Goal: Task Accomplishment & Management: Manage account settings

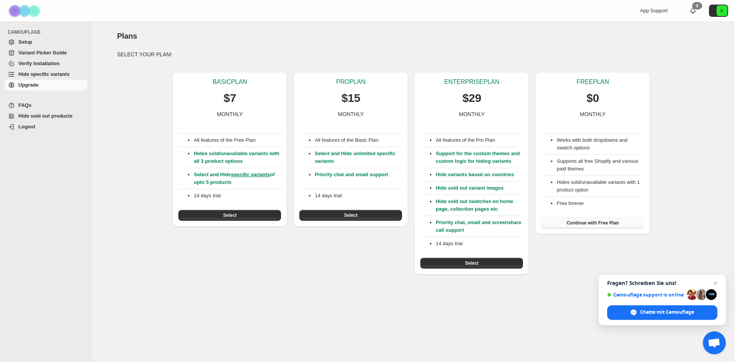
click at [585, 226] on button "Continue with Free Plan" at bounding box center [592, 222] width 103 height 11
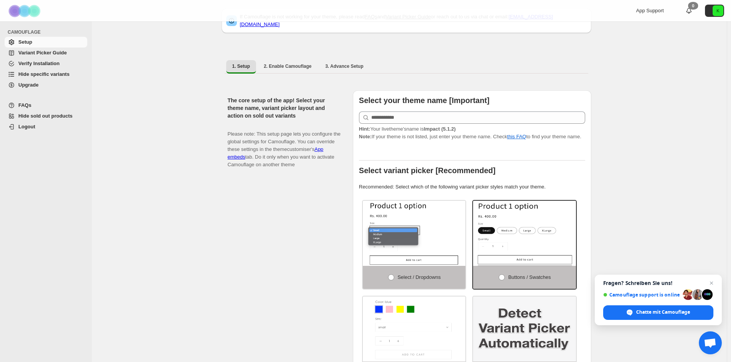
scroll to position [115, 0]
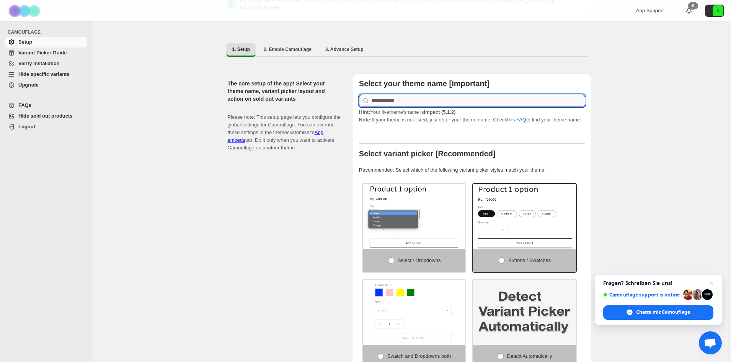
click at [407, 97] on input "text" at bounding box center [478, 101] width 214 height 12
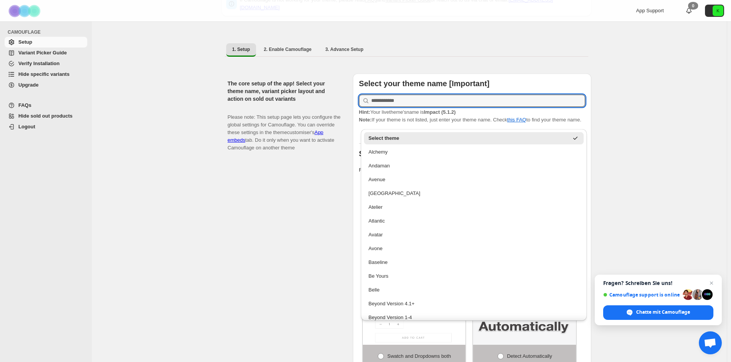
click at [317, 106] on p "Please note: This setup page lets you configure the global settings for Camoufl…" at bounding box center [284, 129] width 113 height 46
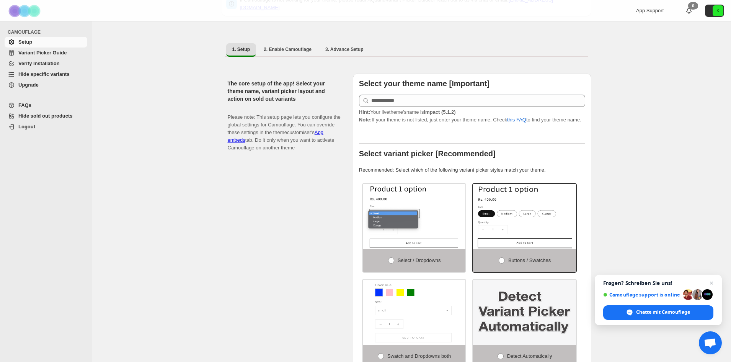
click at [39, 52] on span "Variant Picker Guide" at bounding box center [42, 53] width 48 height 6
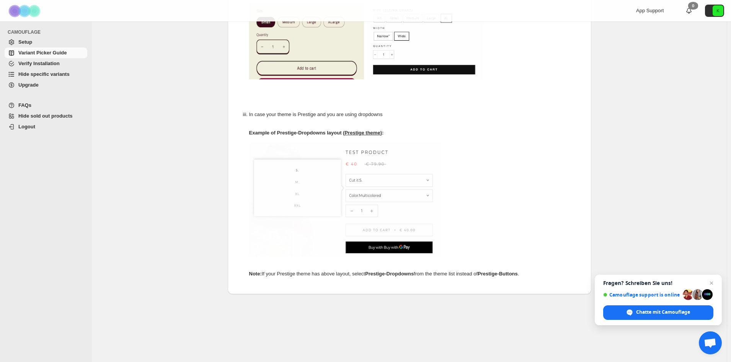
scroll to position [374, 0]
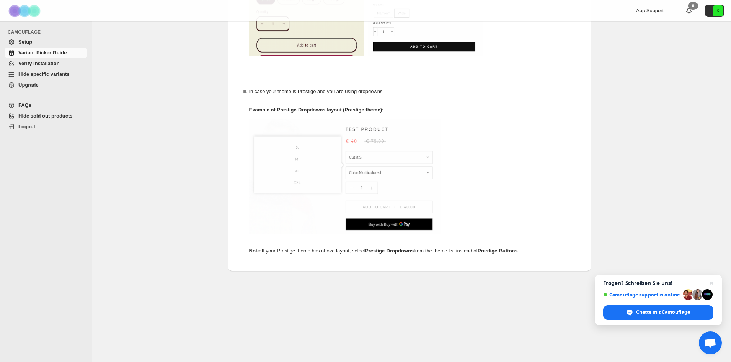
click at [30, 65] on span "Verify Installation" at bounding box center [38, 63] width 41 height 6
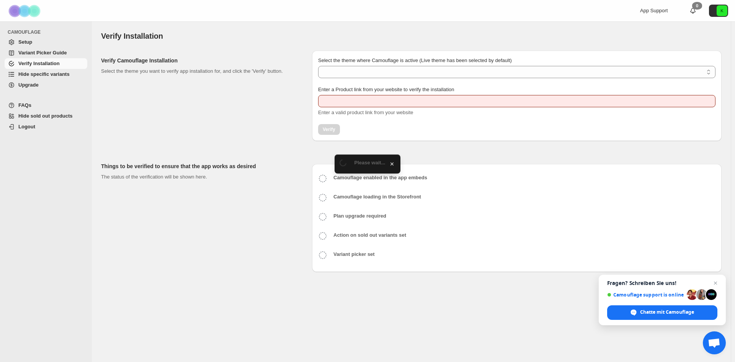
type input "**********"
select select "**********"
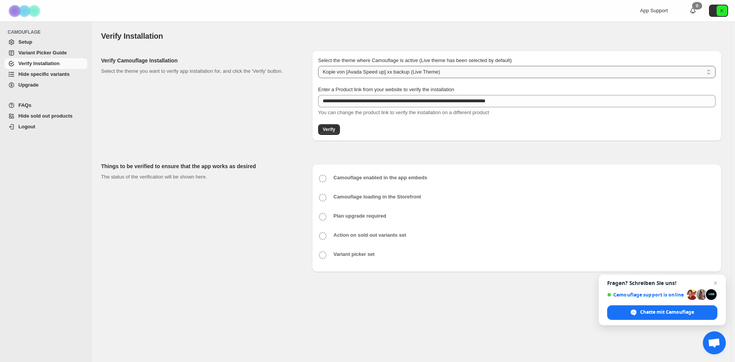
click at [393, 74] on select "**********" at bounding box center [516, 72] width 397 height 12
click at [392, 72] on select "**********" at bounding box center [516, 72] width 397 height 12
click at [52, 78] on link "Hide specific variants" at bounding box center [46, 74] width 83 height 11
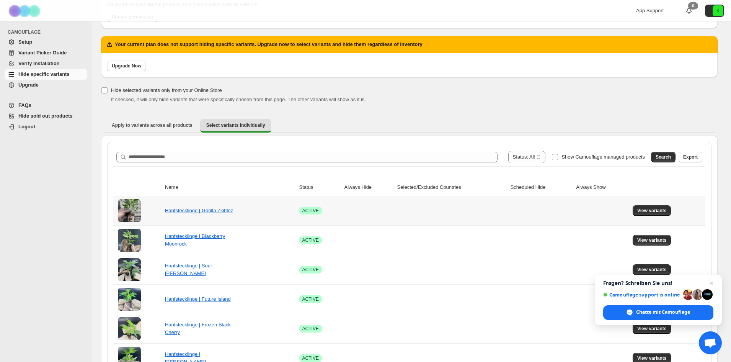
scroll to position [77, 0]
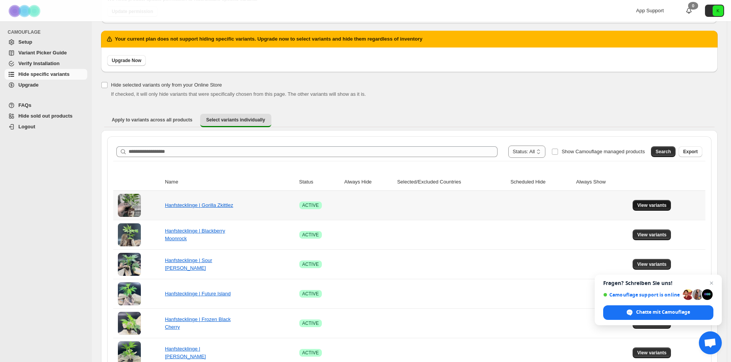
click at [653, 206] on span "View variants" at bounding box center [651, 205] width 29 height 6
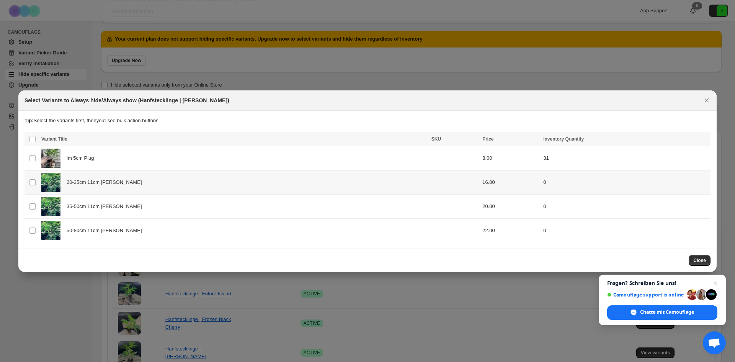
click at [29, 181] on td "Select product variant" at bounding box center [31, 182] width 15 height 24
click at [29, 205] on span ":r5:" at bounding box center [32, 206] width 7 height 7
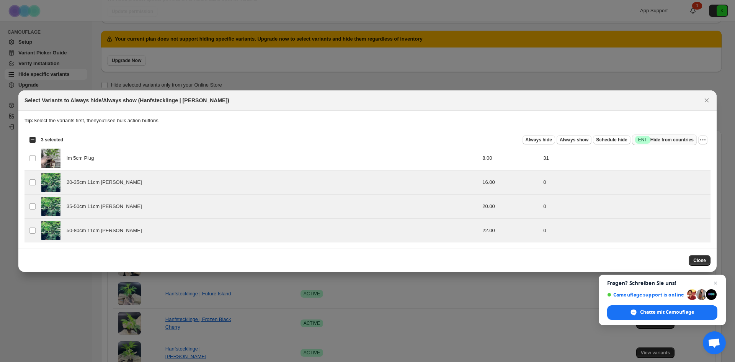
click at [663, 140] on span "Success ENT Hide from countries" at bounding box center [664, 140] width 59 height 8
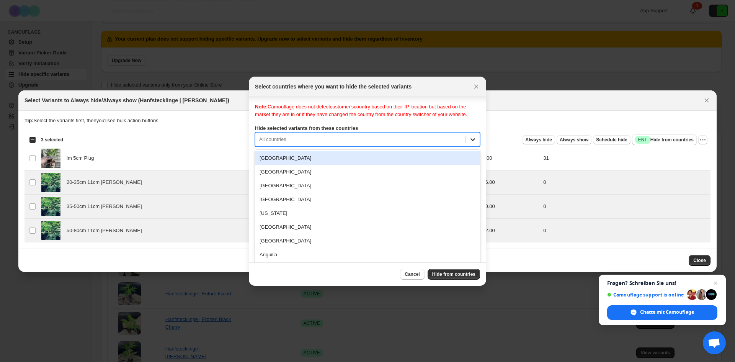
scroll to position [10, 0]
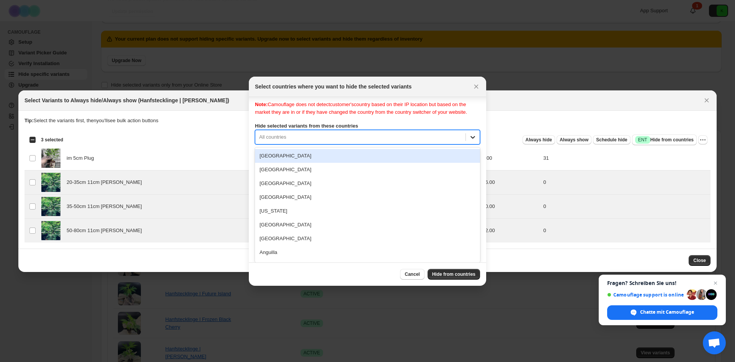
click at [474, 144] on div "250 results available. Use Up and Down to choose options, press Enter to select…" at bounding box center [367, 137] width 225 height 15
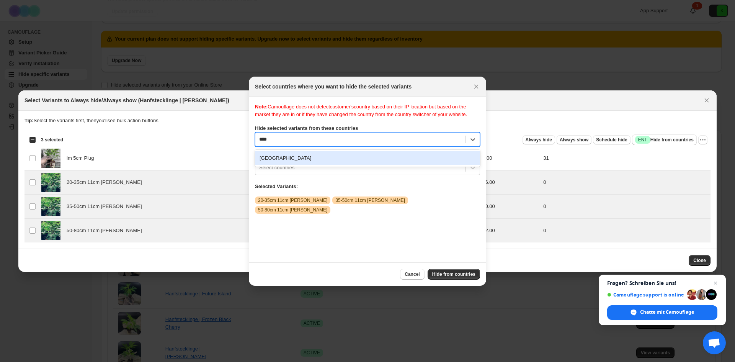
type input "*****"
click at [333, 165] on div "Germany" at bounding box center [367, 158] width 225 height 14
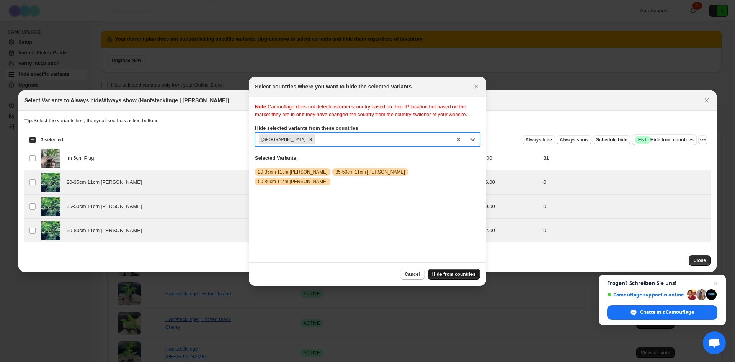
click at [452, 274] on span "Hide from countries" at bounding box center [453, 274] width 43 height 6
click at [454, 276] on span "Hide from countries" at bounding box center [453, 274] width 43 height 6
click at [440, 274] on span "Hide from countries" at bounding box center [453, 274] width 43 height 6
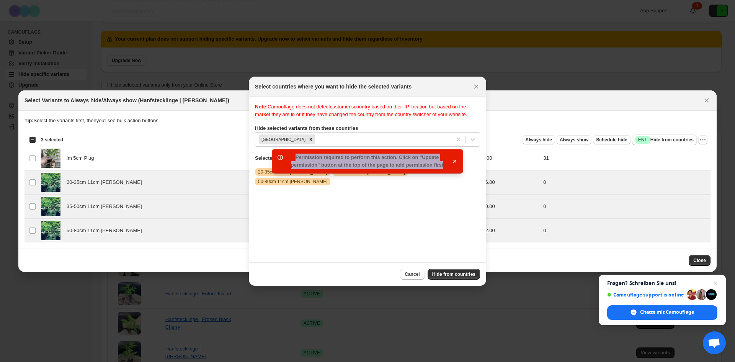
drag, startPoint x: 292, startPoint y: 160, endPoint x: 446, endPoint y: 167, distance: 153.6
click at [446, 167] on div "Permission required to perform this action. Click on "Update permission" button…" at bounding box center [366, 160] width 169 height 15
copy span "Permission required to perform this action. Click on "Update permission" button…"
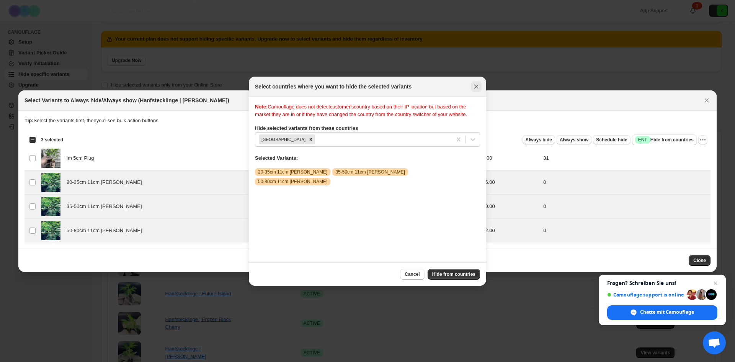
click at [476, 88] on icon "Close" at bounding box center [476, 87] width 8 height 8
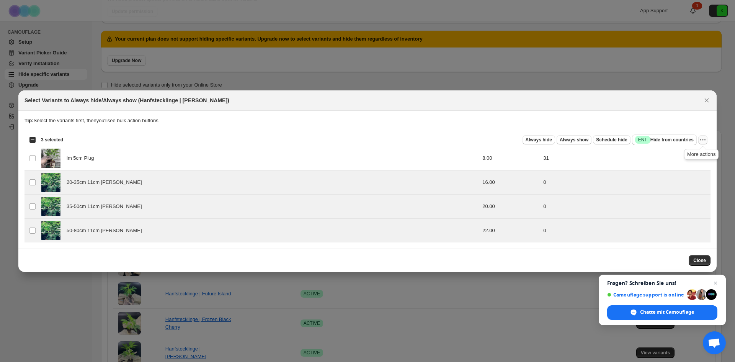
click at [700, 140] on icon "More actions" at bounding box center [703, 140] width 8 height 8
click at [707, 101] on icon "Close" at bounding box center [706, 100] width 4 height 4
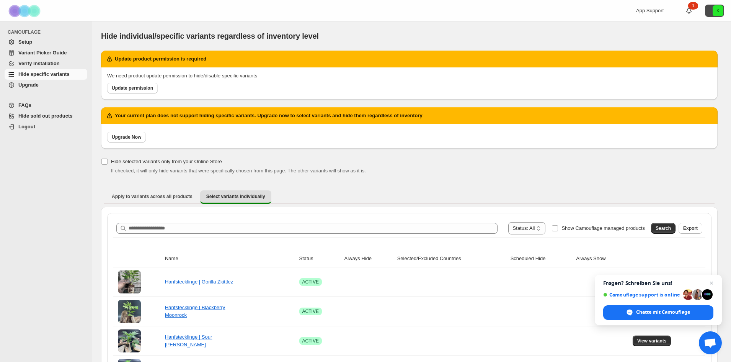
click at [722, 13] on icon "K" at bounding box center [717, 10] width 11 height 11
click at [691, 8] on icon at bounding box center [688, 10] width 5 height 5
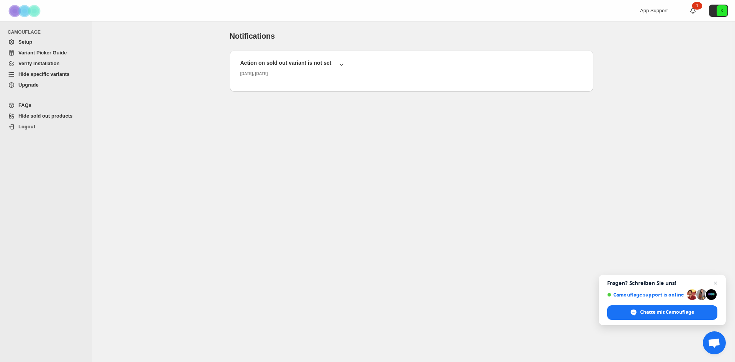
click at [41, 75] on span "Hide specific variants" at bounding box center [43, 74] width 51 height 6
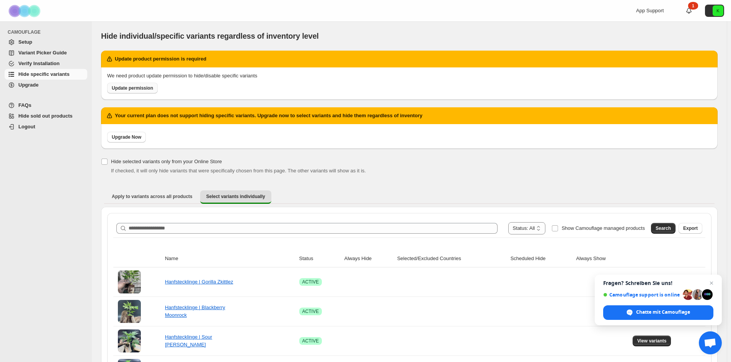
click at [133, 90] on span "Update permission" at bounding box center [132, 88] width 41 height 6
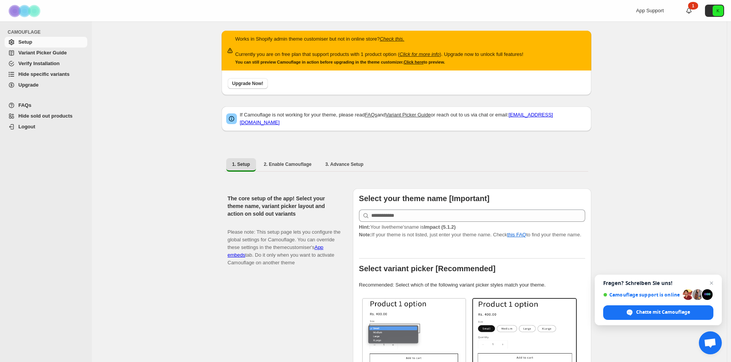
click at [36, 73] on span "Hide specific variants" at bounding box center [43, 74] width 51 height 6
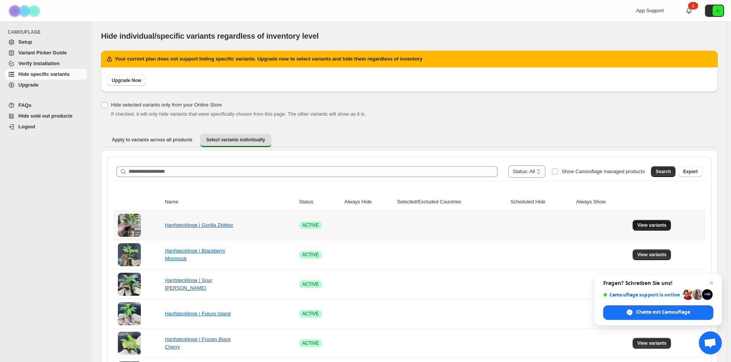
click at [650, 226] on span "View variants" at bounding box center [651, 225] width 29 height 6
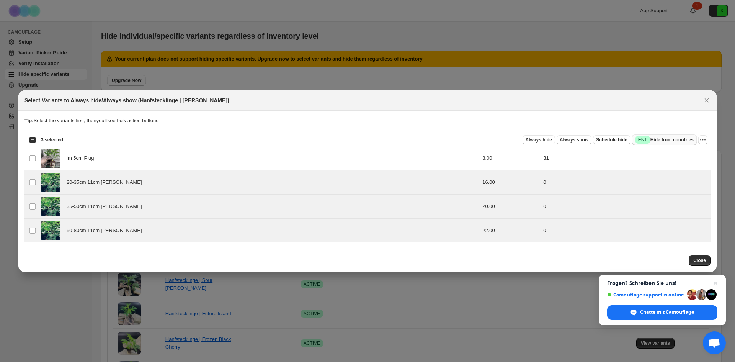
click at [678, 142] on span "Success ENT Hide from countries" at bounding box center [664, 140] width 59 height 8
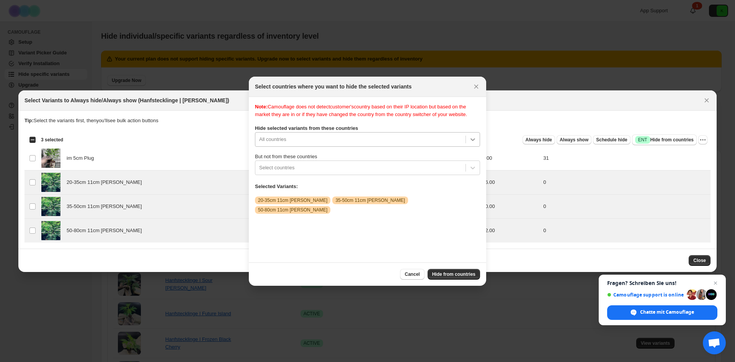
click at [472, 144] on div "Note: Camouflage does not detect customer's country based on their IP location …" at bounding box center [367, 179] width 225 height 153
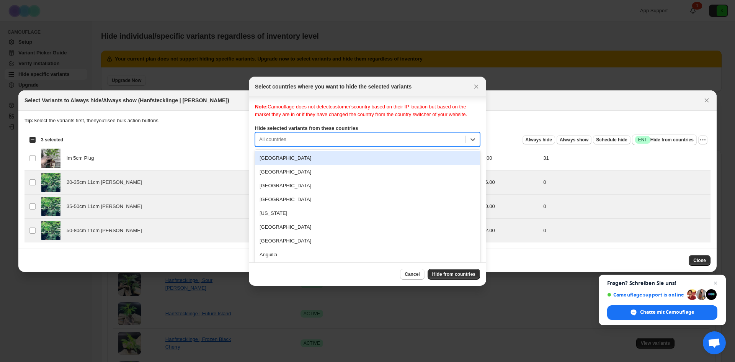
click at [294, 136] on div "Note: Camouflage does not detect customer's country based on their IP location …" at bounding box center [367, 179] width 225 height 153
type input "****"
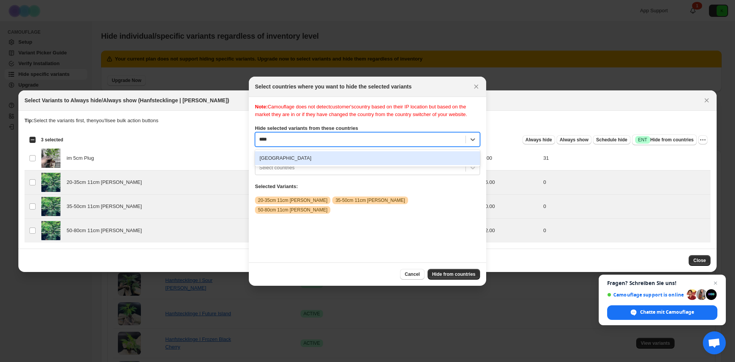
click at [296, 163] on div "Germany" at bounding box center [367, 158] width 225 height 14
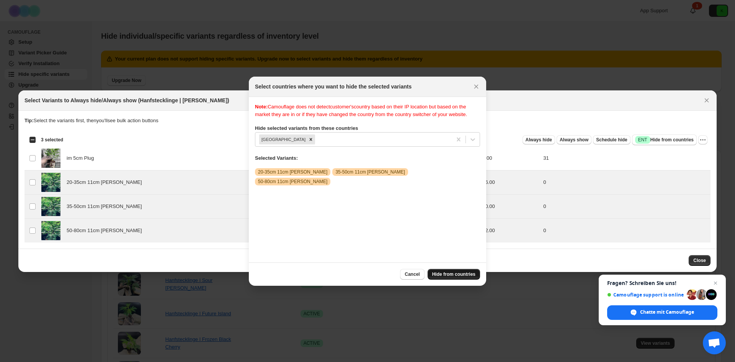
click at [455, 271] on button "Hide from countries" at bounding box center [453, 274] width 52 height 11
click at [472, 90] on button "Close" at bounding box center [476, 86] width 11 height 11
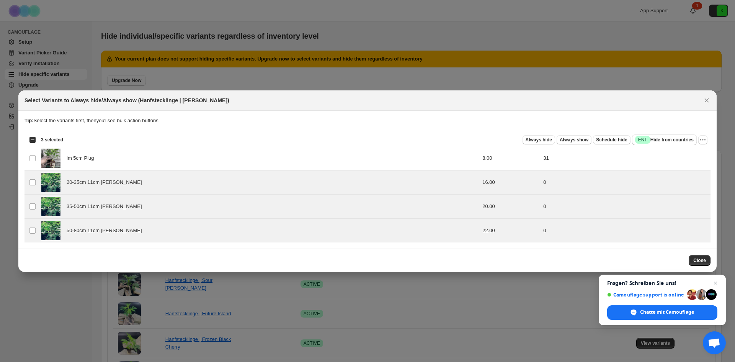
click at [712, 99] on div "Select Variants to Always hide/Always show (Hanfstecklinge | Gorilla Zkittlez)" at bounding box center [367, 100] width 698 height 20
click at [705, 103] on icon "Close" at bounding box center [706, 100] width 8 height 8
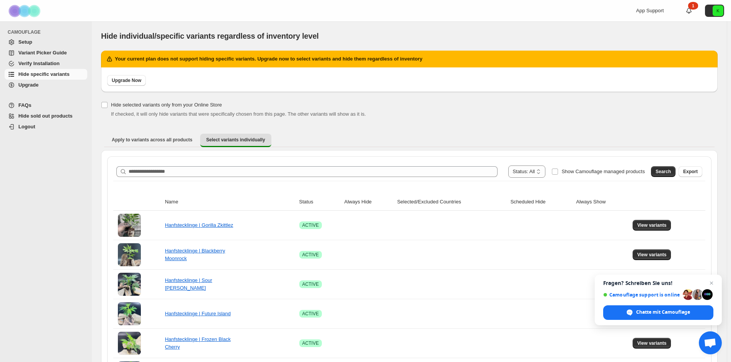
click at [30, 85] on span "Upgrade" at bounding box center [28, 85] width 20 height 6
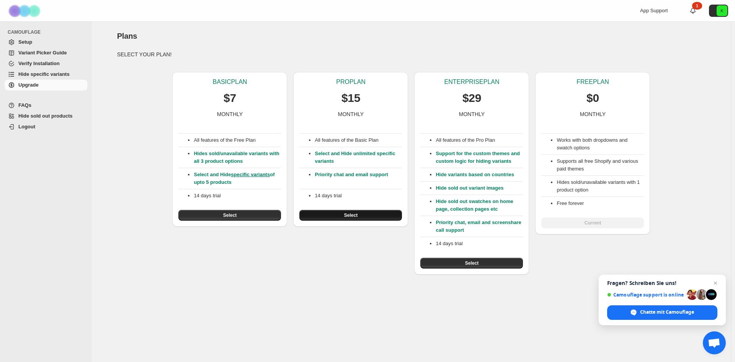
click at [340, 215] on button "Select" at bounding box center [350, 215] width 103 height 11
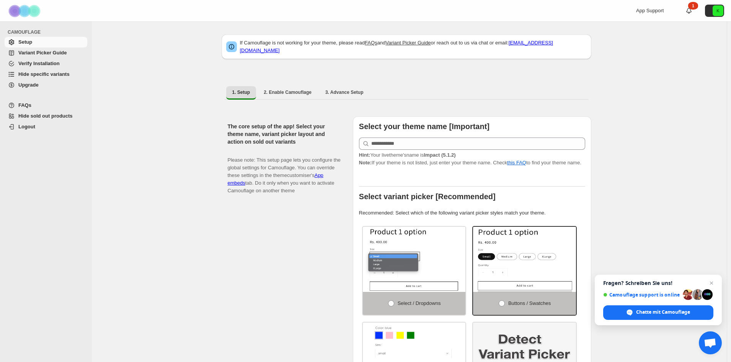
click at [42, 76] on span "Hide specific variants" at bounding box center [43, 74] width 51 height 6
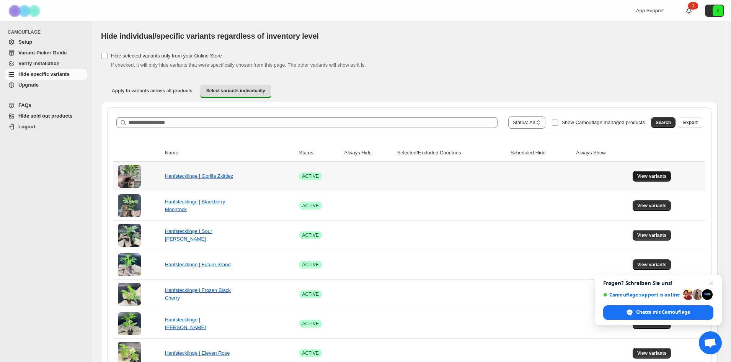
click at [658, 175] on span "View variants" at bounding box center [651, 176] width 29 height 6
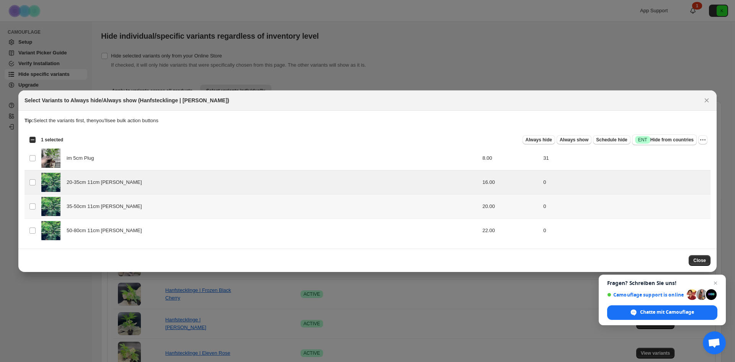
drag, startPoint x: 34, startPoint y: 202, endPoint x: 32, endPoint y: 210, distance: 8.3
click at [33, 202] on td "Select product variant" at bounding box center [31, 206] width 15 height 24
click at [33, 225] on td "Select product variant" at bounding box center [31, 230] width 15 height 24
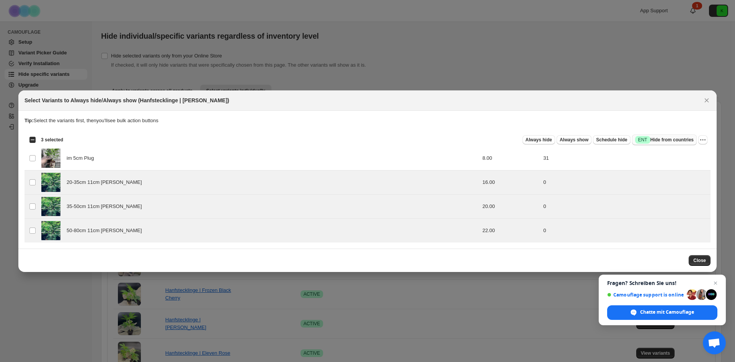
click at [672, 139] on span "Success ENT Hide from countries" at bounding box center [664, 140] width 59 height 8
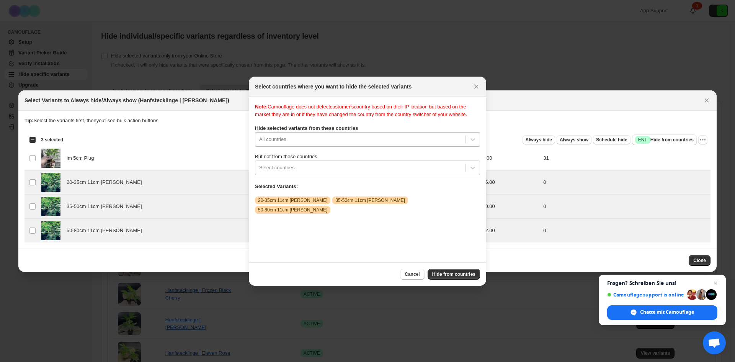
click at [319, 144] on div "All countries" at bounding box center [367, 139] width 225 height 15
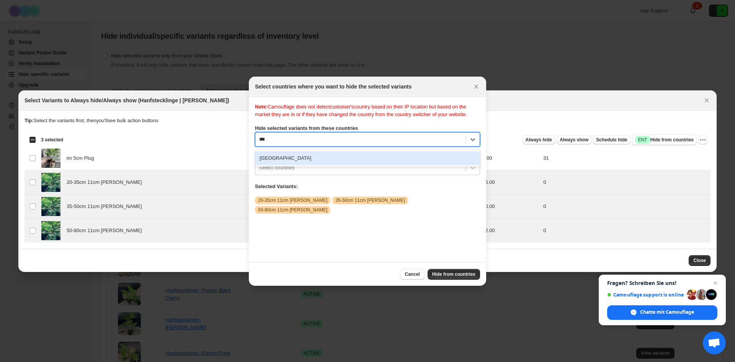
type input "****"
click at [323, 163] on div "Germany" at bounding box center [367, 158] width 225 height 14
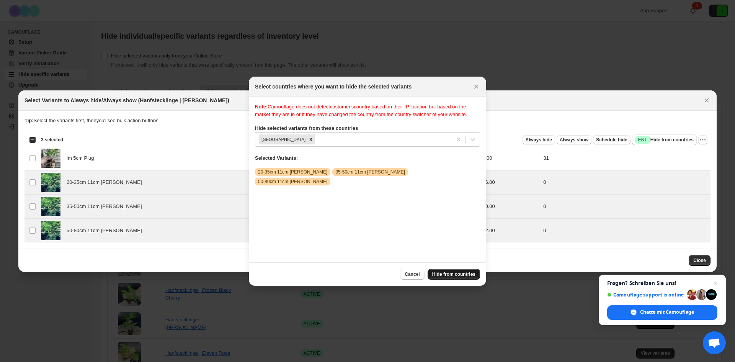
click at [460, 273] on span "Hide from countries" at bounding box center [453, 274] width 43 height 6
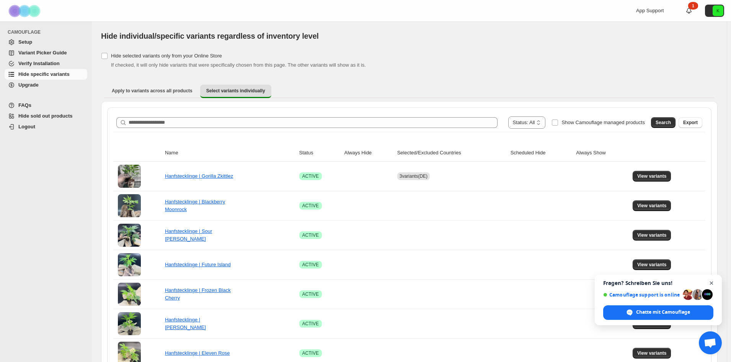
click at [711, 284] on span "Chat öffnen" at bounding box center [712, 283] width 10 height 10
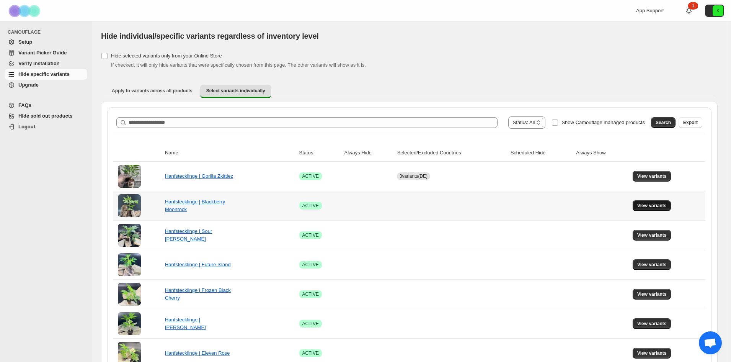
click at [652, 204] on span "View variants" at bounding box center [651, 205] width 29 height 6
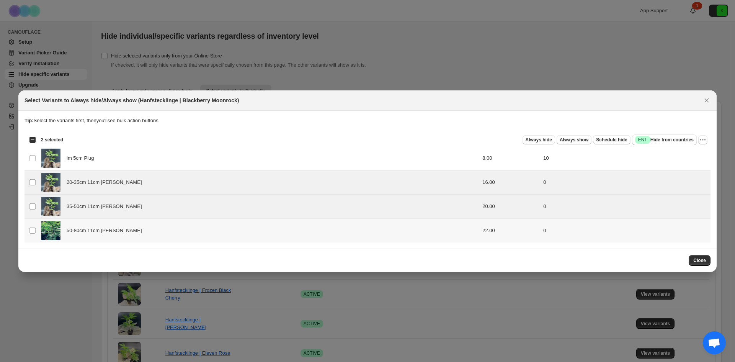
click at [33, 235] on td "Select product variant" at bounding box center [31, 230] width 15 height 24
click at [702, 138] on icon "More actions" at bounding box center [703, 140] width 8 height 8
click at [671, 196] on span "Undo hide from countries" at bounding box center [674, 194] width 55 height 6
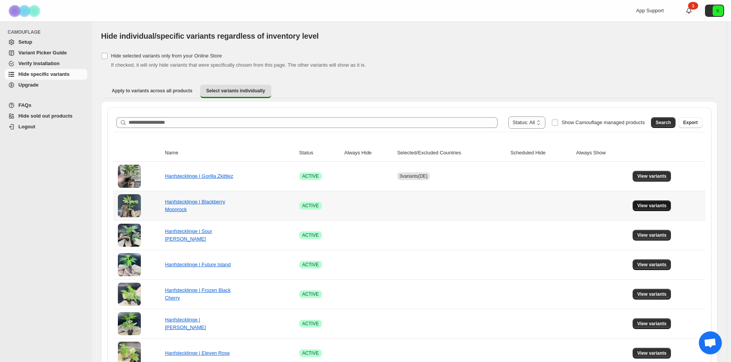
click at [650, 206] on span "View variants" at bounding box center [651, 205] width 29 height 6
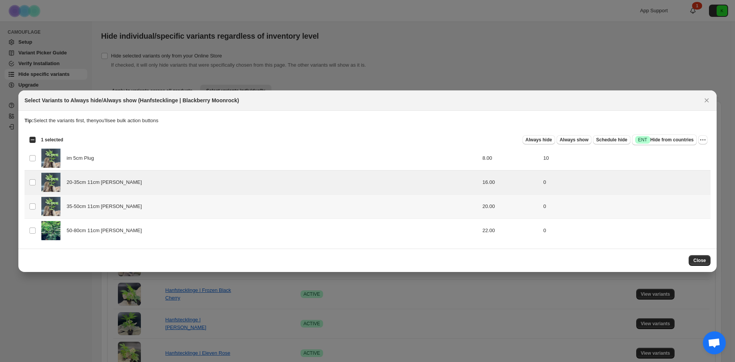
click at [31, 202] on td "Select product variant" at bounding box center [31, 206] width 15 height 24
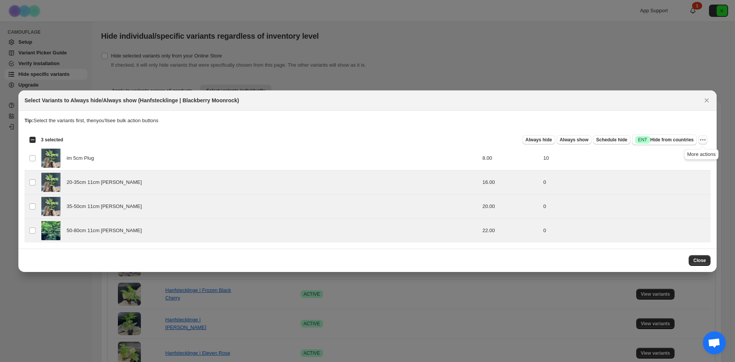
click at [700, 139] on icon "More actions" at bounding box center [703, 140] width 8 height 8
click at [649, 139] on span "Success ENT Hide from countries" at bounding box center [664, 140] width 59 height 8
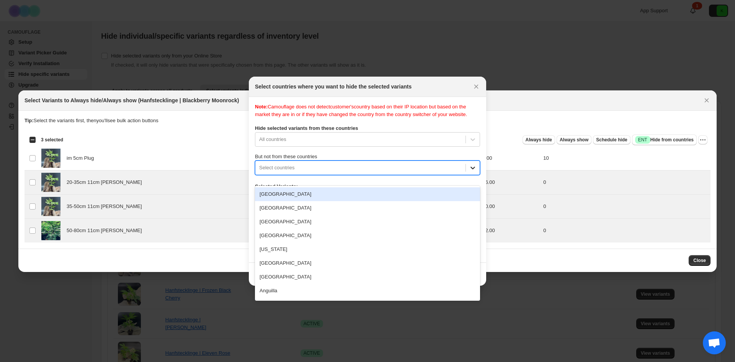
click at [468, 174] on div ":r24:" at bounding box center [473, 168] width 14 height 14
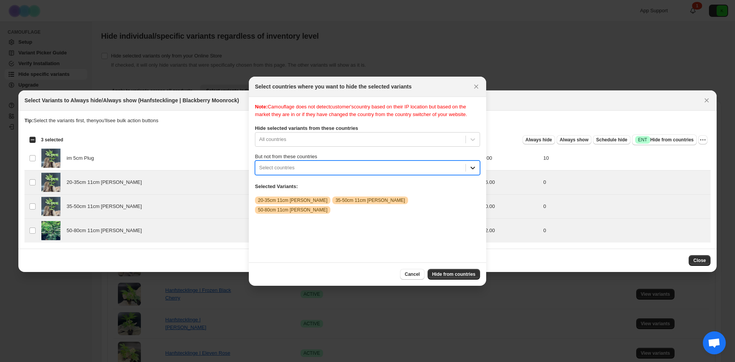
click at [469, 171] on icon ":r24:" at bounding box center [473, 168] width 8 height 8
click at [469, 147] on div "All countries" at bounding box center [367, 139] width 225 height 15
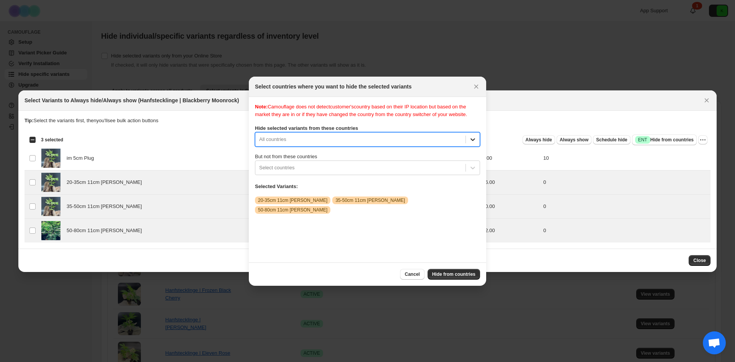
click at [470, 136] on div "Note: Camouflage does not detect customer's country based on their IP location …" at bounding box center [367, 179] width 225 height 153
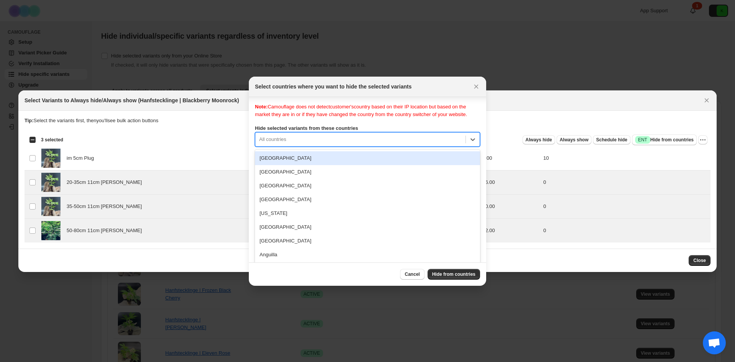
click at [340, 147] on div "250 results available. Use Up and Down to choose options, press Enter to select…" at bounding box center [367, 139] width 225 height 15
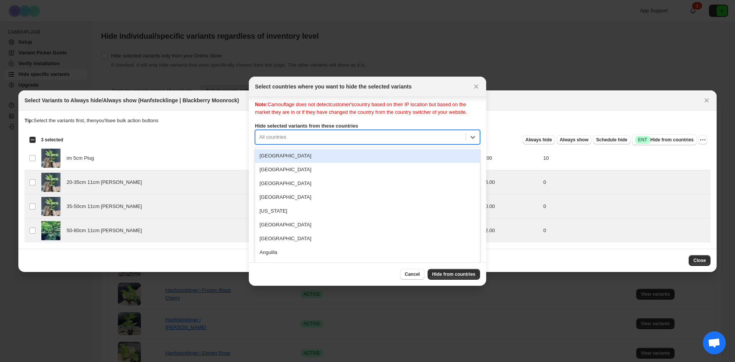
click at [296, 137] on div "Note: Camouflage does not detect customer's country based on their IP location …" at bounding box center [367, 177] width 225 height 153
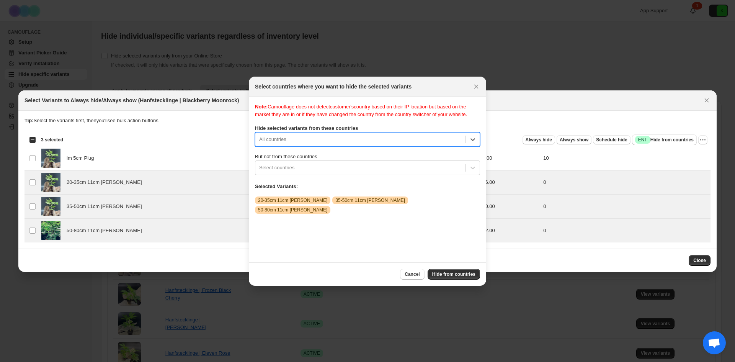
click at [297, 147] on div "All countries" at bounding box center [367, 139] width 225 height 15
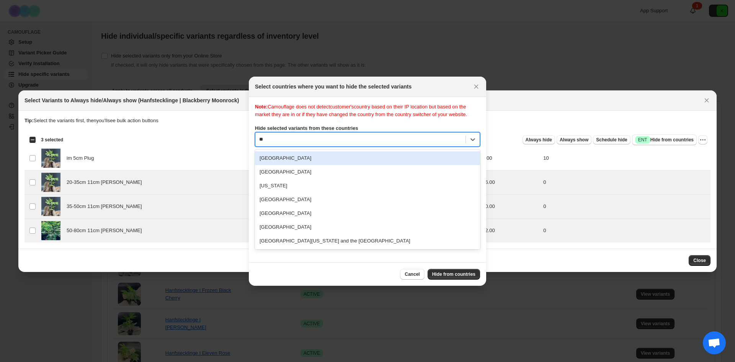
type input "***"
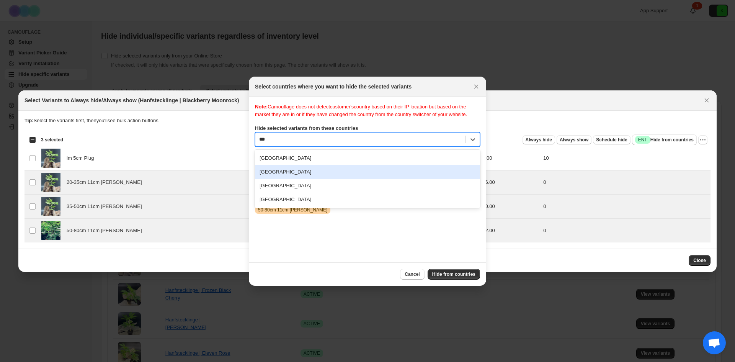
click at [291, 176] on div "[GEOGRAPHIC_DATA]" at bounding box center [367, 172] width 225 height 14
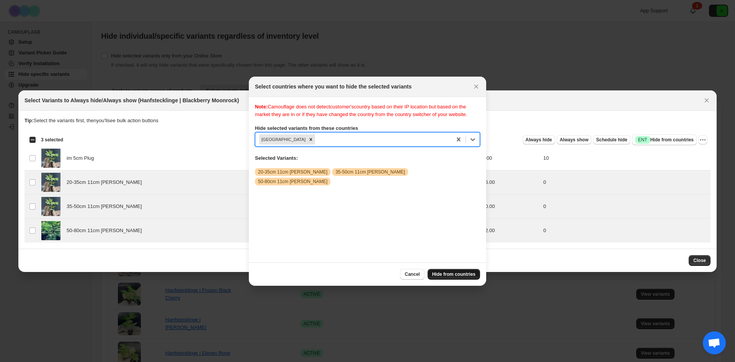
click at [451, 274] on span "Hide from countries" at bounding box center [453, 274] width 43 height 6
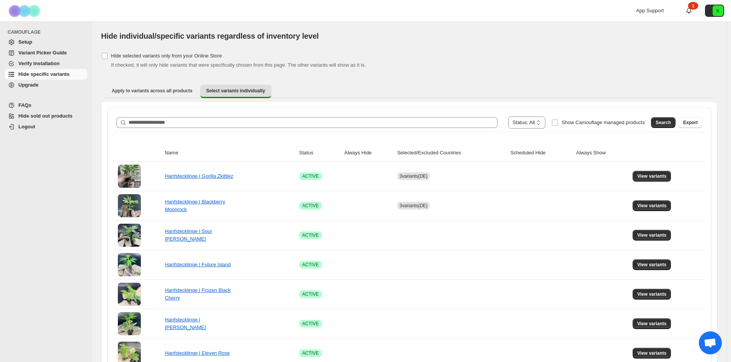
click at [710, 342] on span "Chat öffnen" at bounding box center [710, 343] width 13 height 11
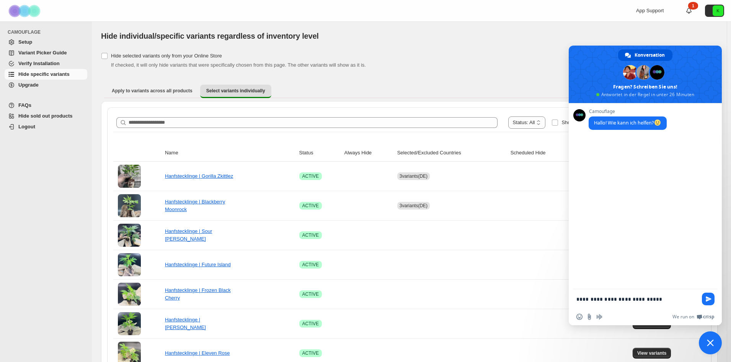
type textarea "**********"
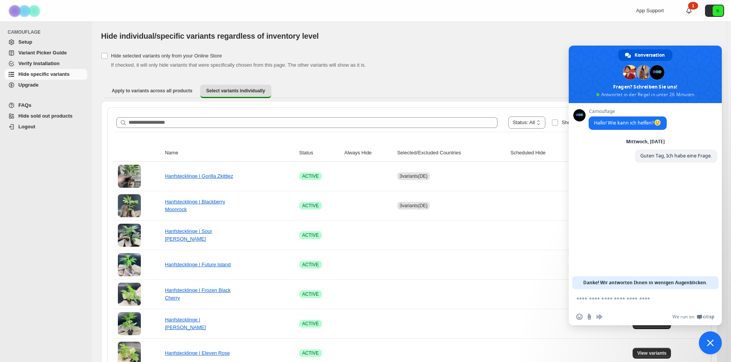
click at [623, 305] on textarea "Verfassen Sie Ihre Nachricht…" at bounding box center [637, 298] width 122 height 19
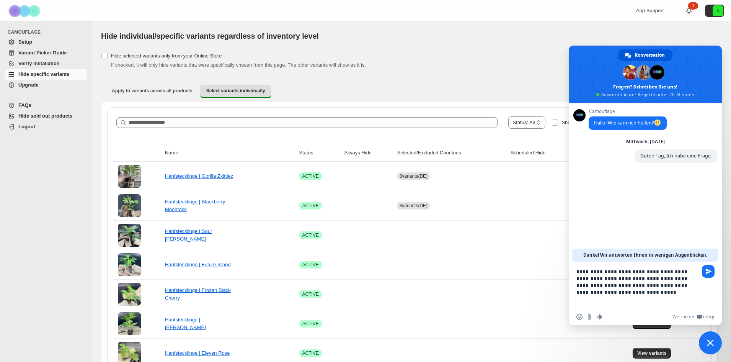
type textarea "**********"
click at [88, 143] on div "CAMOUFLAGE Setup Variant Picker Guide Verify Installation Hide specific variant…" at bounding box center [46, 191] width 92 height 340
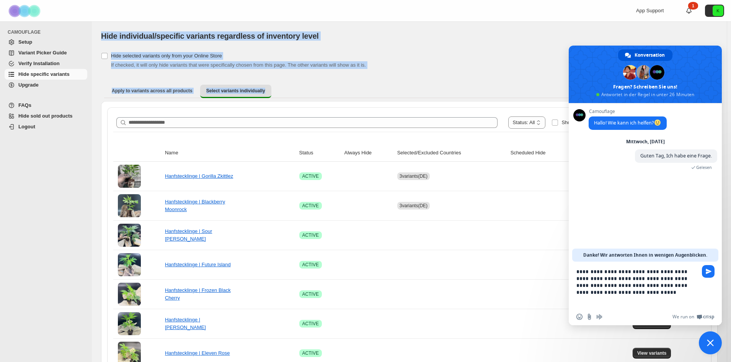
drag, startPoint x: 98, startPoint y: 31, endPoint x: 314, endPoint y: 86, distance: 222.7
click at [317, 85] on ul "Apply to variants across all products Select variants individually More views" at bounding box center [409, 91] width 610 height 14
drag, startPoint x: 324, startPoint y: 88, endPoint x: 101, endPoint y: 34, distance: 229.8
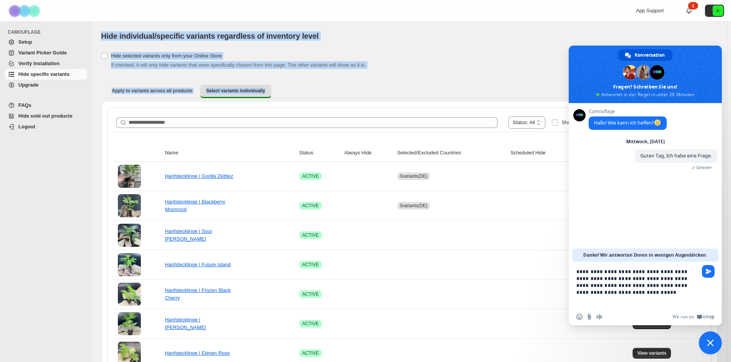
drag, startPoint x: 97, startPoint y: 34, endPoint x: 308, endPoint y: 86, distance: 217.5
click at [308, 86] on ul "Apply to variants across all products Select variants individually More views" at bounding box center [409, 91] width 610 height 14
drag, startPoint x: 96, startPoint y: 34, endPoint x: 375, endPoint y: 90, distance: 284.8
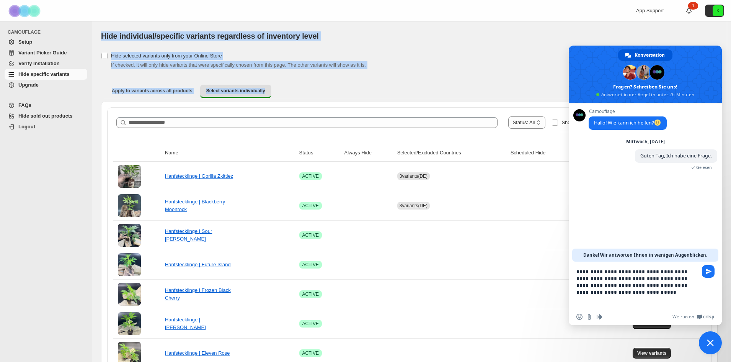
click at [375, 90] on ul "Apply to variants across all products Select variants individually More views" at bounding box center [409, 91] width 610 height 14
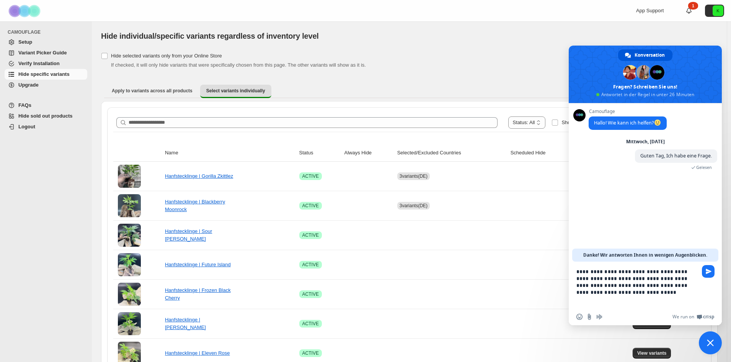
click at [660, 296] on textarea "**********" at bounding box center [637, 284] width 122 height 47
click at [703, 271] on span "Senden Sie" at bounding box center [708, 271] width 13 height 13
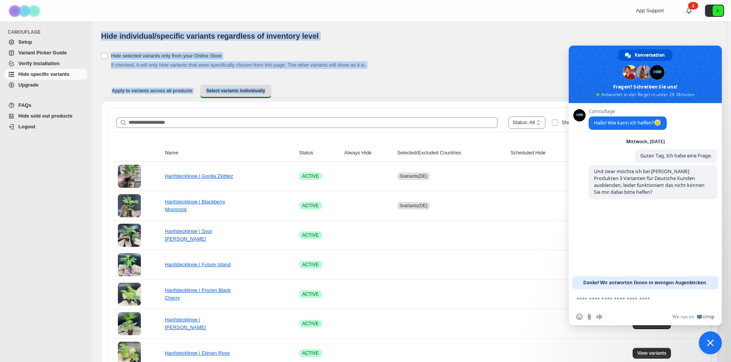
drag, startPoint x: 290, startPoint y: 90, endPoint x: 99, endPoint y: 37, distance: 198.9
drag, startPoint x: 97, startPoint y: 34, endPoint x: 286, endPoint y: 87, distance: 196.5
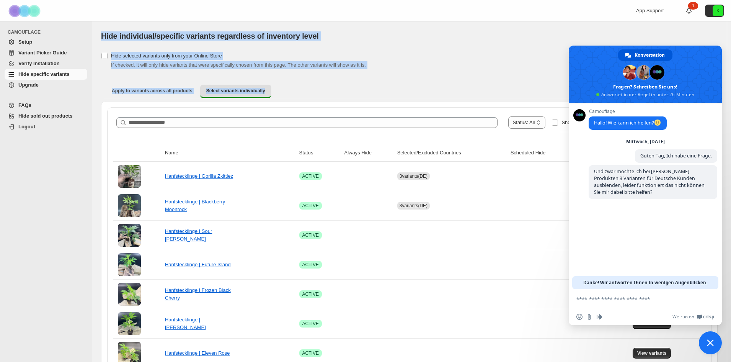
click at [291, 87] on ul "Apply to variants across all products Select variants individually More views" at bounding box center [409, 91] width 610 height 14
drag, startPoint x: 297, startPoint y: 91, endPoint x: 94, endPoint y: 35, distance: 210.6
drag, startPoint x: 100, startPoint y: 34, endPoint x: 294, endPoint y: 86, distance: 200.4
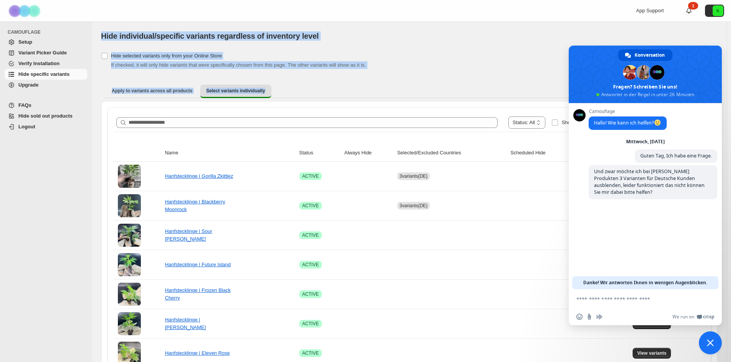
click at [293, 88] on ul "Apply to variants across all products Select variants individually More views" at bounding box center [409, 91] width 610 height 14
drag, startPoint x: 292, startPoint y: 91, endPoint x: 102, endPoint y: 38, distance: 196.5
click at [102, 38] on span "Hide individual/specific variants regardless of inventory level" at bounding box center [210, 36] width 218 height 8
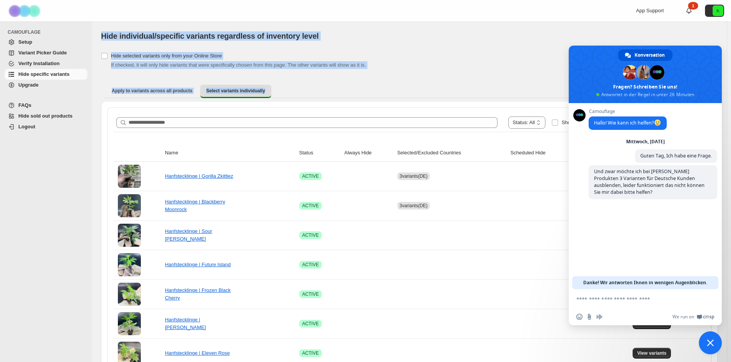
drag, startPoint x: 101, startPoint y: 37, endPoint x: 287, endPoint y: 91, distance: 193.9
click at [287, 91] on ul "Apply to variants across all products Select variants individually More views" at bounding box center [409, 91] width 610 height 14
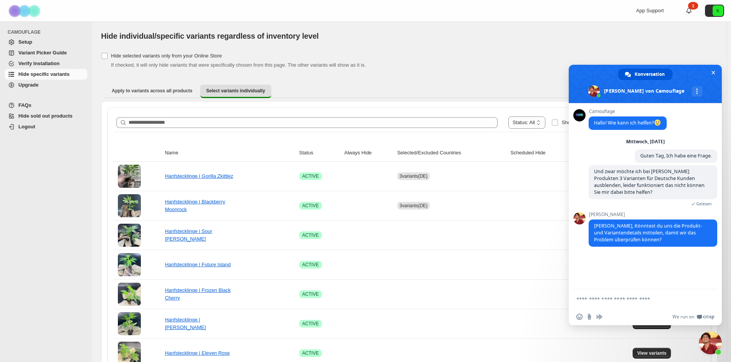
click at [617, 303] on textarea "Verfassen Sie Ihre Nachricht…" at bounding box center [637, 298] width 122 height 19
click at [642, 300] on textarea "Verfassen Sie Ihre Nachricht…" at bounding box center [637, 298] width 122 height 19
type textarea "**********"
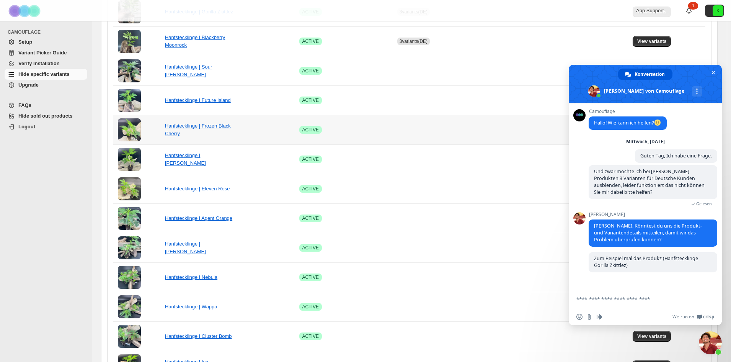
scroll to position [115, 0]
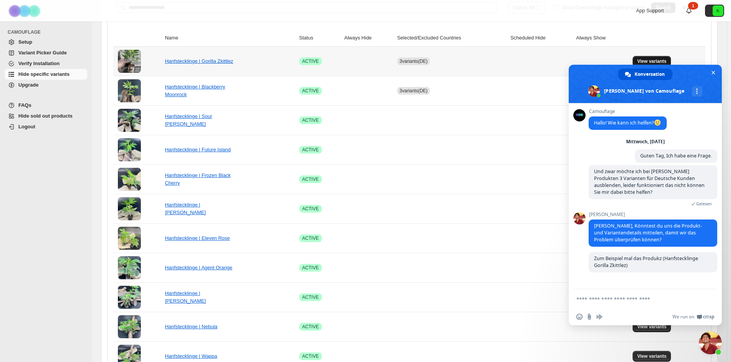
click at [665, 59] on span "View variants" at bounding box center [651, 61] width 29 height 6
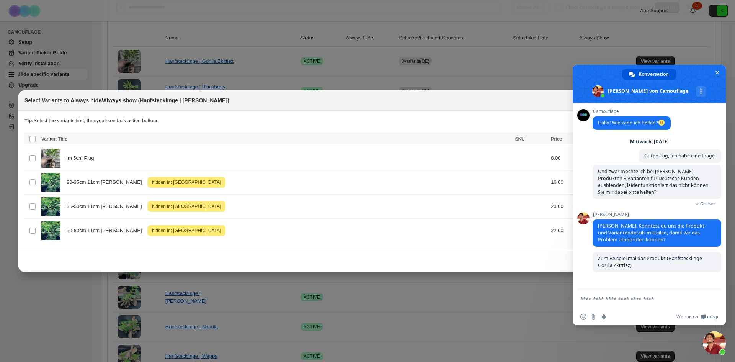
click at [637, 300] on textarea "Verfassen Sie Ihre Nachricht…" at bounding box center [641, 298] width 122 height 19
click at [633, 300] on textarea "Verfassen Sie Ihre Nachricht…" at bounding box center [641, 298] width 122 height 19
click at [628, 298] on textarea "Verfassen Sie Ihre Nachricht…" at bounding box center [641, 298] width 122 height 19
copy span "20-35cm 11cm Topf"
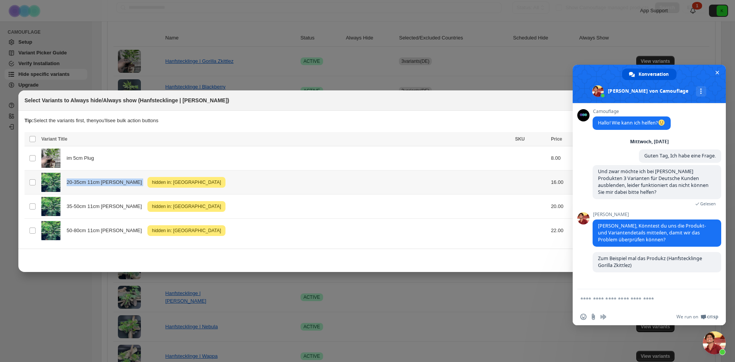
drag, startPoint x: 65, startPoint y: 183, endPoint x: 116, endPoint y: 184, distance: 51.3
click at [116, 184] on div "20-35cm 11cm Topf Attention hidden in: Germany" at bounding box center [275, 182] width 469 height 19
click at [627, 301] on textarea "Verfassen Sie Ihre Nachricht…" at bounding box center [641, 298] width 122 height 19
click at [632, 295] on textarea "Verfassen Sie Ihre Nachricht…" at bounding box center [641, 298] width 122 height 19
click at [632, 297] on textarea "Verfassen Sie Ihre Nachricht…" at bounding box center [641, 298] width 122 height 19
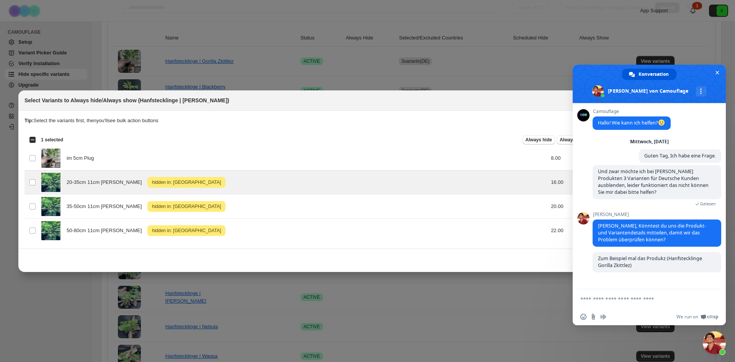
click at [401, 78] on div at bounding box center [367, 181] width 735 height 362
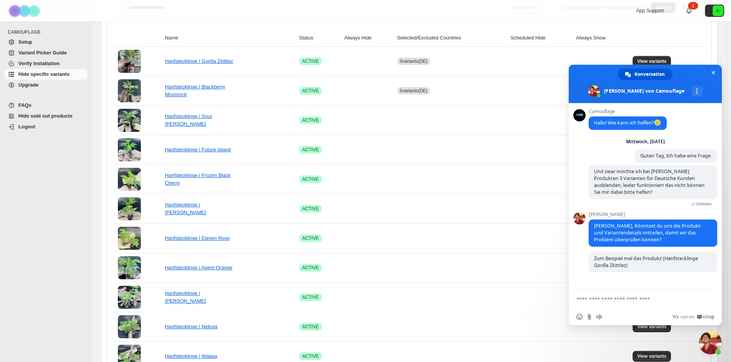
click at [637, 305] on textarea "Verfassen Sie Ihre Nachricht…" at bounding box center [637, 298] width 122 height 19
type textarea "*"
paste textarea "**********"
click at [576, 299] on div "**********" at bounding box center [645, 298] width 153 height 19
click at [576, 299] on textarea "**********" at bounding box center [637, 298] width 122 height 19
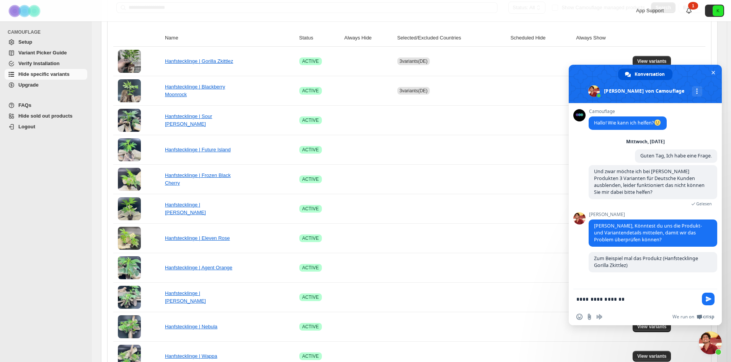
click at [576, 302] on div "**********" at bounding box center [645, 298] width 153 height 19
click at [578, 298] on textarea "**********" at bounding box center [637, 298] width 122 height 19
click at [577, 298] on textarea "**********" at bounding box center [637, 298] width 122 height 19
click at [577, 299] on textarea "**********" at bounding box center [637, 298] width 122 height 19
click at [665, 302] on textarea "**********" at bounding box center [637, 298] width 122 height 19
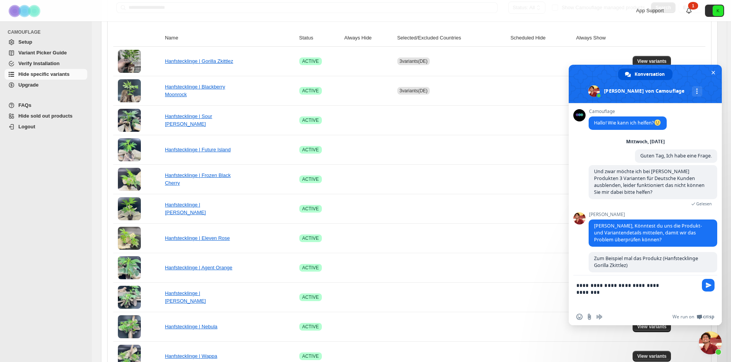
scroll to position [0, 0]
click at [667, 59] on span "View variants" at bounding box center [651, 61] width 29 height 6
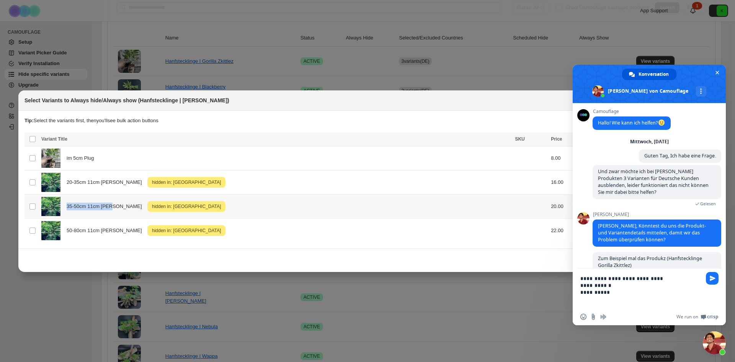
drag, startPoint x: 64, startPoint y: 206, endPoint x: 114, endPoint y: 208, distance: 50.5
click at [114, 208] on div "35-50cm 11cm Topf Attention hidden in: Germany" at bounding box center [275, 206] width 469 height 19
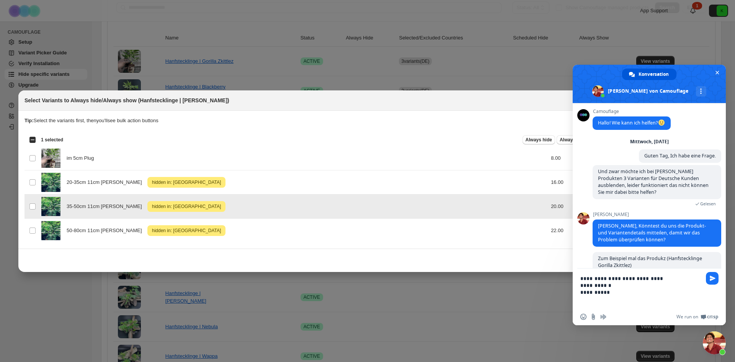
copy span "35-50cm 11cm Topf"
click at [615, 283] on textarea "**********" at bounding box center [641, 288] width 122 height 40
click at [615, 286] on textarea "**********" at bounding box center [641, 288] width 122 height 40
click at [514, 13] on div at bounding box center [367, 181] width 735 height 362
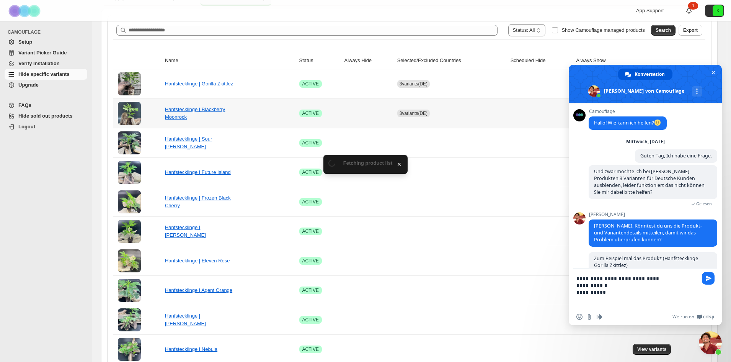
scroll to position [115, 0]
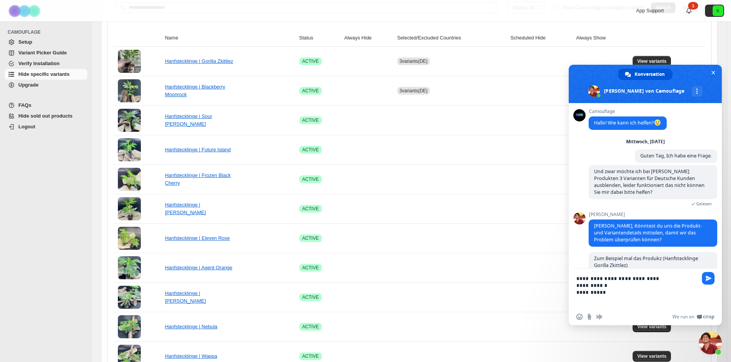
click at [613, 285] on textarea "**********" at bounding box center [637, 288] width 122 height 40
paste textarea "**********"
click at [658, 59] on span "View variants" at bounding box center [651, 61] width 29 height 6
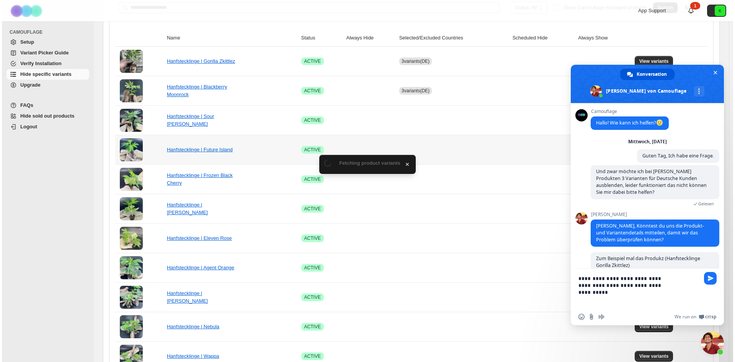
scroll to position [0, 0]
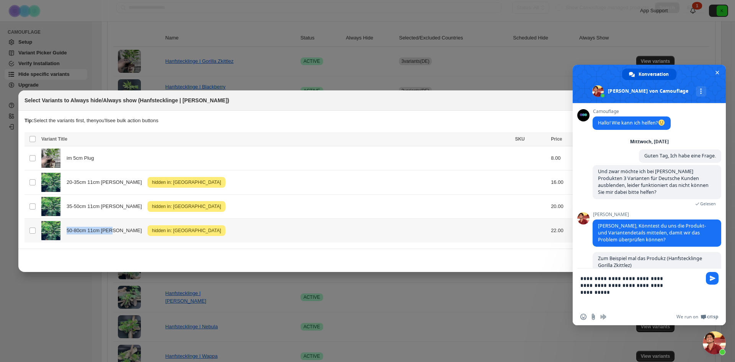
drag, startPoint x: 64, startPoint y: 231, endPoint x: 115, endPoint y: 231, distance: 51.3
click at [115, 231] on div "50-80cm 11cm Topf Attention hidden in: Germany" at bounding box center [275, 230] width 469 height 19
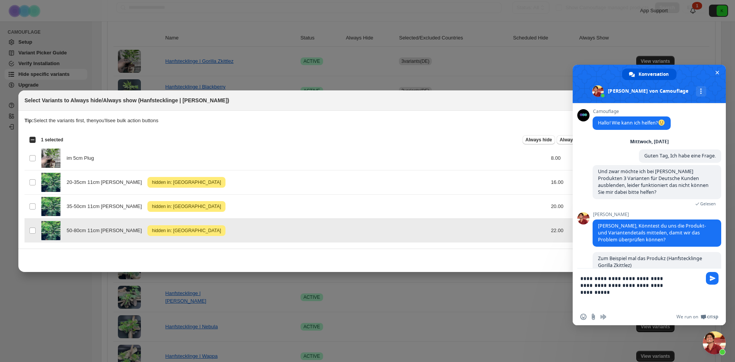
copy span "50-80cm 11cm Topf"
click at [650, 33] on div at bounding box center [367, 181] width 735 height 362
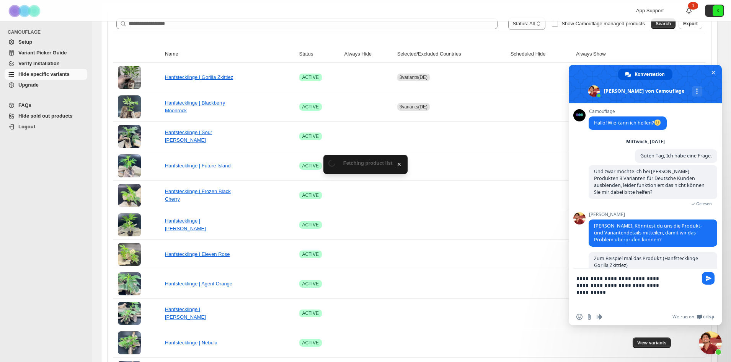
scroll to position [115, 0]
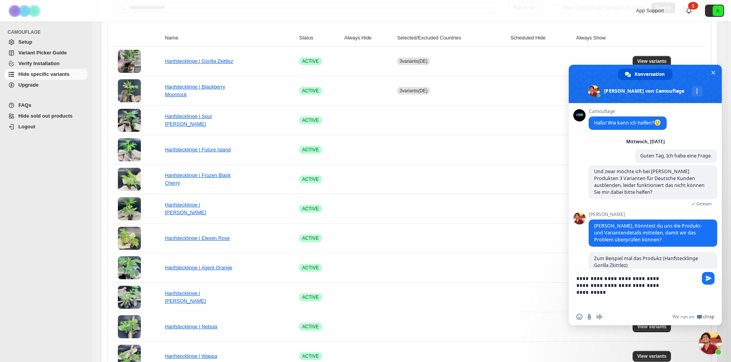
click at [625, 289] on textarea "**********" at bounding box center [637, 288] width 122 height 40
paste textarea "**********"
type textarea "**********"
click at [709, 272] on span "Senden Sie" at bounding box center [709, 271] width 6 height 6
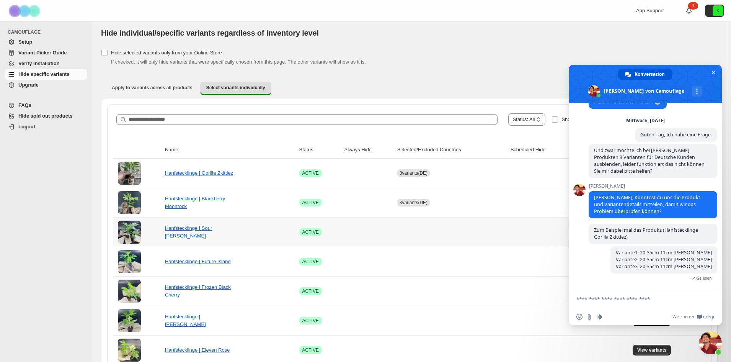
scroll to position [0, 0]
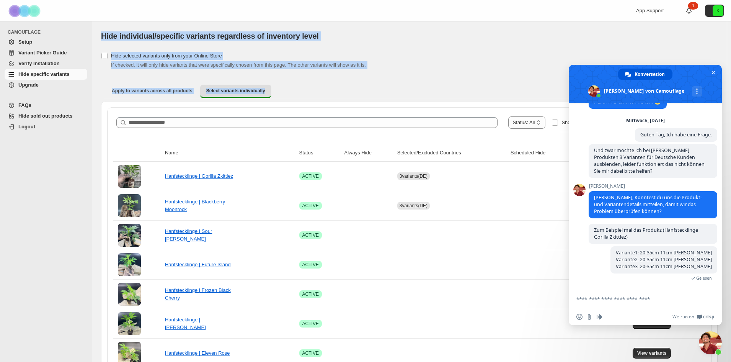
drag, startPoint x: 100, startPoint y: 36, endPoint x: 288, endPoint y: 85, distance: 194.2
click at [289, 85] on ul "Apply to variants across all products Select variants individually More views" at bounding box center [409, 91] width 610 height 14
drag, startPoint x: 306, startPoint y: 88, endPoint x: 100, endPoint y: 37, distance: 212.0
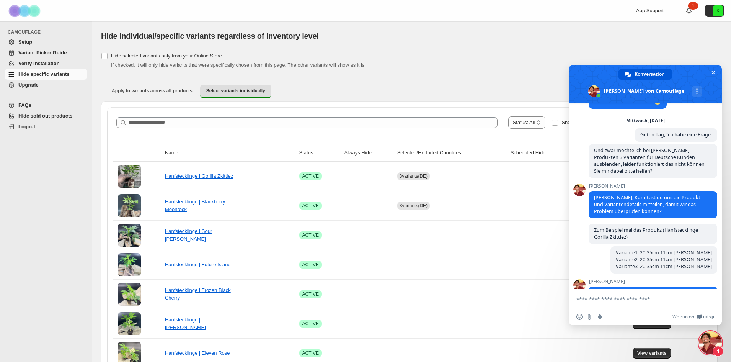
scroll to position [47, 0]
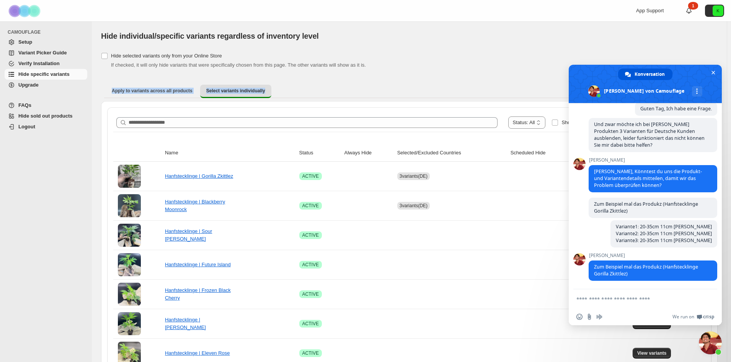
drag, startPoint x: 99, startPoint y: 89, endPoint x: 320, endPoint y: 88, distance: 221.5
click at [320, 88] on ul "Apply to variants across all products Select variants individually More views" at bounding box center [409, 91] width 610 height 14
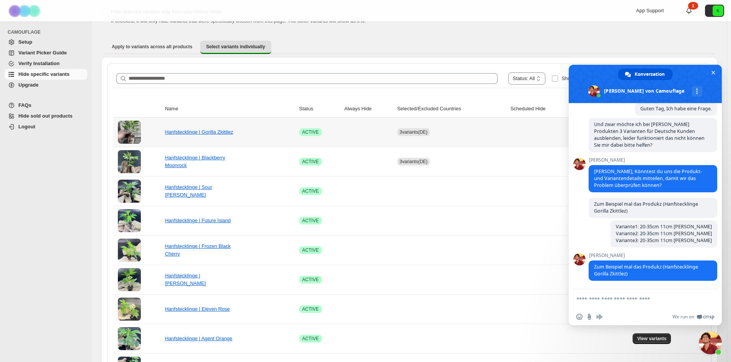
scroll to position [0, 0]
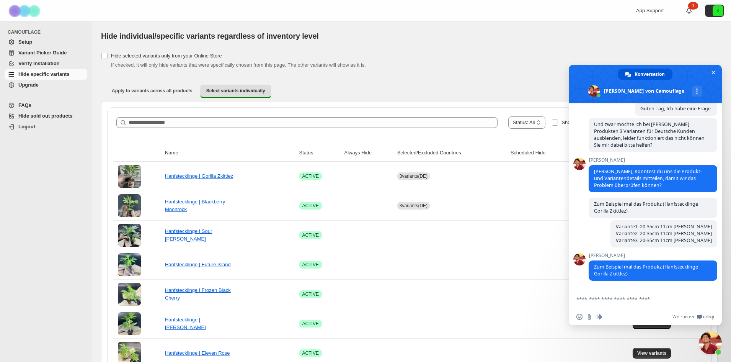
click at [84, 138] on ul "FAQs Hide sold out products Logout" at bounding box center [44, 117] width 88 height 42
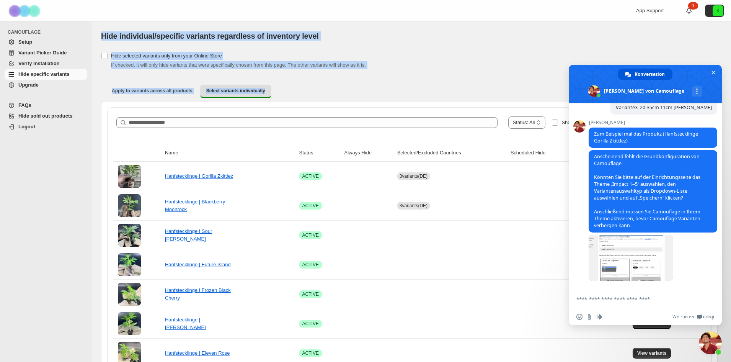
drag, startPoint x: 317, startPoint y: 90, endPoint x: 99, endPoint y: 31, distance: 225.9
drag, startPoint x: 100, startPoint y: 33, endPoint x: 290, endPoint y: 91, distance: 198.3
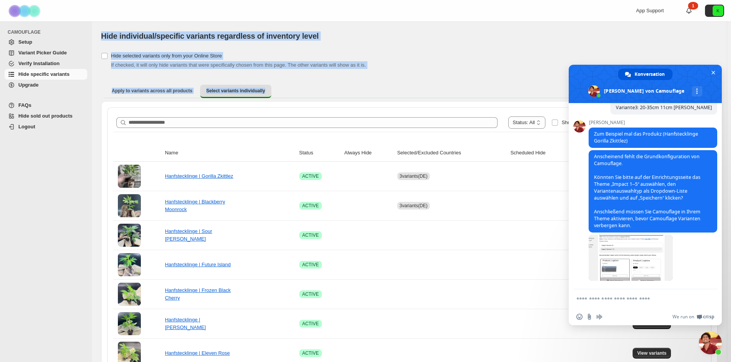
click at [290, 91] on ul "Apply to variants across all products Select variants individually More views" at bounding box center [409, 91] width 610 height 14
drag, startPoint x: 325, startPoint y: 91, endPoint x: 97, endPoint y: 31, distance: 235.9
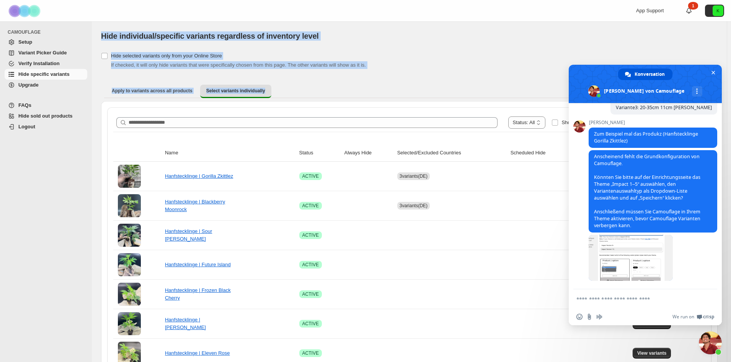
drag, startPoint x: 98, startPoint y: 35, endPoint x: 295, endPoint y: 91, distance: 205.0
click at [295, 91] on ul "Apply to variants across all products Select variants individually More views" at bounding box center [409, 91] width 610 height 14
drag, startPoint x: 287, startPoint y: 91, endPoint x: 94, endPoint y: 29, distance: 202.3
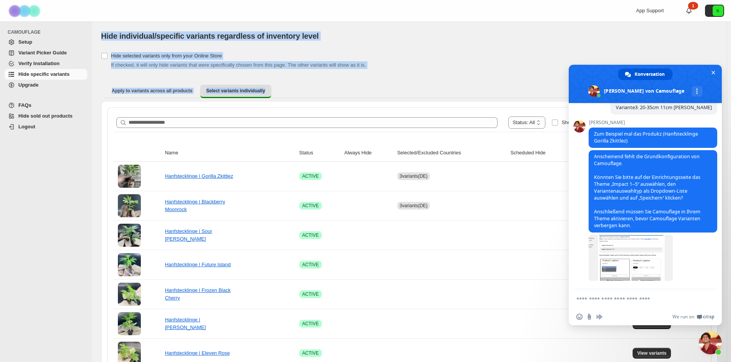
drag, startPoint x: 97, startPoint y: 36, endPoint x: 335, endPoint y: 96, distance: 245.4
click at [335, 96] on ul "Apply to variants across all products Select variants individually More views" at bounding box center [409, 91] width 610 height 14
drag, startPoint x: 297, startPoint y: 94, endPoint x: 96, endPoint y: 29, distance: 211.1
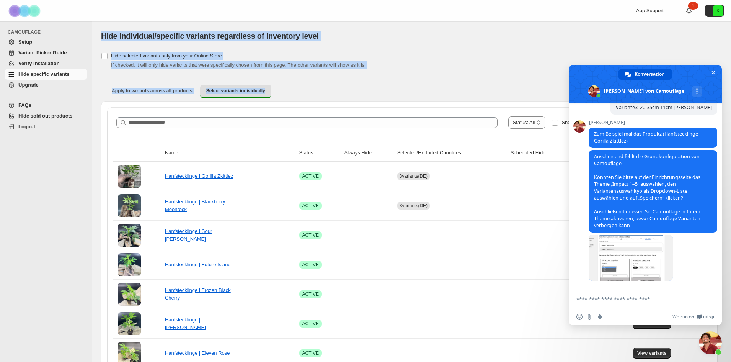
drag, startPoint x: 96, startPoint y: 34, endPoint x: 323, endPoint y: 94, distance: 234.8
click at [323, 94] on ul "Apply to variants across all products Select variants individually More views" at bounding box center [409, 91] width 610 height 14
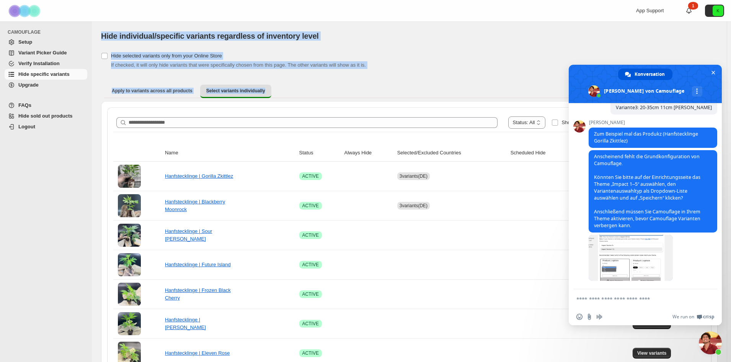
drag, startPoint x: 332, startPoint y: 94, endPoint x: 97, endPoint y: 37, distance: 241.7
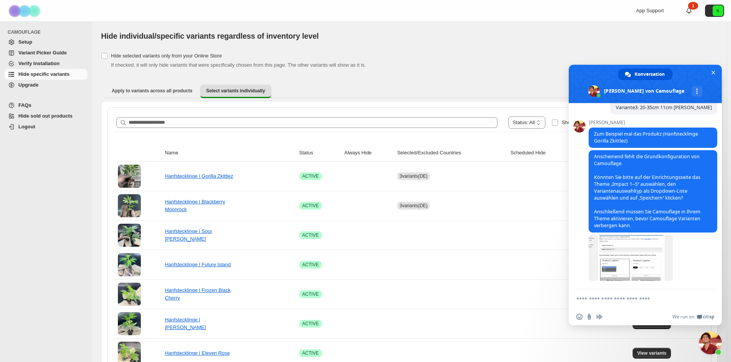
click at [604, 300] on textarea "Verfassen Sie Ihre Nachricht…" at bounding box center [637, 298] width 122 height 19
click at [646, 302] on textarea "Verfassen Sie Ihre Nachricht…" at bounding box center [637, 298] width 122 height 19
type textarea "**********"
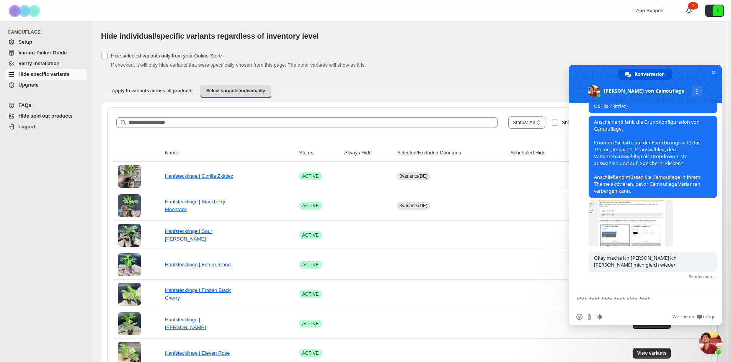
scroll to position [205, 0]
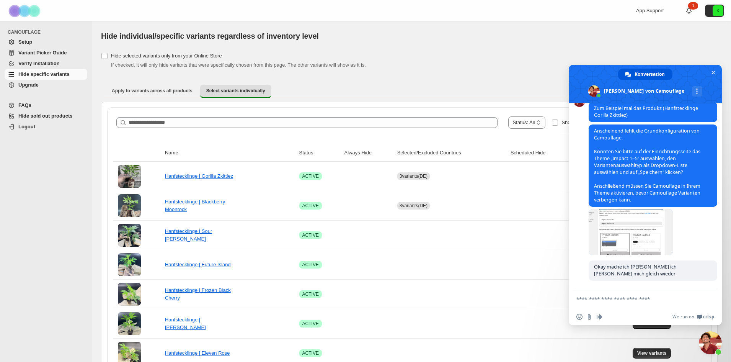
drag, startPoint x: 393, startPoint y: 97, endPoint x: 386, endPoint y: 82, distance: 16.4
click at [386, 82] on div "Apply to variants across all products Select variants individually More views A…" at bounding box center [409, 91] width 616 height 20
click at [314, 21] on div at bounding box center [364, 10] width 184 height 21
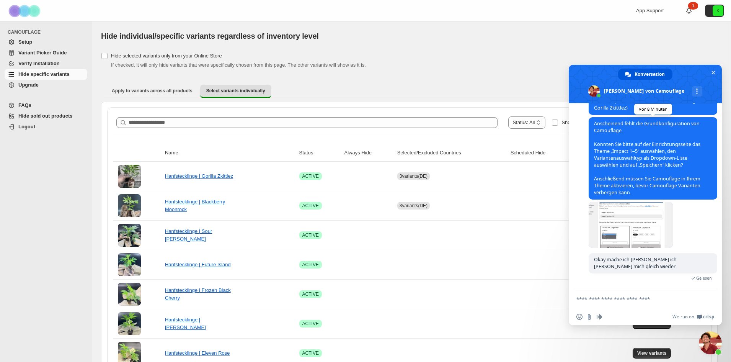
scroll to position [167, 0]
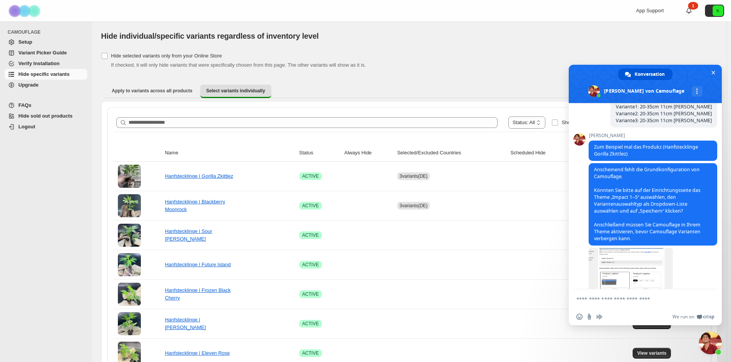
click at [32, 41] on span "Setup" at bounding box center [25, 42] width 14 height 6
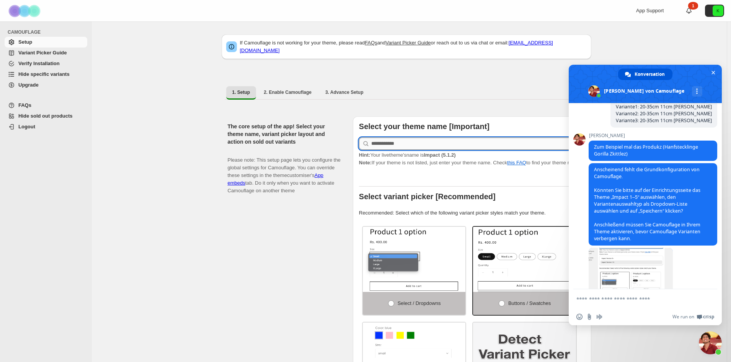
click at [433, 138] on input "text" at bounding box center [478, 143] width 214 height 12
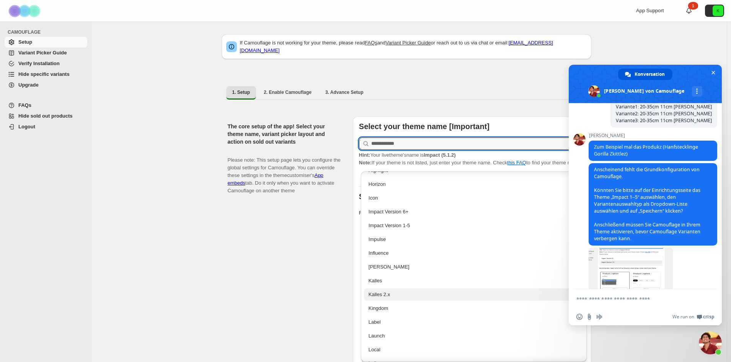
scroll to position [765, 0]
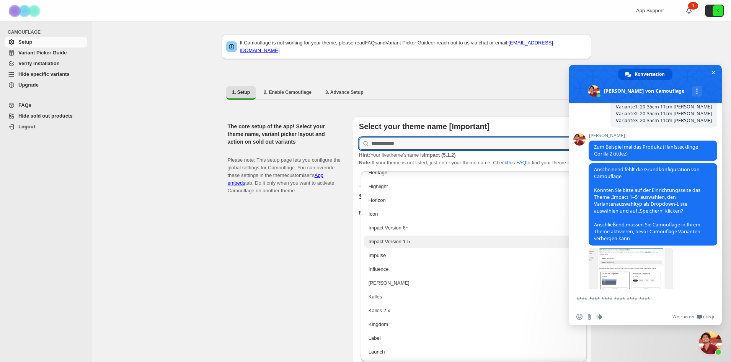
click at [413, 242] on div "Impact Version 1-5" at bounding box center [473, 242] width 211 height 8
type input "**********"
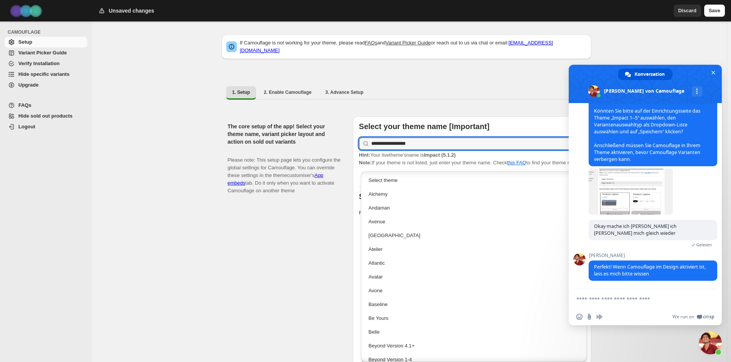
scroll to position [663, 0]
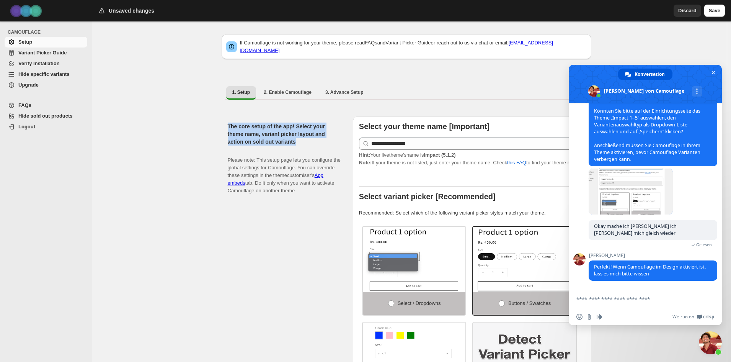
drag, startPoint x: 303, startPoint y: 139, endPoint x: 215, endPoint y: 120, distance: 89.1
drag, startPoint x: 228, startPoint y: 122, endPoint x: 318, endPoint y: 136, distance: 91.3
click at [318, 136] on div "**********" at bounding box center [407, 272] width 370 height 324
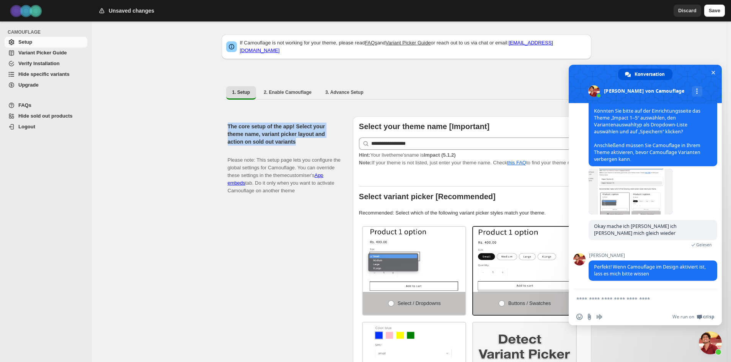
click at [318, 136] on h2 "The core setup of the app! Select your theme name, variant picker layout and ac…" at bounding box center [284, 133] width 113 height 23
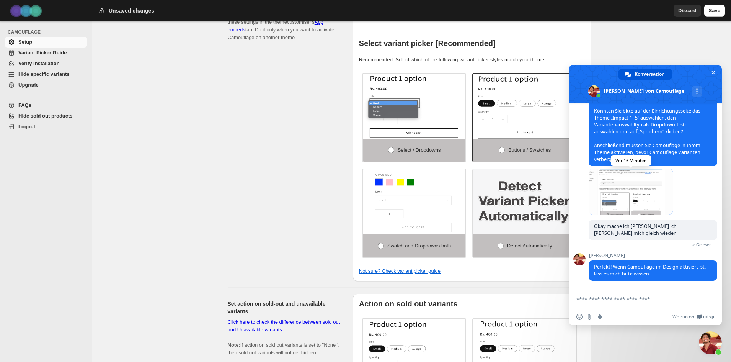
scroll to position [200, 0]
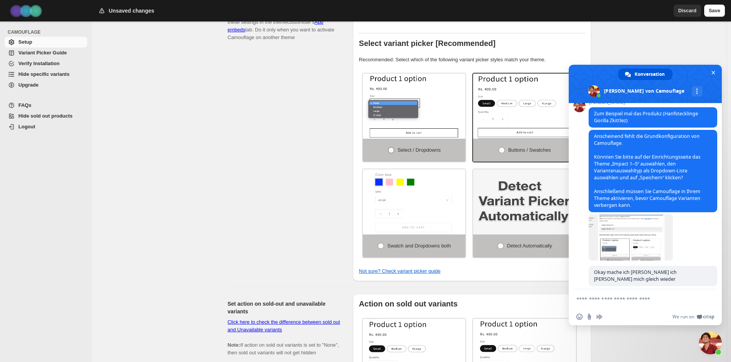
click at [390, 152] on span at bounding box center [391, 150] width 6 height 6
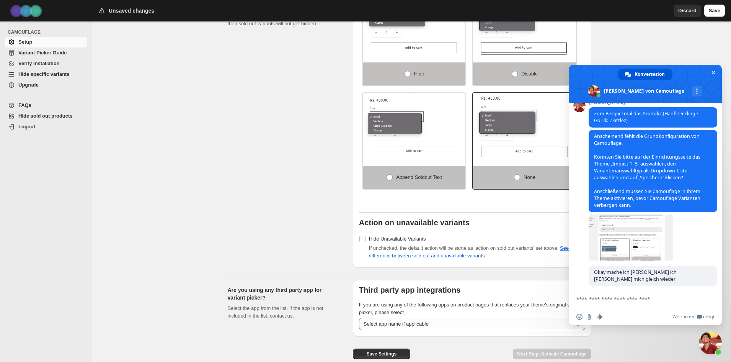
scroll to position [497, 0]
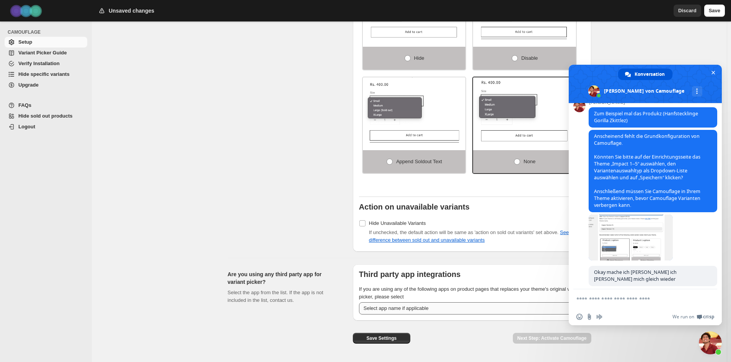
click at [439, 309] on select "**********" at bounding box center [472, 308] width 226 height 12
click at [437, 308] on select "**********" at bounding box center [472, 308] width 226 height 12
click at [386, 338] on span "Save Settings" at bounding box center [381, 338] width 30 height 6
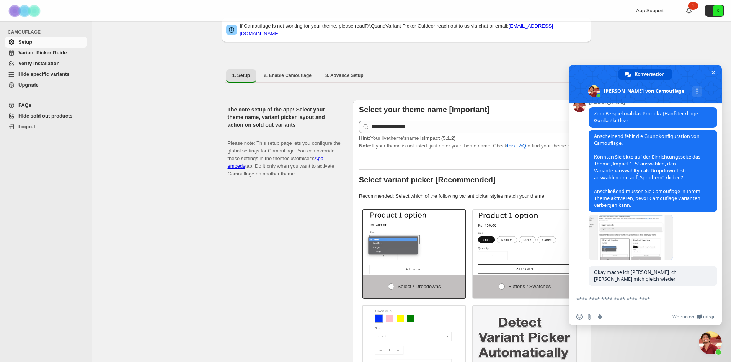
scroll to position [0, 0]
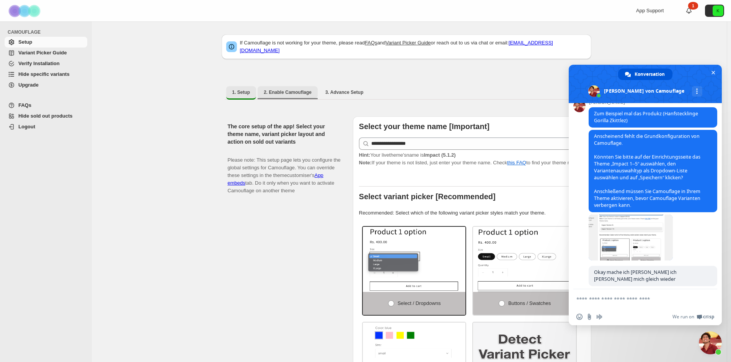
click at [293, 89] on span "2. Enable Camouflage" at bounding box center [288, 92] width 48 height 6
select select "**********"
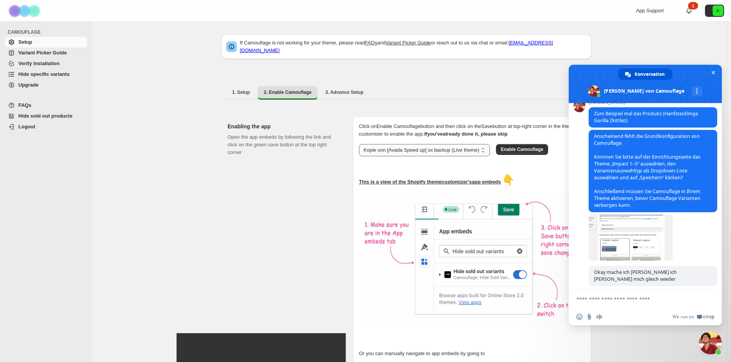
click at [486, 144] on select "**********" at bounding box center [424, 150] width 131 height 12
click at [490, 144] on select "**********" at bounding box center [424, 150] width 131 height 12
click at [533, 146] on span "Enable Camouflage" at bounding box center [521, 149] width 42 height 6
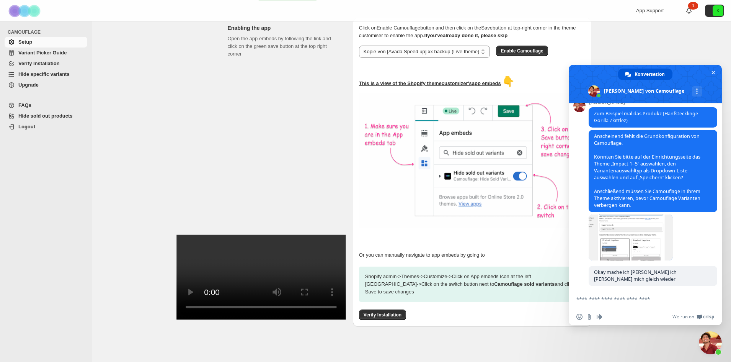
scroll to position [99, 0]
click at [383, 311] on span "Verify Installation" at bounding box center [382, 314] width 38 height 6
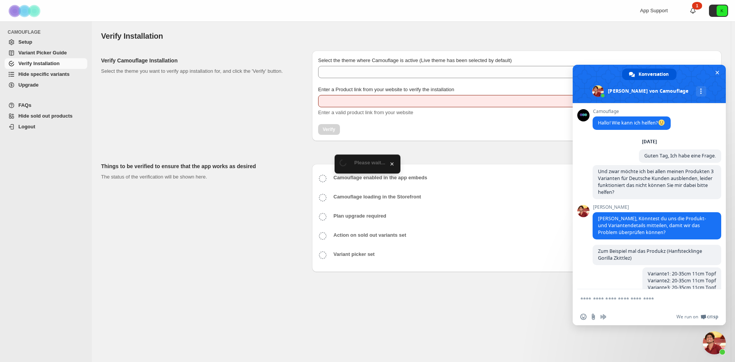
scroll to position [200, 0]
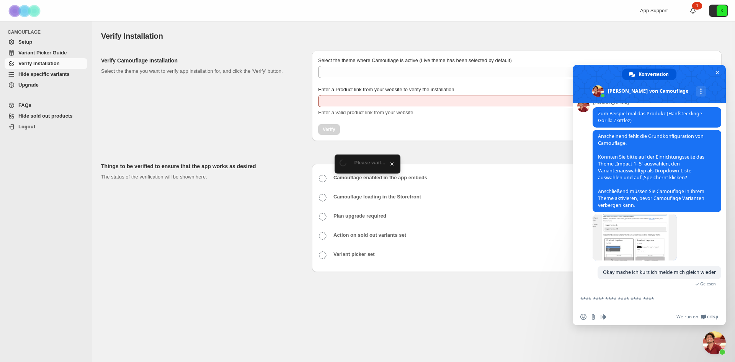
type input "**********"
select select "**********"
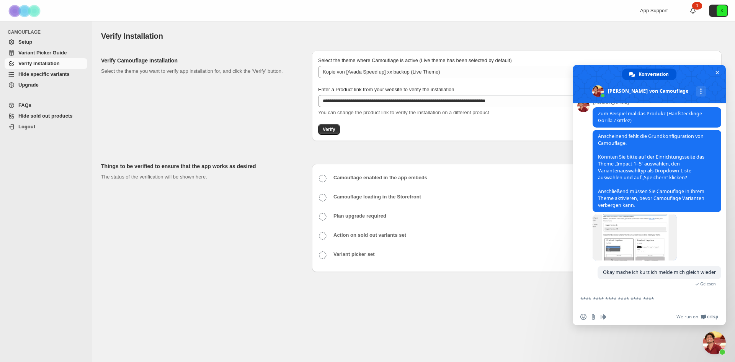
click at [37, 52] on span "Variant Picker Guide" at bounding box center [42, 53] width 48 height 6
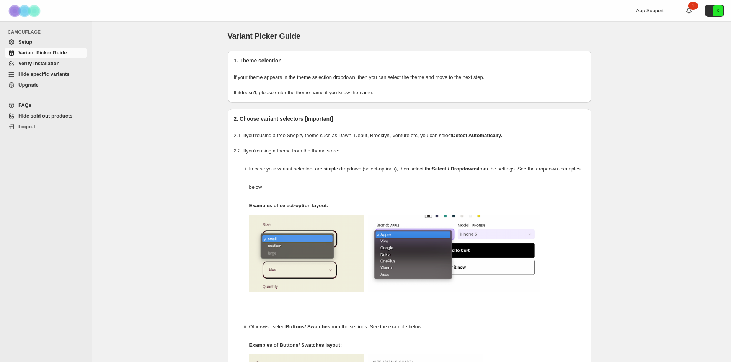
click at [26, 41] on span "Setup" at bounding box center [25, 42] width 14 height 6
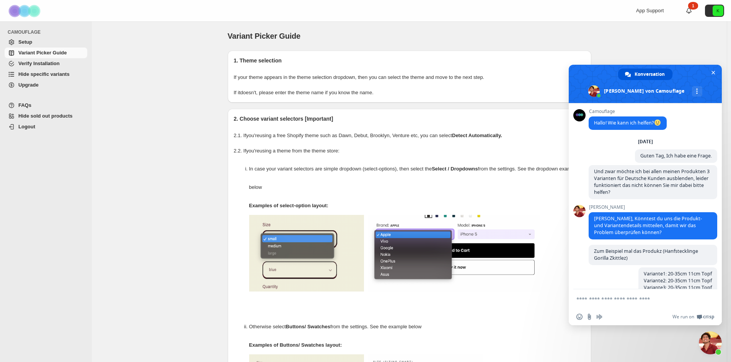
scroll to position [200, 0]
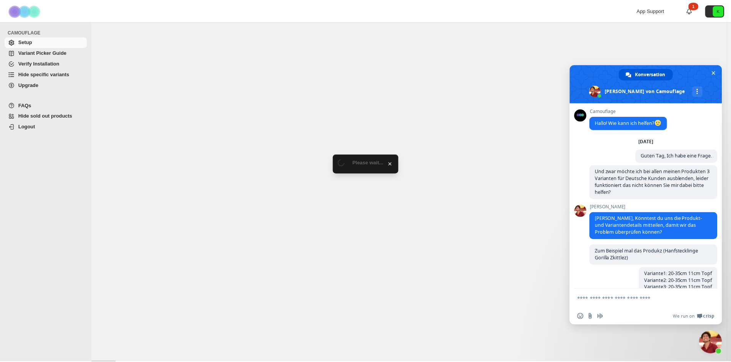
scroll to position [200, 0]
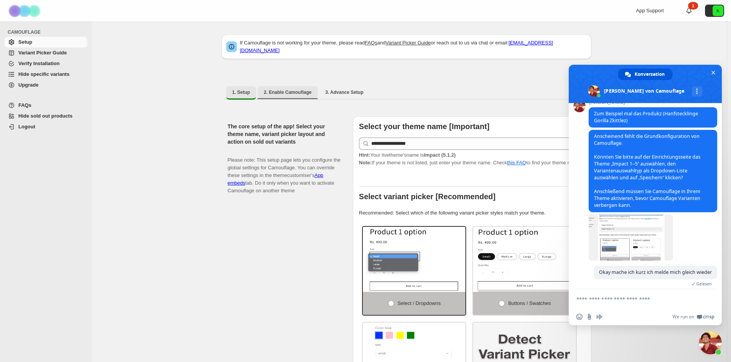
click at [292, 89] on span "2. Enable Camouflage" at bounding box center [288, 92] width 48 height 6
select select "**********"
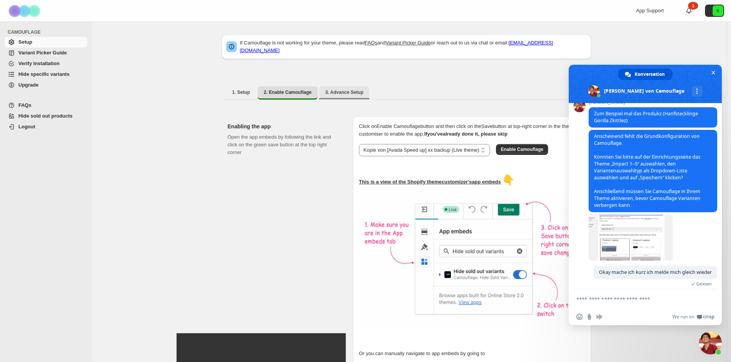
click at [351, 89] on span "3. Advance Setup" at bounding box center [344, 92] width 38 height 6
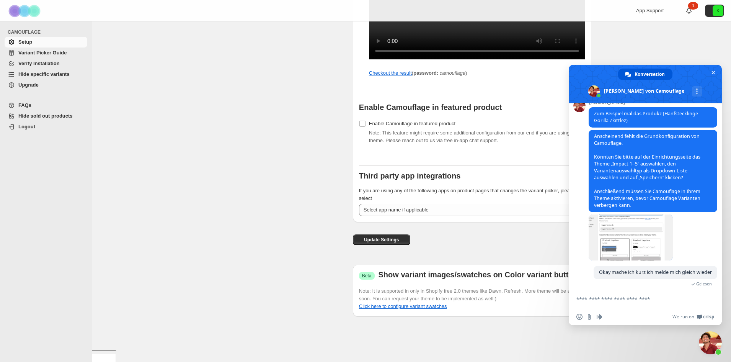
scroll to position [767, 0]
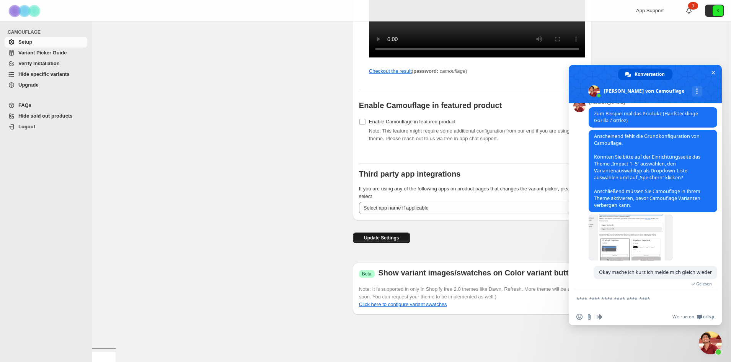
click at [376, 241] on span "Update Settings" at bounding box center [381, 238] width 35 height 6
click at [611, 297] on textarea "Verfassen Sie Ihre Nachricht…" at bounding box center [637, 298] width 122 height 19
type textarea "**********"
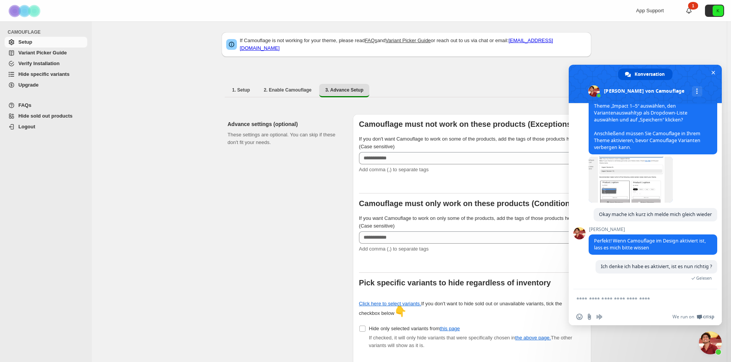
scroll to position [0, 0]
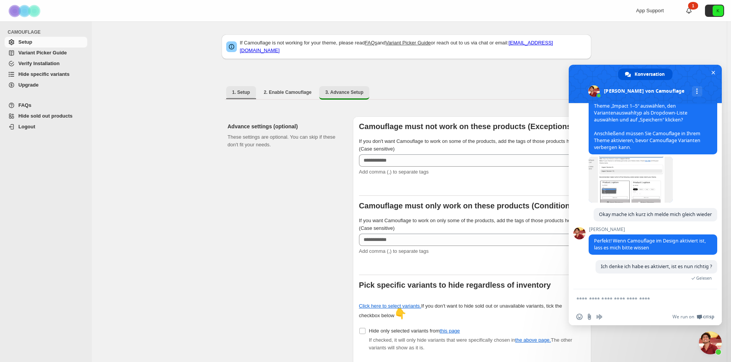
click at [238, 89] on span "1. Setup" at bounding box center [241, 92] width 18 height 6
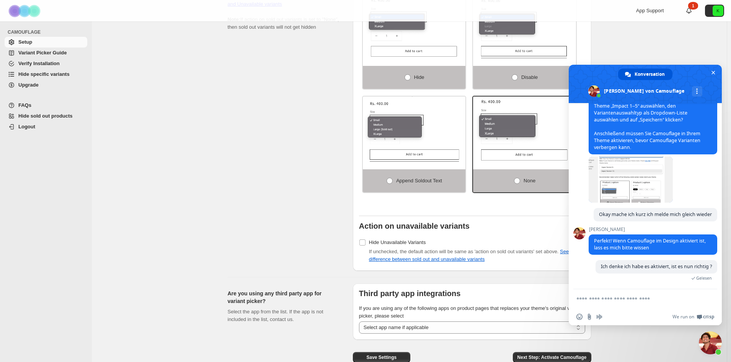
scroll to position [520, 0]
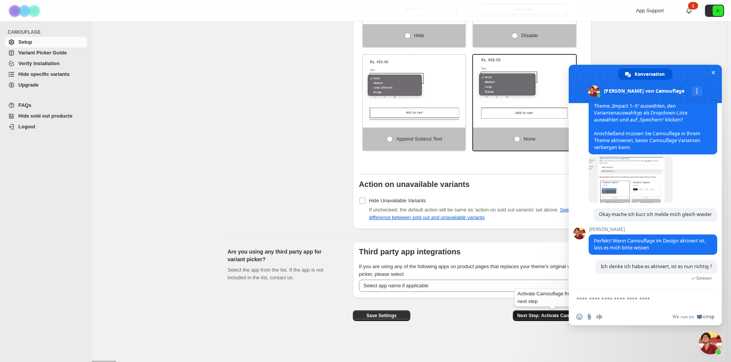
click at [536, 316] on span "Next Step: Activate Camouflage" at bounding box center [551, 315] width 69 height 6
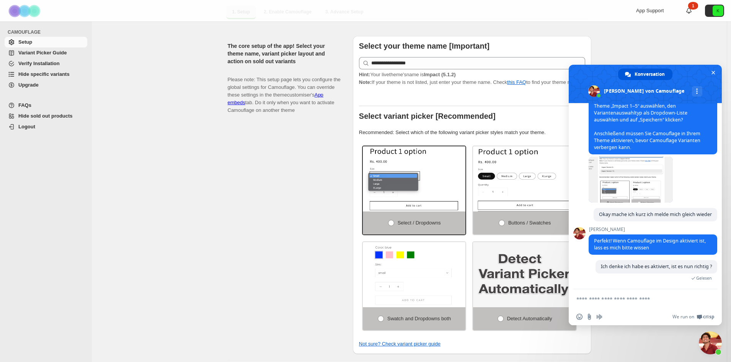
select select "**********"
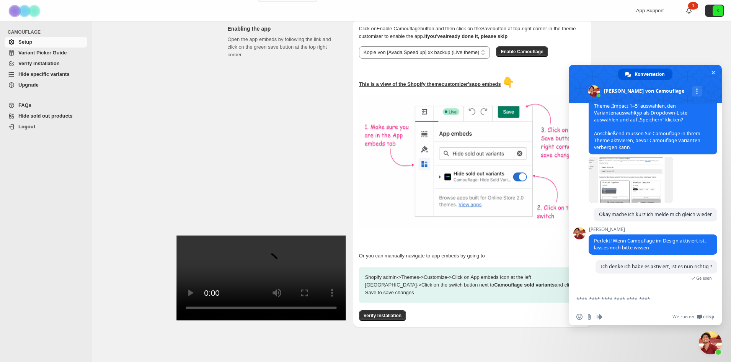
scroll to position [99, 0]
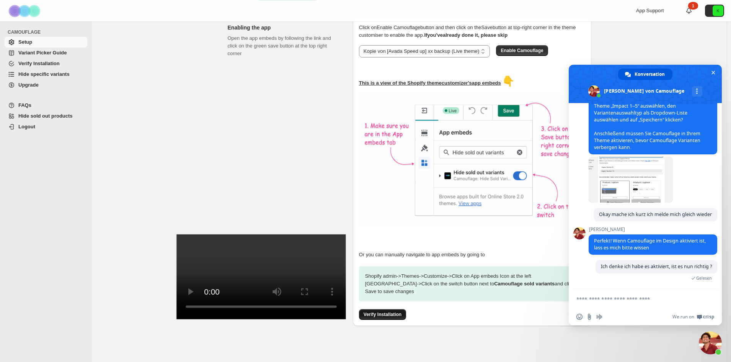
click at [386, 311] on span "Verify Installation" at bounding box center [382, 314] width 38 height 6
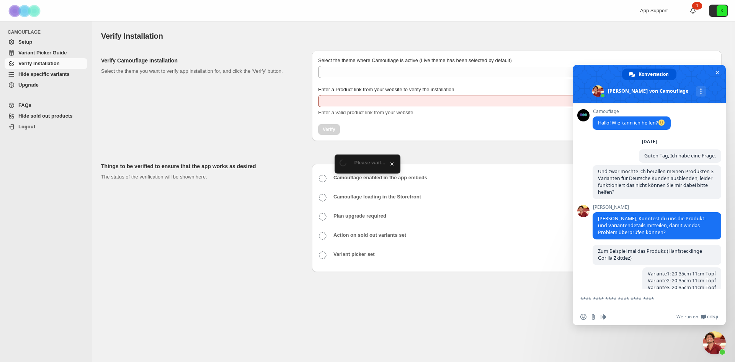
scroll to position [265, 0]
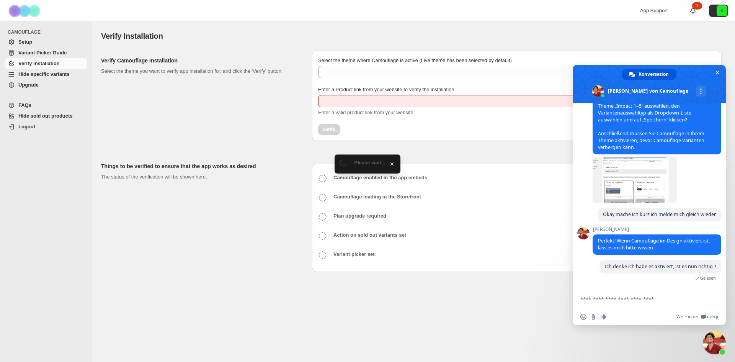
type input "**********"
select select "**********"
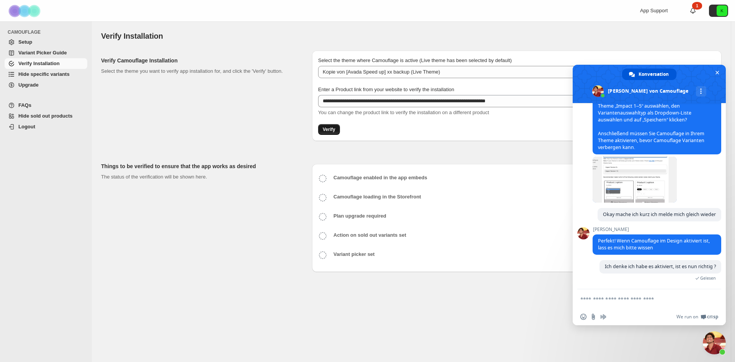
click at [332, 127] on span "Verify" at bounding box center [329, 129] width 13 height 6
click at [321, 178] on icon at bounding box center [322, 178] width 9 height 9
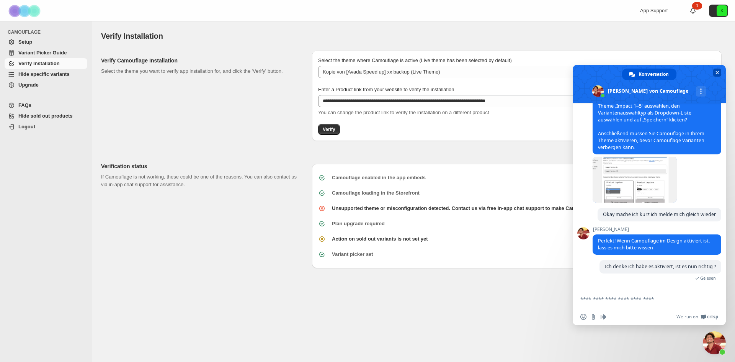
click at [692, 70] on span at bounding box center [648, 84] width 153 height 38
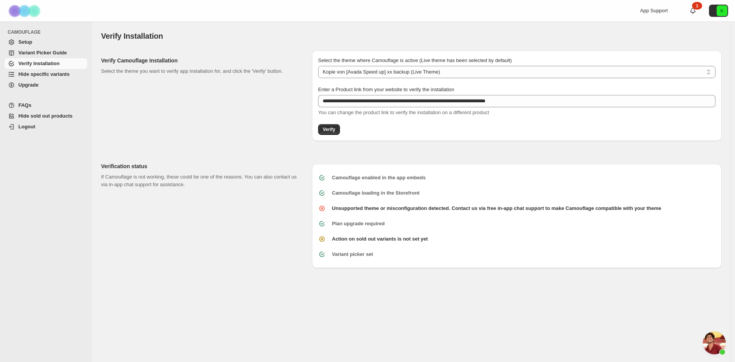
click at [712, 341] on span "Chat öffnen" at bounding box center [713, 342] width 23 height 23
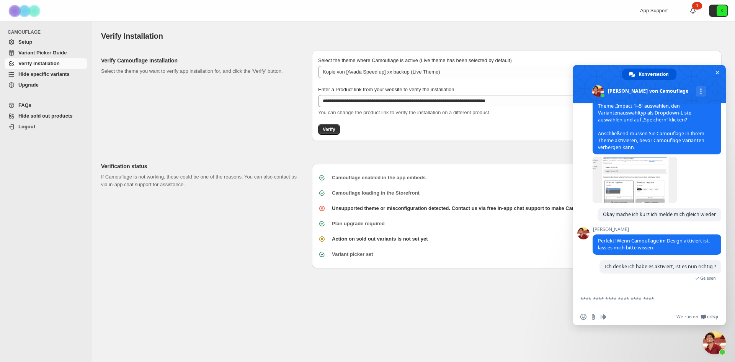
click at [640, 297] on textarea "Verfassen Sie Ihre Nachricht…" at bounding box center [641, 298] width 122 height 19
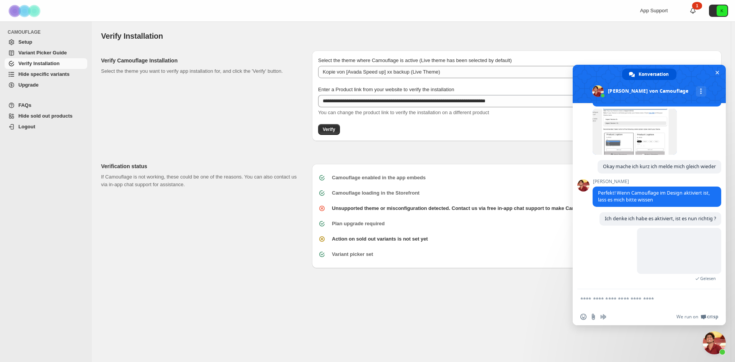
scroll to position [313, 0]
click at [38, 41] on span "Setup" at bounding box center [51, 42] width 67 height 8
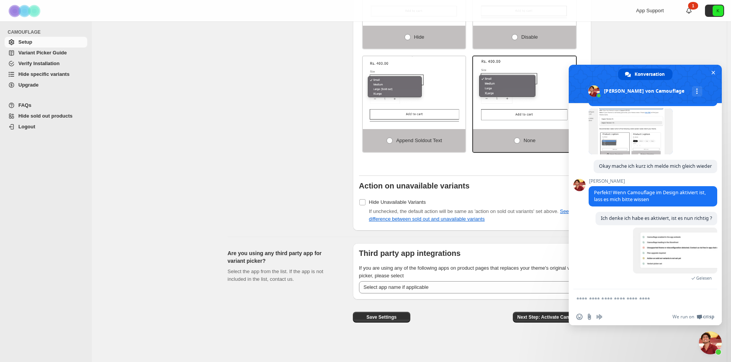
scroll to position [520, 0]
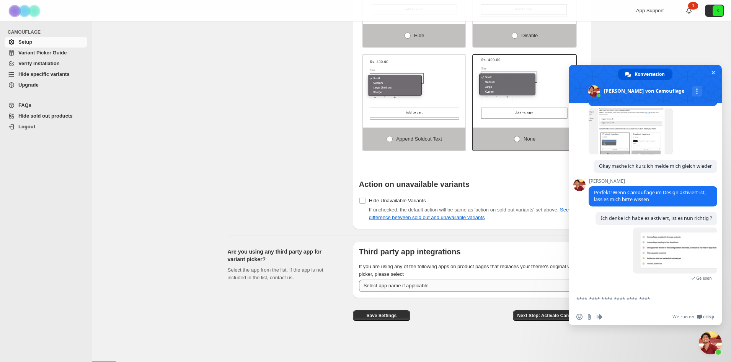
click at [421, 287] on select "**********" at bounding box center [472, 285] width 226 height 12
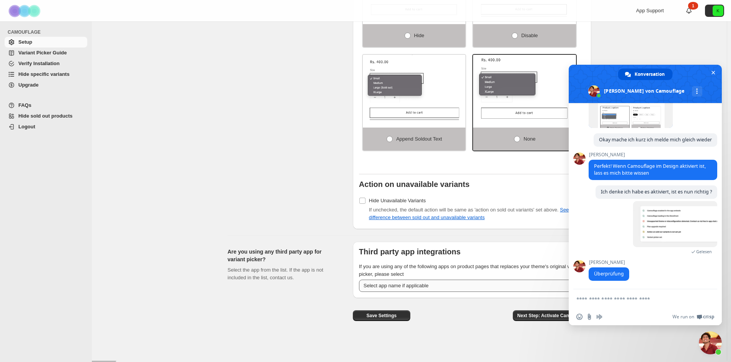
click at [422, 287] on select "**********" at bounding box center [472, 285] width 226 height 12
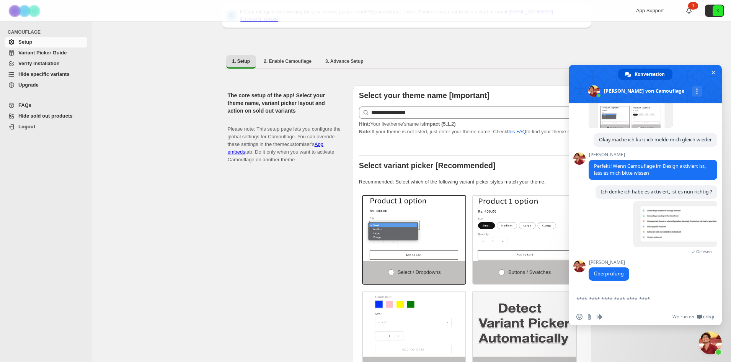
scroll to position [0, 0]
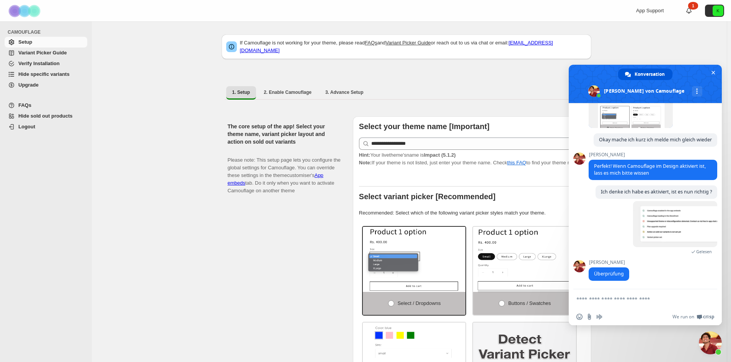
drag, startPoint x: 225, startPoint y: 132, endPoint x: 217, endPoint y: 132, distance: 8.4
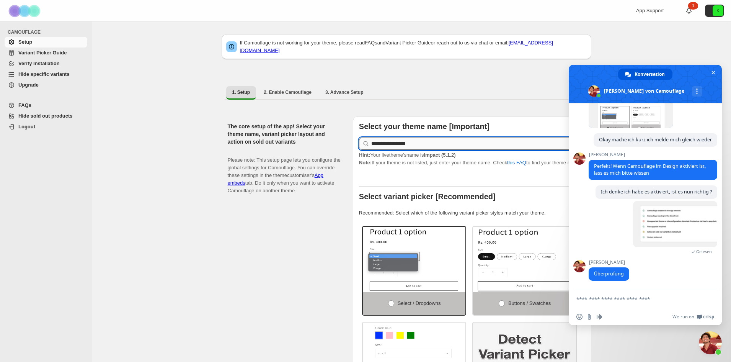
click at [437, 139] on input "**********" at bounding box center [478, 143] width 214 height 12
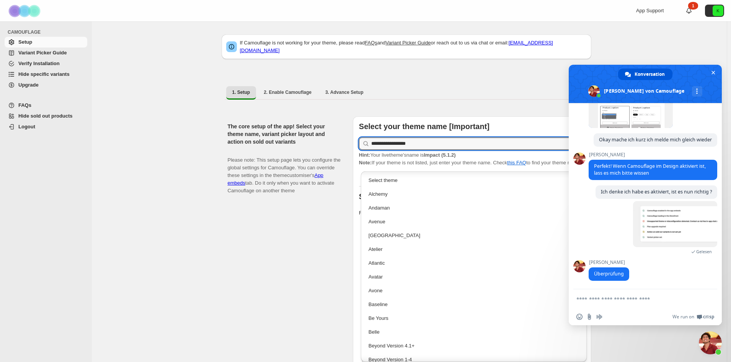
scroll to position [663, 0]
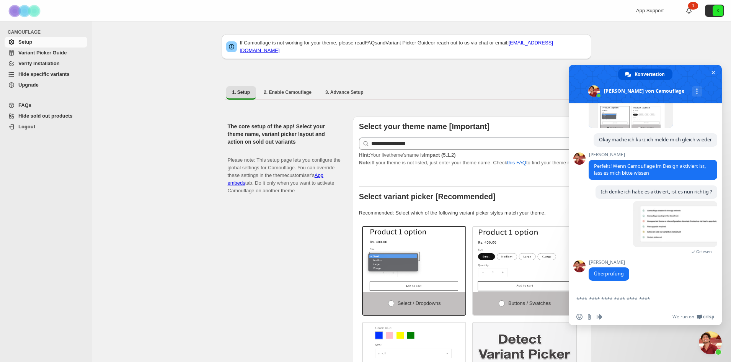
click at [278, 89] on span "2. Enable Camouflage" at bounding box center [288, 92] width 48 height 6
select select "**********"
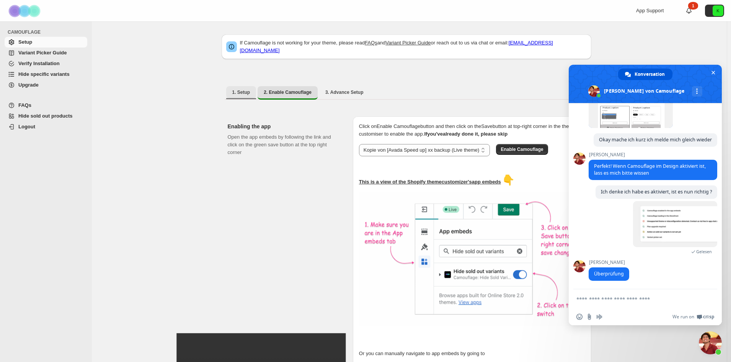
click at [244, 89] on span "1. Setup" at bounding box center [241, 92] width 18 height 6
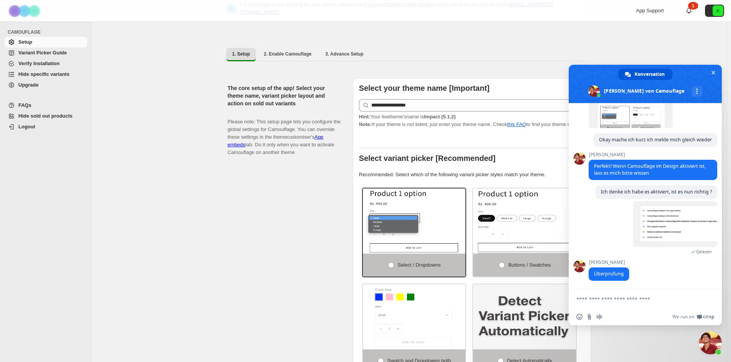
drag, startPoint x: 222, startPoint y: 122, endPoint x: 217, endPoint y: 122, distance: 4.2
drag, startPoint x: 228, startPoint y: 81, endPoint x: 271, endPoint y: 160, distance: 90.1
click at [271, 160] on div "**********" at bounding box center [407, 234] width 370 height 324
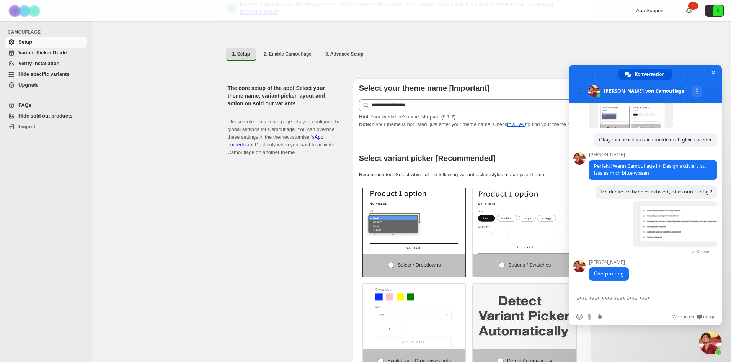
click at [271, 156] on p "Please note: This setup page lets you configure the global settings for Camoufl…" at bounding box center [284, 133] width 113 height 46
drag, startPoint x: 268, startPoint y: 156, endPoint x: 198, endPoint y: 77, distance: 106.0
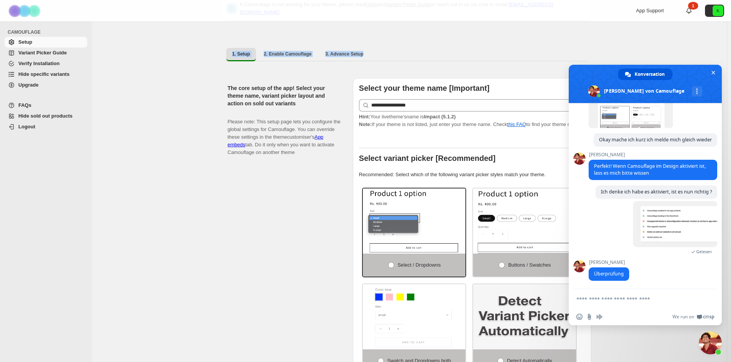
drag, startPoint x: 218, startPoint y: 47, endPoint x: 383, endPoint y: 54, distance: 165.0
click at [383, 54] on ul "1. Setup 2. Enable Camouflage 3. Advance Setup More views" at bounding box center [406, 54] width 363 height 14
drag, startPoint x: 232, startPoint y: 52, endPoint x: 209, endPoint y: 52, distance: 23.7
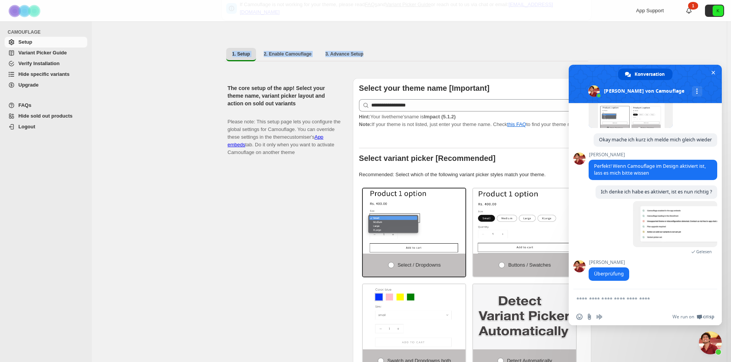
drag, startPoint x: 209, startPoint y: 52, endPoint x: 391, endPoint y: 50, distance: 182.9
click at [391, 50] on ul "1. Setup 2. Enable Camouflage 3. Advance Setup More views" at bounding box center [406, 54] width 363 height 14
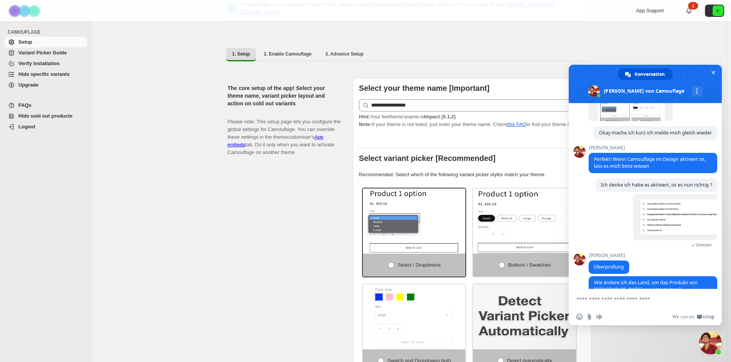
scroll to position [362, 0]
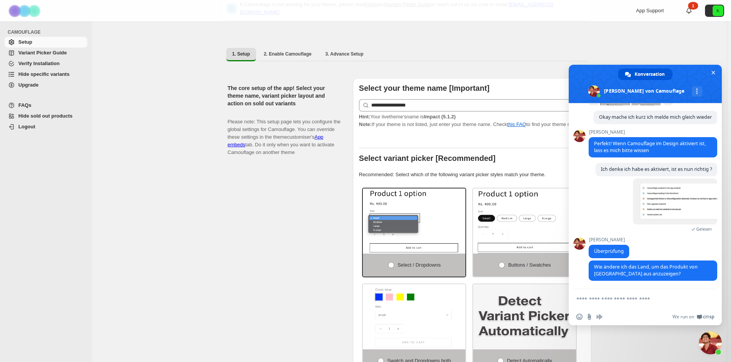
click at [624, 302] on textarea "Verfassen Sie Ihre Nachricht…" at bounding box center [637, 298] width 122 height 19
click at [623, 300] on textarea "Verfassen Sie Ihre Nachricht…" at bounding box center [637, 298] width 122 height 19
type textarea "**********"
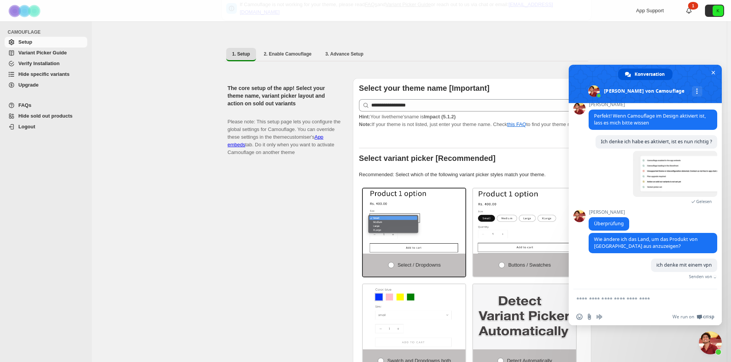
scroll to position [381, 0]
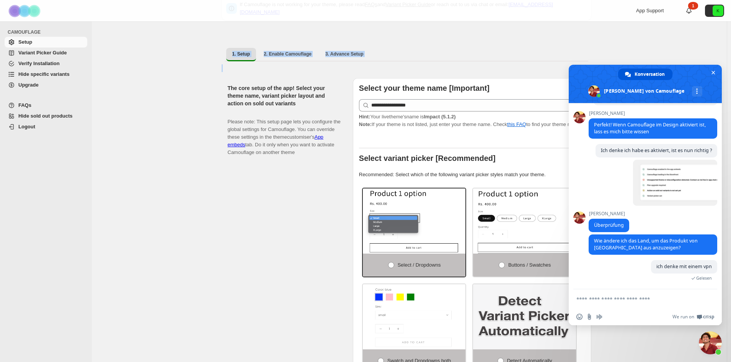
drag, startPoint x: 220, startPoint y: 50, endPoint x: 420, endPoint y: 58, distance: 199.9
click at [419, 57] on div "1. Setup 2. Enable Camouflage 3. Advance Setup More views 1. Setup 2. Enable Ca…" at bounding box center [407, 54] width 370 height 20
drag, startPoint x: 422, startPoint y: 53, endPoint x: 192, endPoint y: 47, distance: 229.6
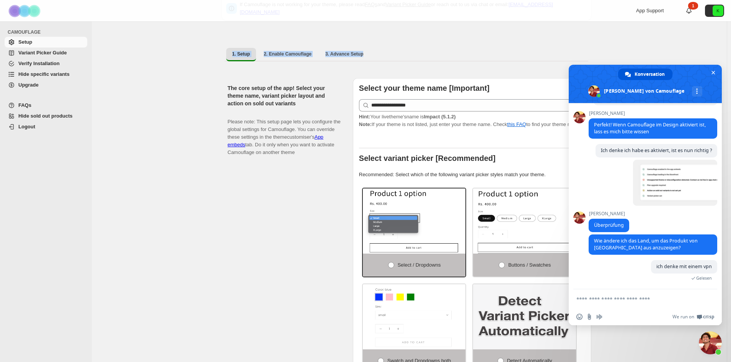
drag, startPoint x: 203, startPoint y: 47, endPoint x: 410, endPoint y: 51, distance: 206.7
click at [410, 51] on ul "1. Setup 2. Enable Camouflage 3. Advance Setup More views" at bounding box center [406, 54] width 363 height 14
drag, startPoint x: 213, startPoint y: 46, endPoint x: 412, endPoint y: 50, distance: 199.0
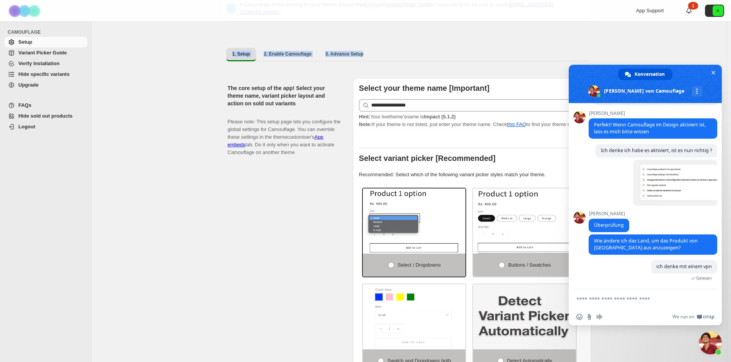
click at [412, 50] on ul "1. Setup 2. Enable Camouflage 3. Advance Setup More views" at bounding box center [406, 54] width 363 height 14
drag, startPoint x: 211, startPoint y: 54, endPoint x: 425, endPoint y: 59, distance: 214.7
click at [419, 52] on ul "1. Setup 2. Enable Camouflage 3. Advance Setup More views" at bounding box center [406, 54] width 363 height 14
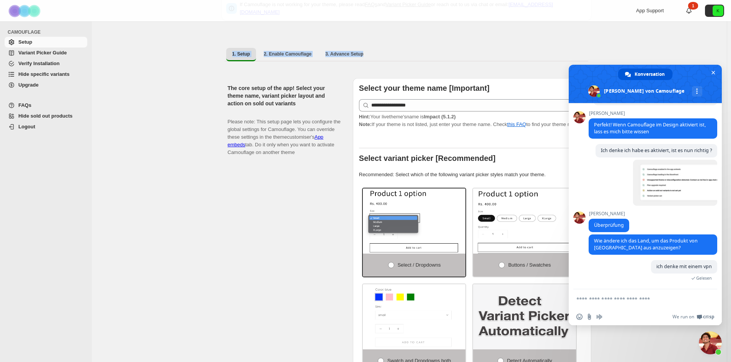
drag, startPoint x: 194, startPoint y: 53, endPoint x: 397, endPoint y: 55, distance: 203.6
click at [397, 55] on ul "1. Setup 2. Enable Camouflage 3. Advance Setup More views" at bounding box center [406, 54] width 363 height 14
drag, startPoint x: 403, startPoint y: 50, endPoint x: 209, endPoint y: 48, distance: 194.0
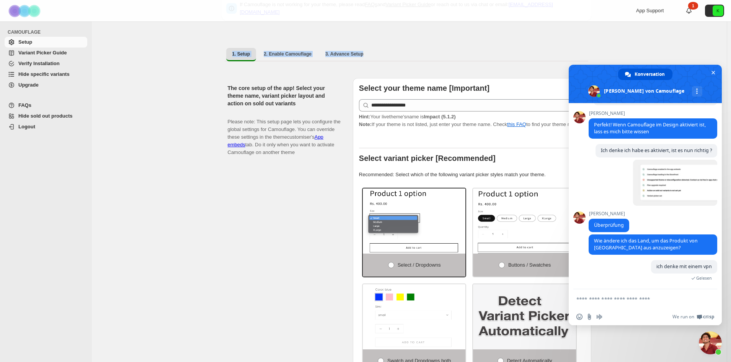
drag, startPoint x: 216, startPoint y: 50, endPoint x: 388, endPoint y: 51, distance: 172.6
click at [388, 51] on ul "1. Setup 2. Enable Camouflage 3. Advance Setup More views" at bounding box center [406, 54] width 363 height 14
drag, startPoint x: 405, startPoint y: 50, endPoint x: 149, endPoint y: 48, distance: 256.0
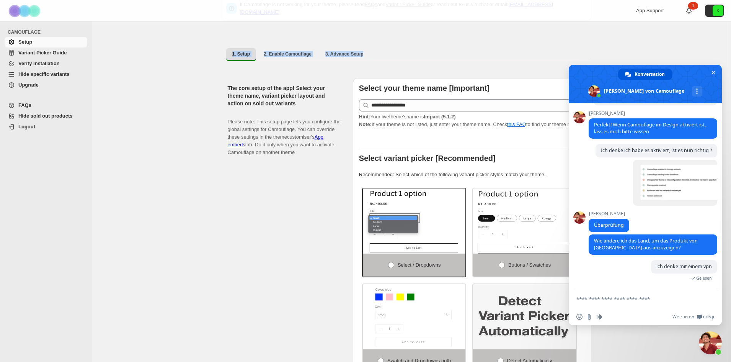
drag, startPoint x: 193, startPoint y: 49, endPoint x: 459, endPoint y: 65, distance: 266.0
click at [414, 59] on div "1. Setup 2. Enable Camouflage 3. Advance Setup More views 1. Setup 2. Enable Ca…" at bounding box center [407, 54] width 370 height 20
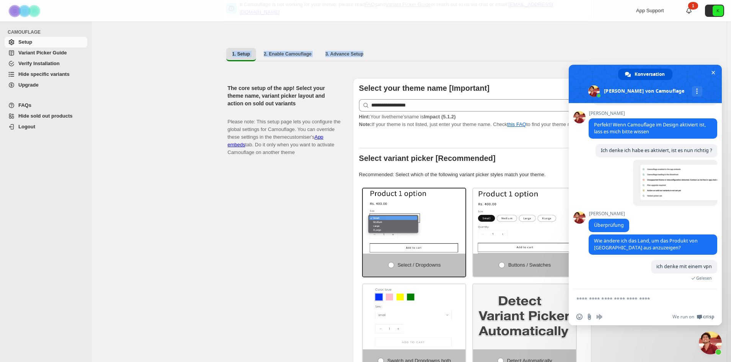
drag, startPoint x: 397, startPoint y: 52, endPoint x: 190, endPoint y: 54, distance: 207.0
drag, startPoint x: 192, startPoint y: 50, endPoint x: 414, endPoint y: 58, distance: 222.4
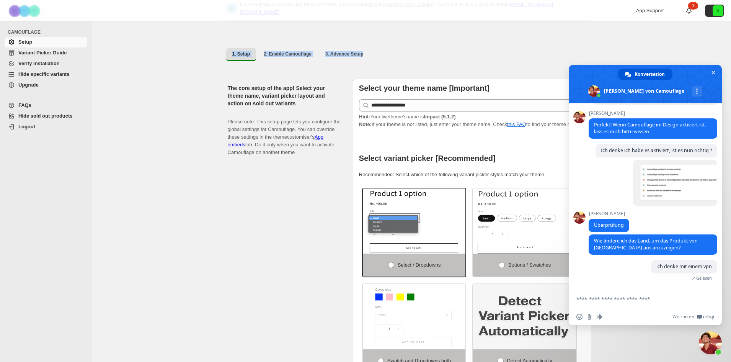
click at [414, 55] on ul "1. Setup 2. Enable Camouflage 3. Advance Setup More views" at bounding box center [406, 54] width 363 height 14
drag, startPoint x: 413, startPoint y: 51, endPoint x: 204, endPoint y: 50, distance: 209.3
drag, startPoint x: 206, startPoint y: 48, endPoint x: 438, endPoint y: 59, distance: 232.9
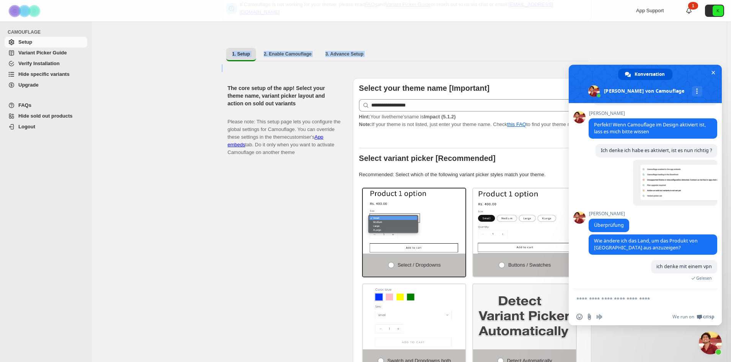
click at [428, 55] on ul "1. Setup 2. Enable Camouflage 3. Advance Setup More views" at bounding box center [406, 54] width 363 height 14
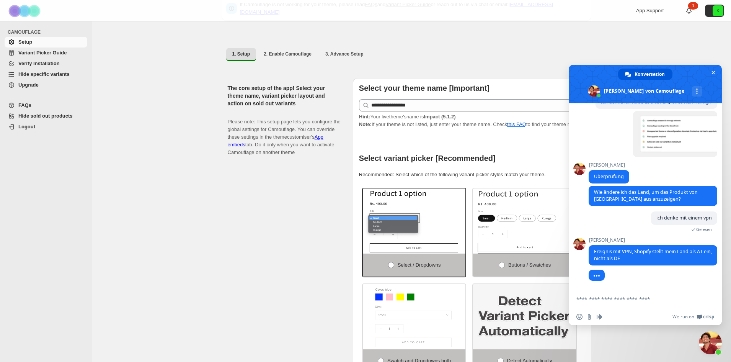
scroll to position [430, 0]
click at [653, 300] on textarea "Verfassen Sie Ihre Nachricht…" at bounding box center [637, 298] width 122 height 19
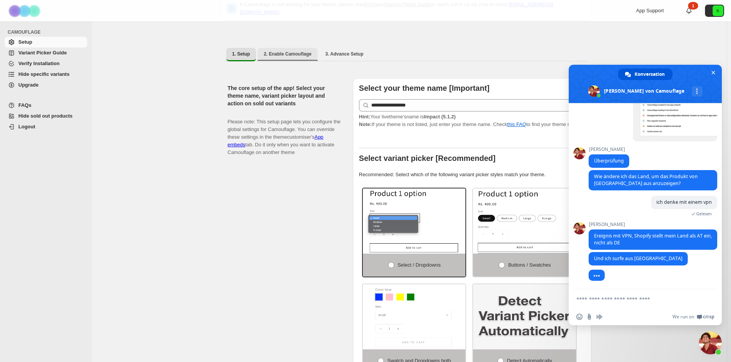
scroll to position [452, 0]
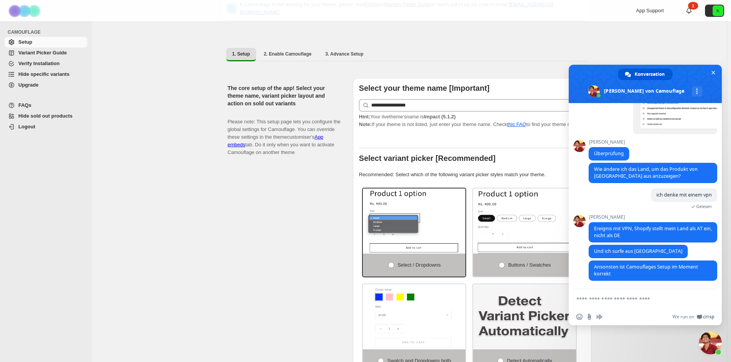
drag, startPoint x: 608, startPoint y: 305, endPoint x: 609, endPoint y: 301, distance: 3.9
click at [608, 305] on textarea "Verfassen Sie Ihre Nachricht…" at bounding box center [637, 298] width 122 height 19
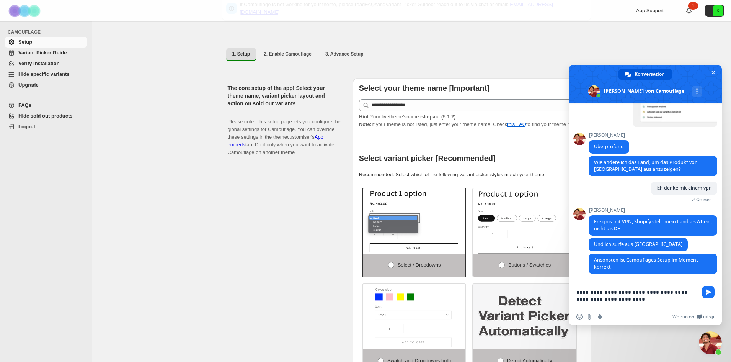
type textarea "**********"
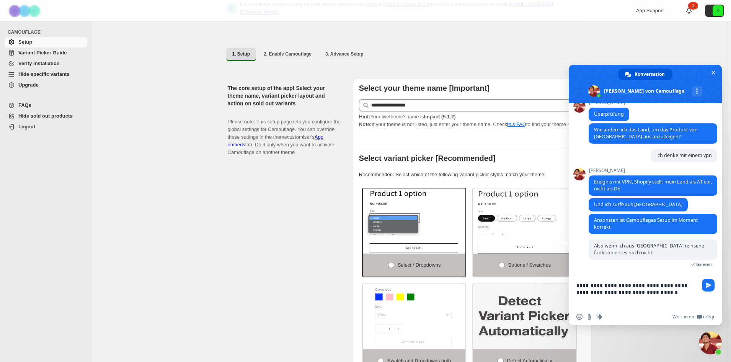
scroll to position [487, 0]
type textarea "**********"
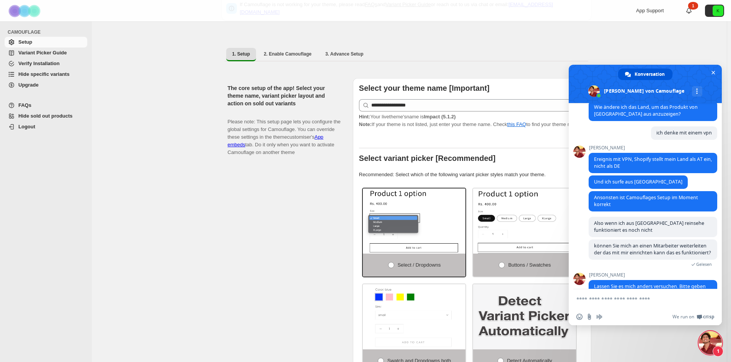
scroll to position [541, 0]
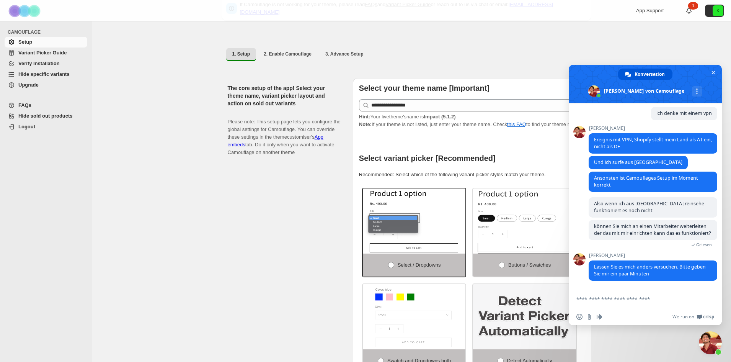
click at [644, 293] on textarea "Verfassen Sie Ihre Nachricht…" at bounding box center [637, 298] width 122 height 19
type textarea "****"
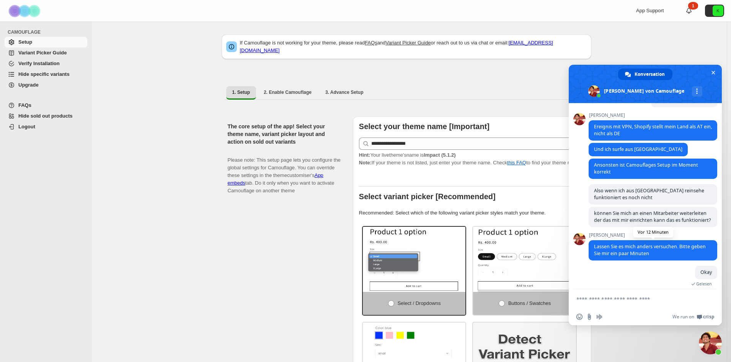
scroll to position [586, 0]
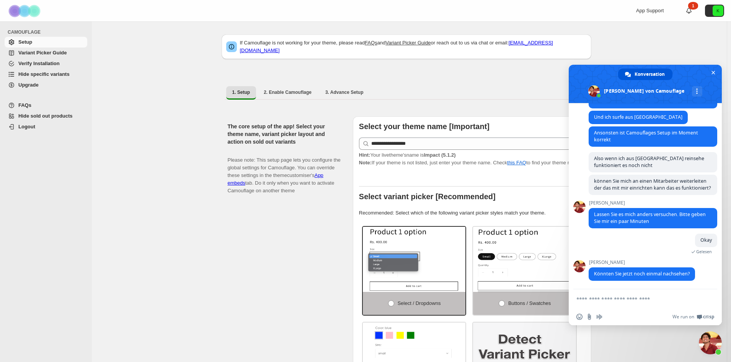
click at [640, 301] on textarea "Verfassen Sie Ihre Nachricht…" at bounding box center [637, 298] width 122 height 19
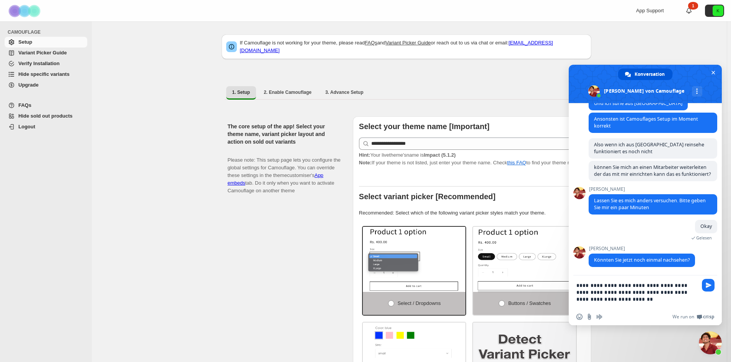
type textarea "**********"
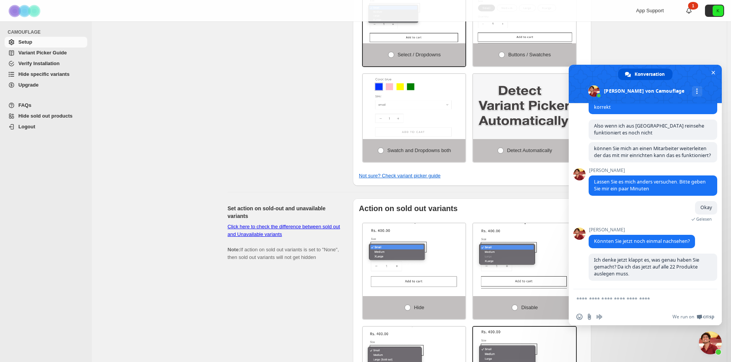
scroll to position [153, 0]
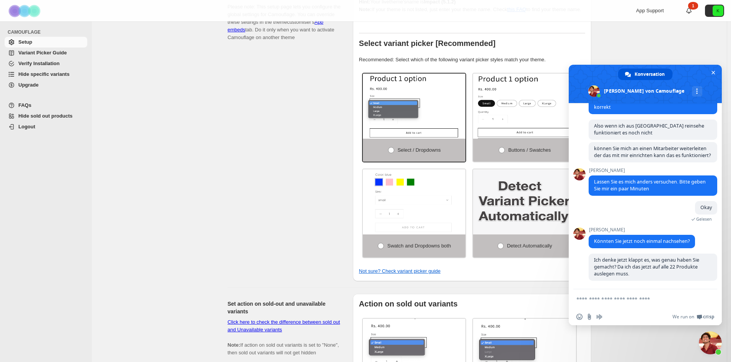
click at [56, 54] on span "Variant Picker Guide" at bounding box center [42, 53] width 48 height 6
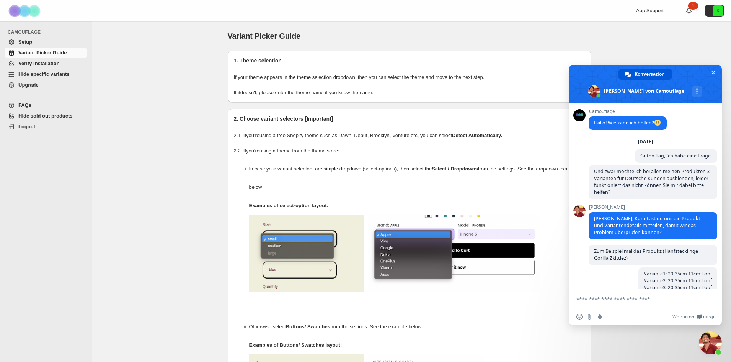
scroll to position [618, 0]
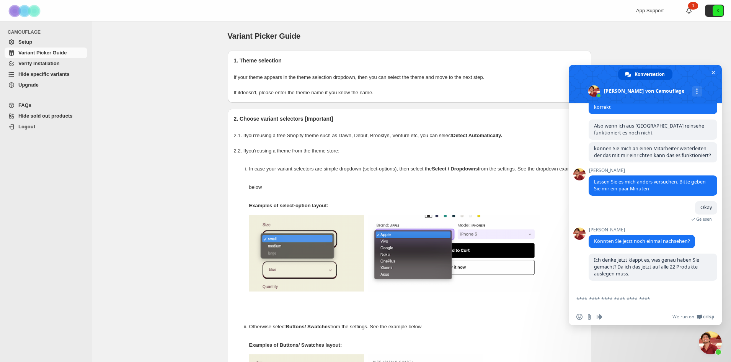
click at [45, 75] on span "Hide specific variants" at bounding box center [43, 74] width 51 height 6
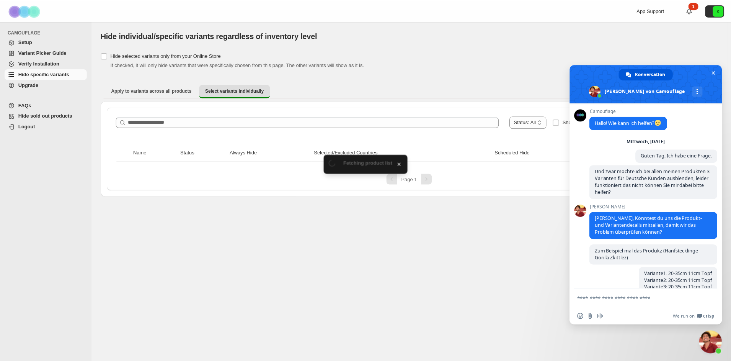
scroll to position [618, 0]
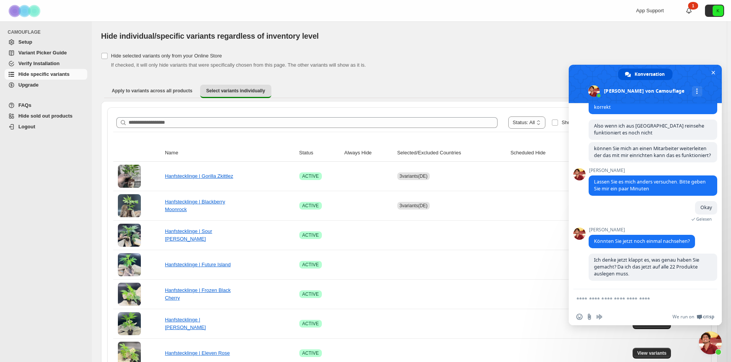
click at [707, 344] on span "Chat schließen" at bounding box center [710, 342] width 23 height 23
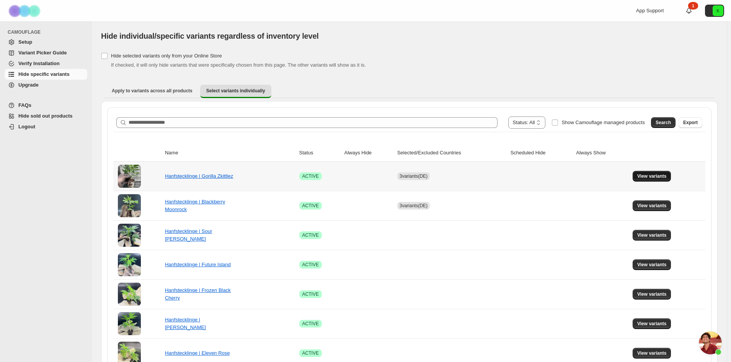
click at [661, 176] on span "View variants" at bounding box center [651, 176] width 29 height 6
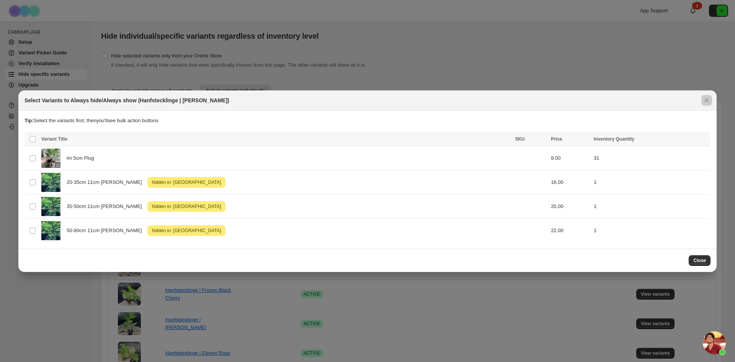
click at [486, 69] on div at bounding box center [367, 181] width 735 height 362
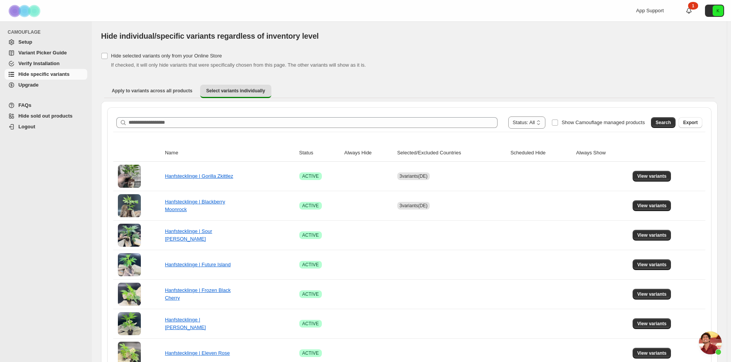
click at [706, 341] on span "Chat öffnen" at bounding box center [710, 342] width 23 height 23
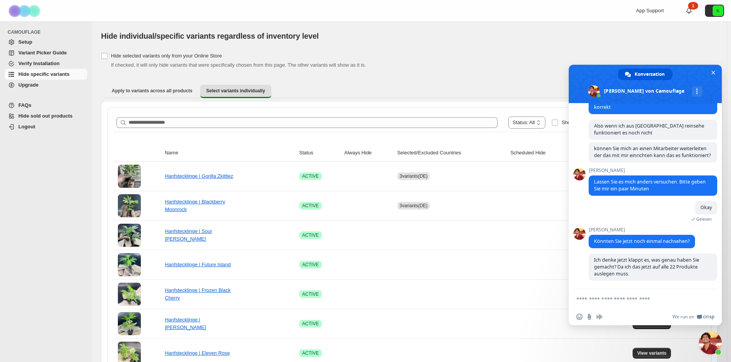
click at [462, 93] on ul "Apply to variants across all products Select variants individually More views" at bounding box center [409, 91] width 610 height 14
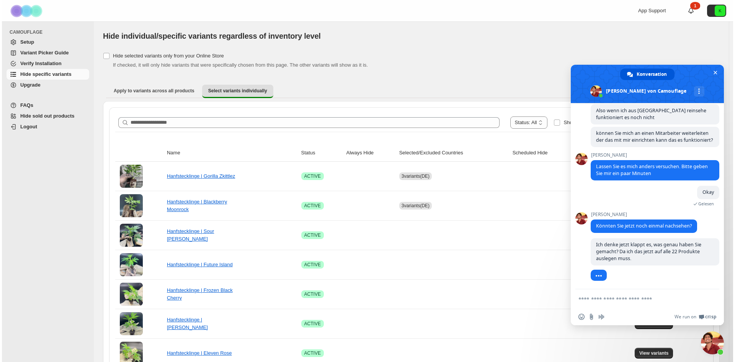
scroll to position [735, 0]
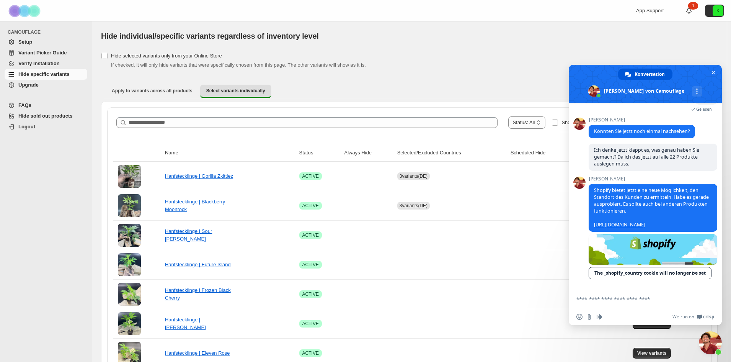
click at [710, 345] on span "Chat schließen" at bounding box center [710, 342] width 23 height 23
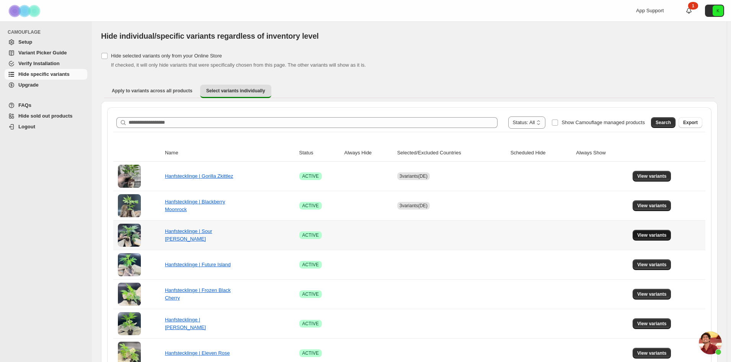
click at [661, 237] on span "View variants" at bounding box center [651, 235] width 29 height 6
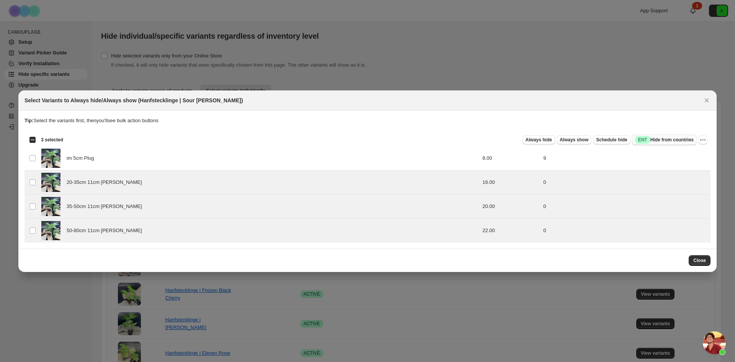
click at [676, 140] on span "Success ENT Hide from countries" at bounding box center [664, 140] width 59 height 8
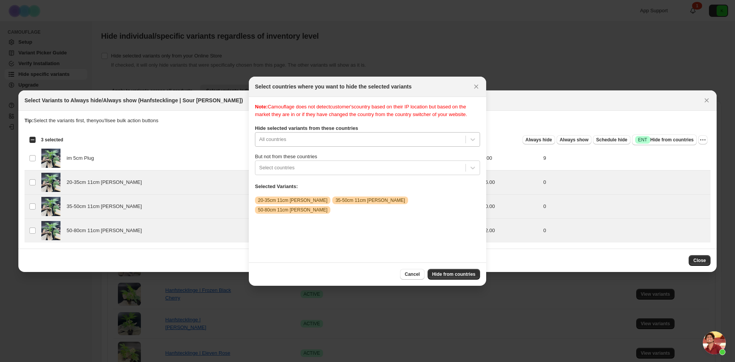
scroll to position [10, 0]
click at [375, 144] on div "Note: Camouflage does not detect customer's country based on their IP location …" at bounding box center [367, 179] width 225 height 153
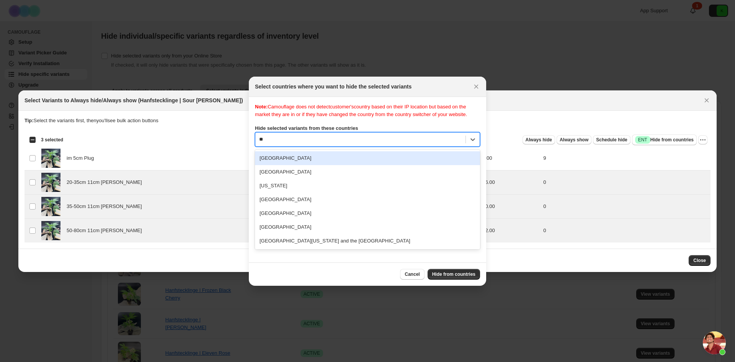
scroll to position [0, 0]
type input "***"
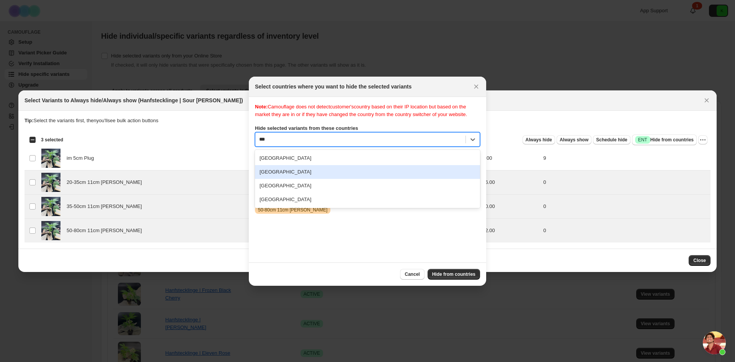
click at [284, 179] on div "Germany" at bounding box center [367, 172] width 225 height 14
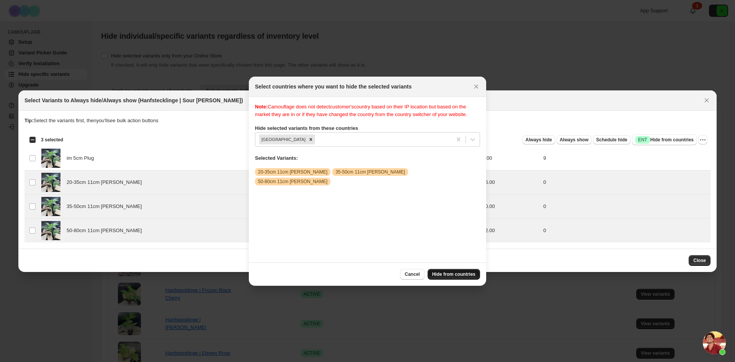
click at [463, 271] on span "Hide from countries" at bounding box center [453, 274] width 43 height 6
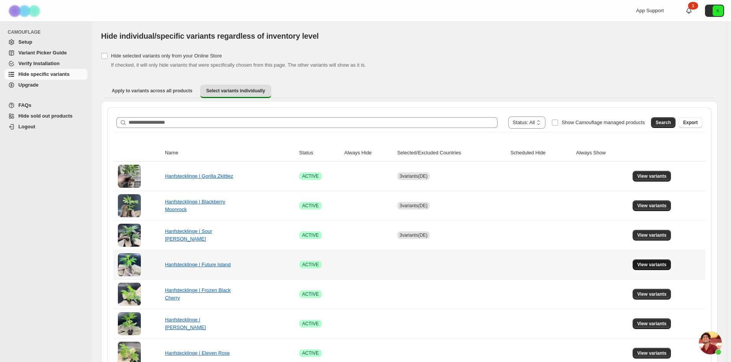
click at [657, 260] on button "View variants" at bounding box center [651, 264] width 39 height 11
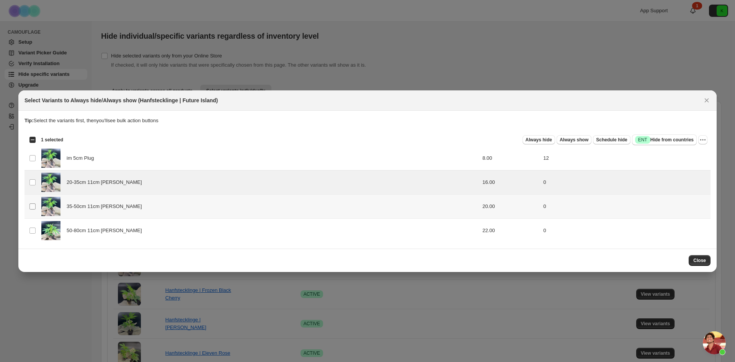
click at [29, 207] on span ":r1b:" at bounding box center [32, 206] width 7 height 7
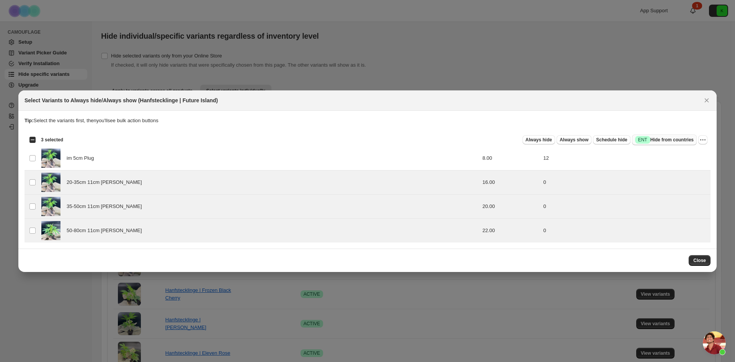
click at [670, 140] on span "Success ENT Hide from countries" at bounding box center [664, 140] width 59 height 8
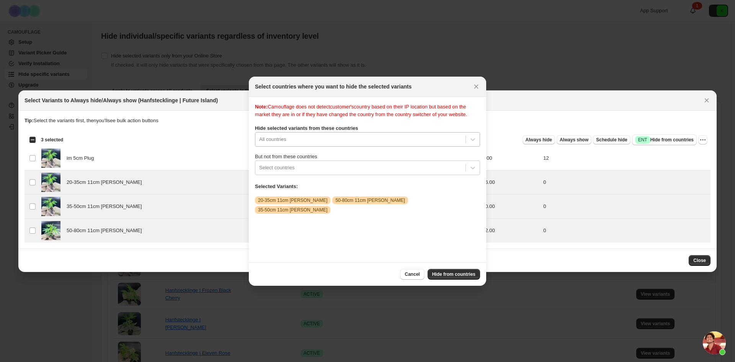
scroll to position [10, 0]
click at [324, 147] on div "All countries" at bounding box center [367, 139] width 225 height 15
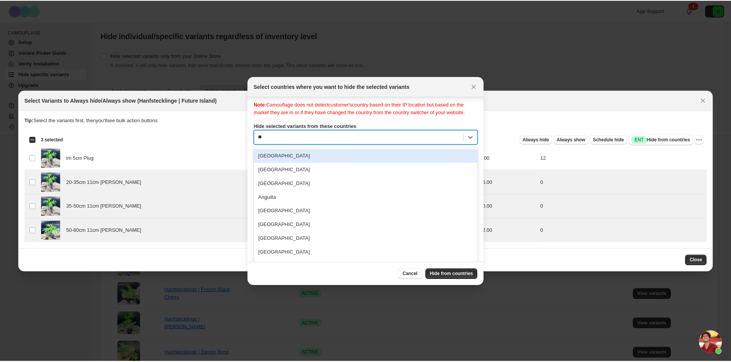
scroll to position [0, 0]
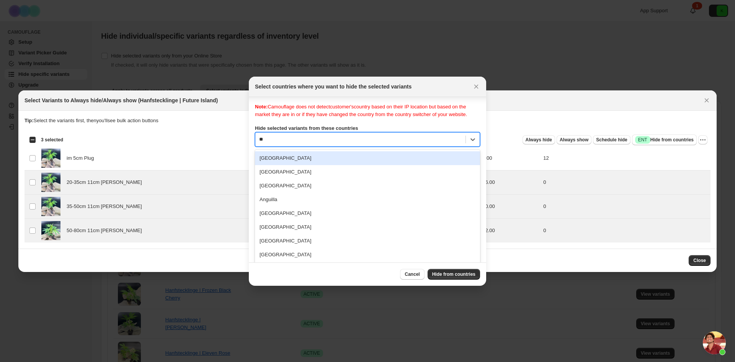
type input "***"
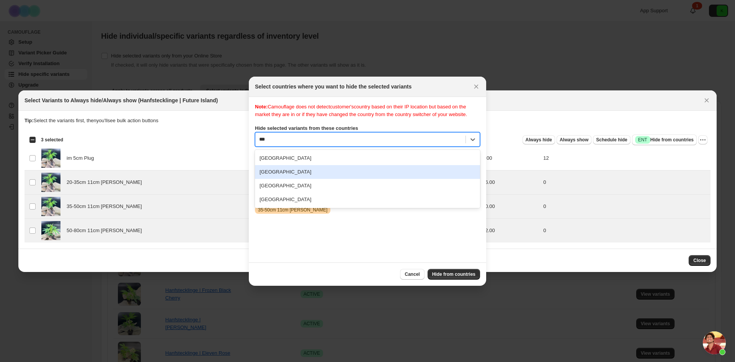
click at [282, 178] on div "Germany" at bounding box center [367, 172] width 225 height 14
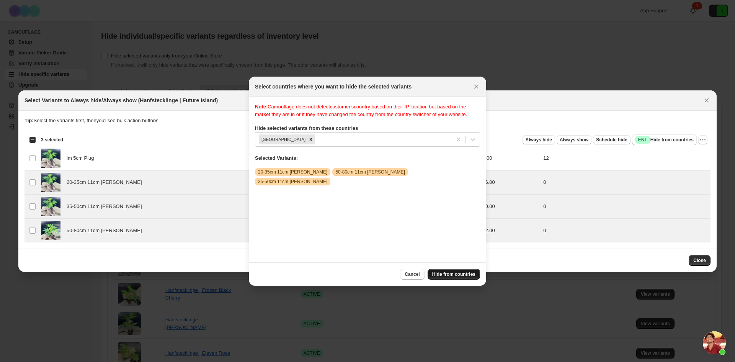
click at [460, 273] on span "Hide from countries" at bounding box center [453, 274] width 43 height 6
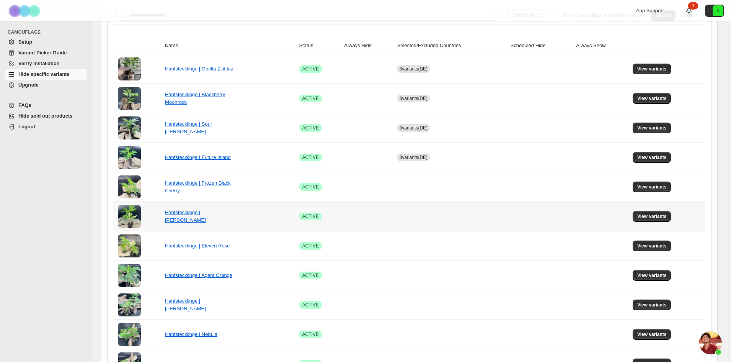
scroll to position [115, 0]
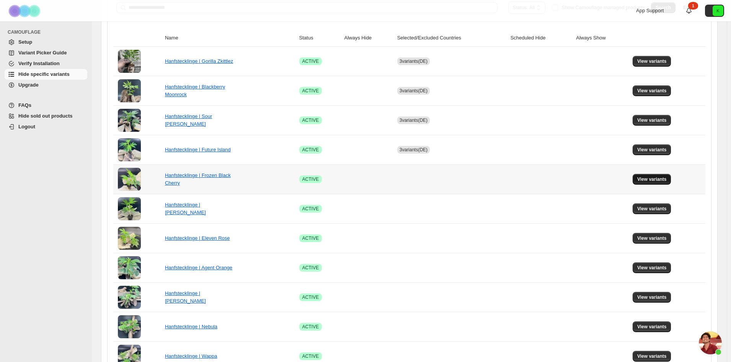
click at [661, 181] on span "View variants" at bounding box center [651, 179] width 29 height 6
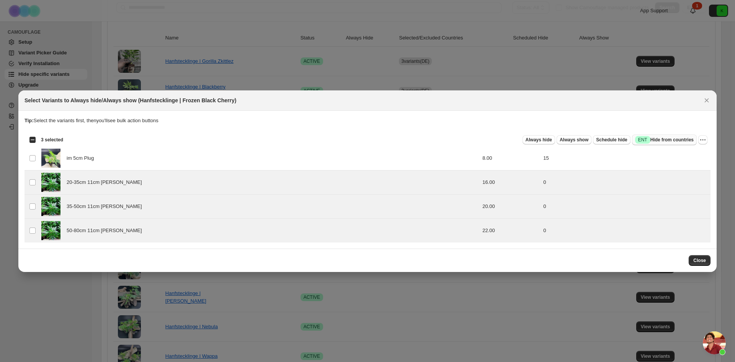
click at [665, 140] on span "Success ENT Hide from countries" at bounding box center [664, 140] width 59 height 8
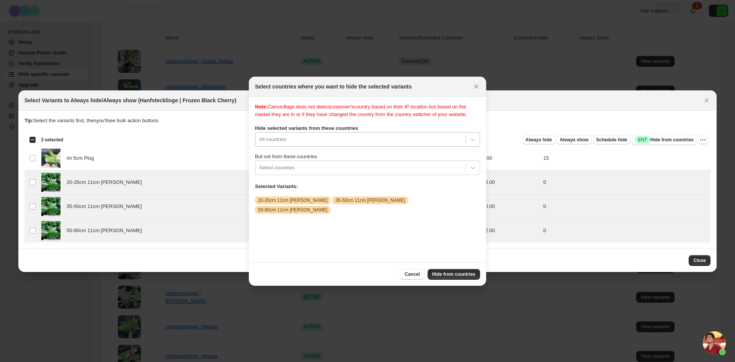
scroll to position [10, 0]
click at [323, 145] on div "Note: Camouflage does not detect customer's country based on their IP location …" at bounding box center [367, 179] width 225 height 153
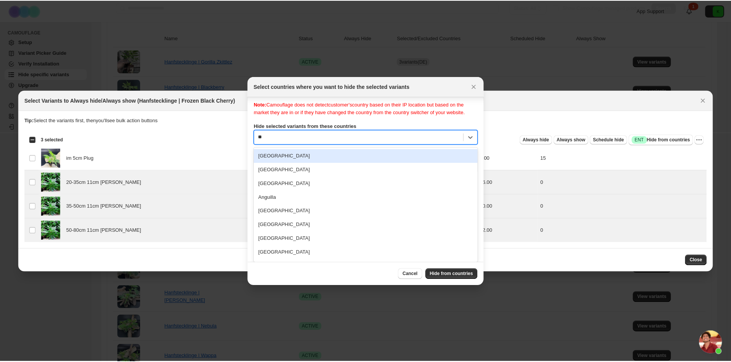
scroll to position [0, 0]
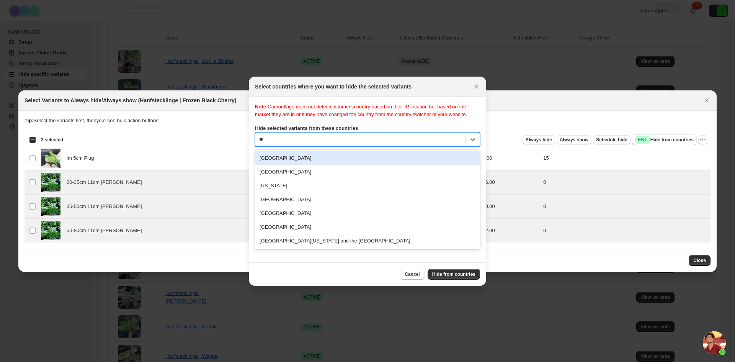
type input "***"
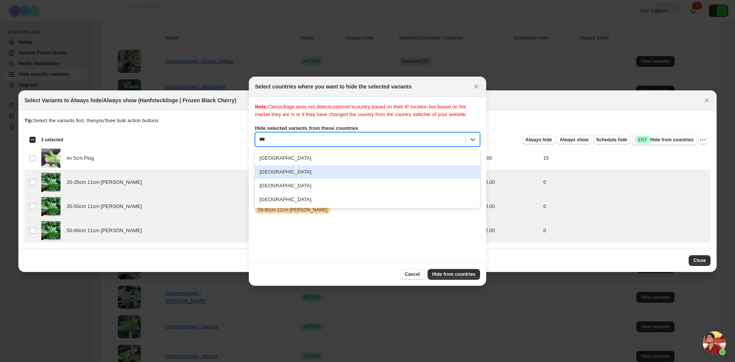
click at [286, 178] on div "Germany" at bounding box center [367, 172] width 225 height 14
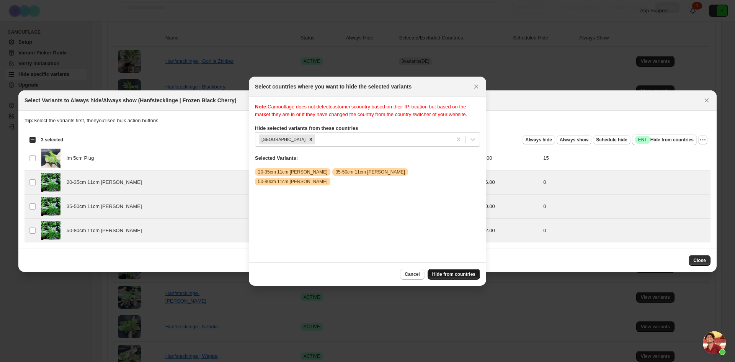
click at [461, 274] on span "Hide from countries" at bounding box center [453, 274] width 43 height 6
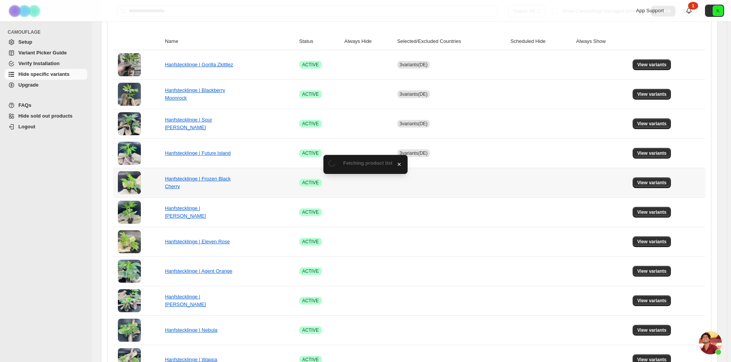
scroll to position [115, 0]
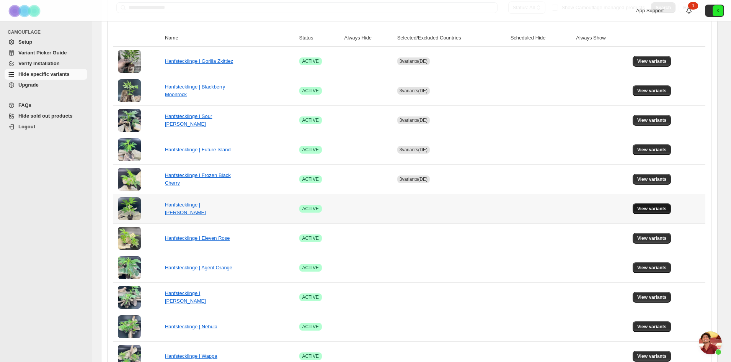
click at [652, 206] on span "View variants" at bounding box center [651, 208] width 29 height 6
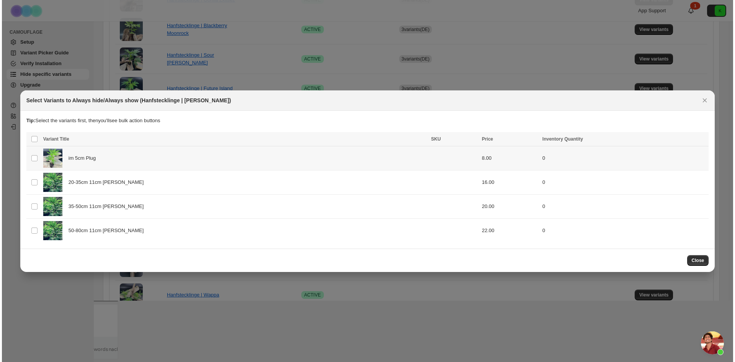
scroll to position [0, 0]
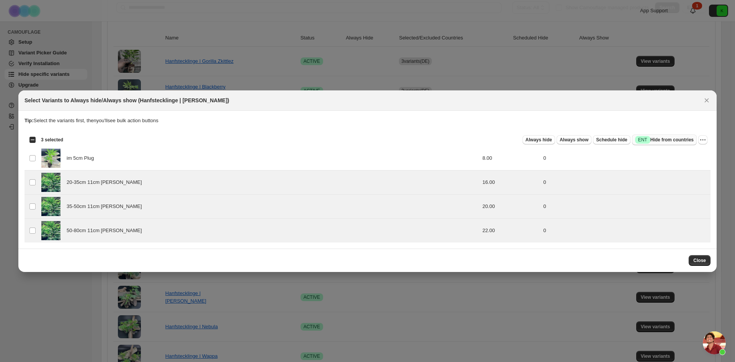
click at [647, 139] on span "Success ENT" at bounding box center [642, 140] width 15 height 8
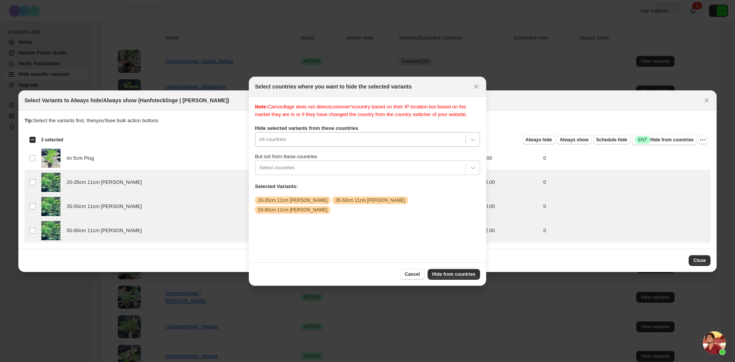
click at [347, 145] on div "Note: Camouflage does not detect customer's country based on their IP location …" at bounding box center [367, 179] width 225 height 153
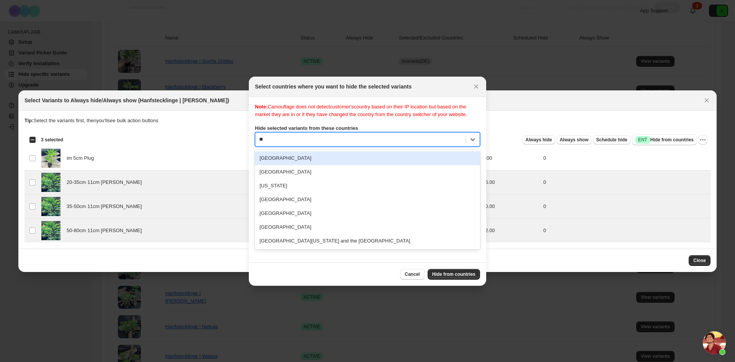
type input "***"
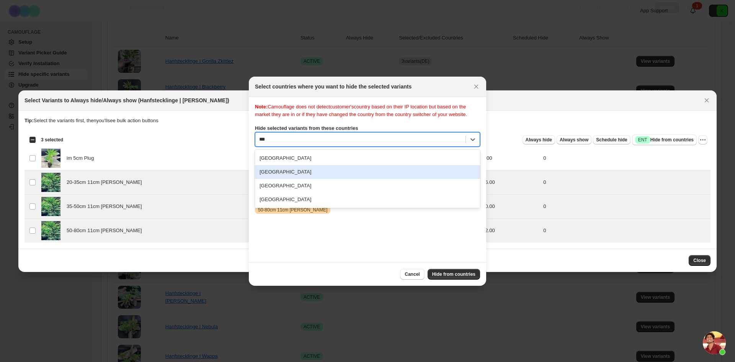
click at [307, 174] on div "Germany" at bounding box center [367, 172] width 225 height 14
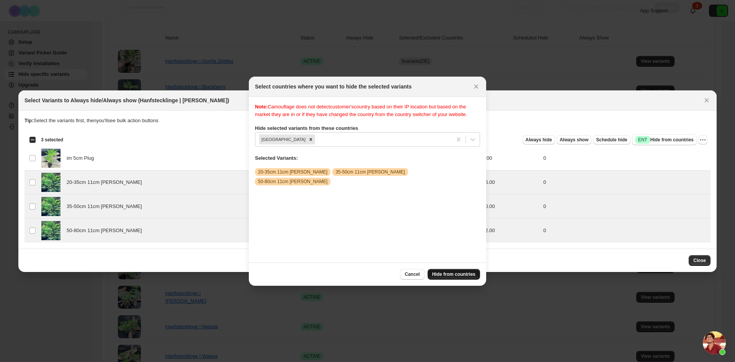
click at [465, 276] on span "Hide from countries" at bounding box center [453, 274] width 43 height 6
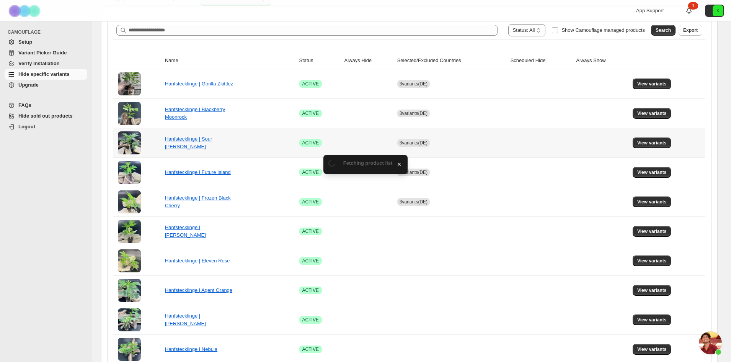
scroll to position [115, 0]
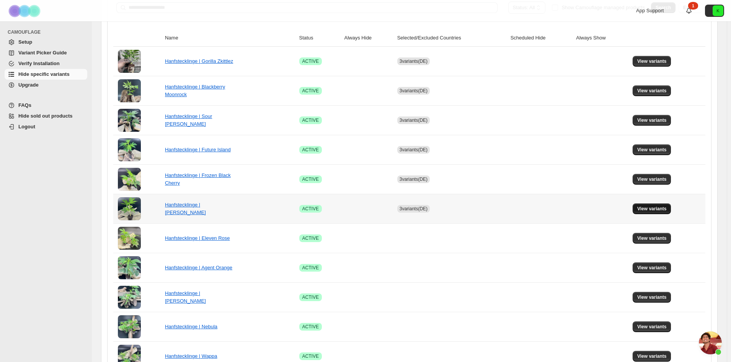
click at [647, 210] on span "View variants" at bounding box center [651, 208] width 29 height 6
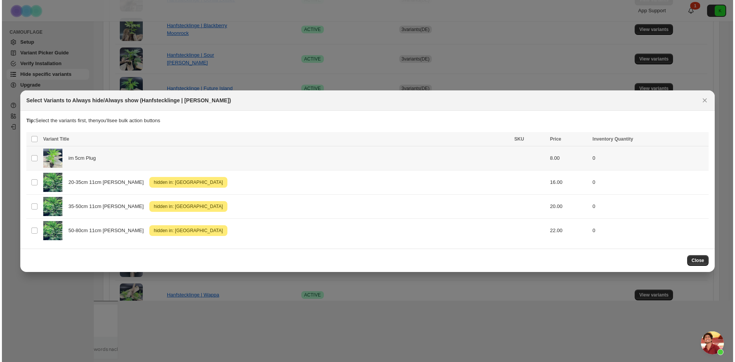
scroll to position [0, 0]
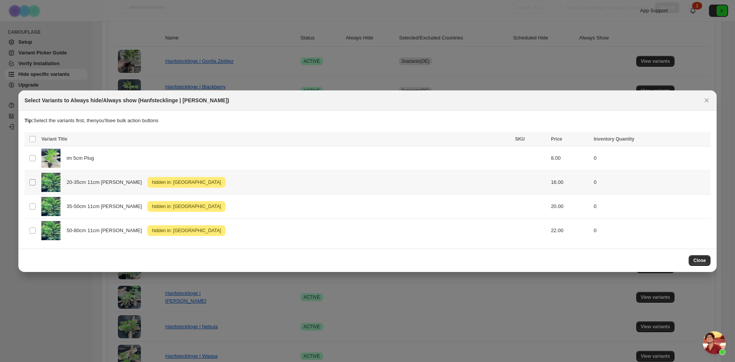
click at [29, 184] on span ":r3j:" at bounding box center [32, 182] width 7 height 7
click at [706, 98] on icon "Close" at bounding box center [706, 100] width 8 height 8
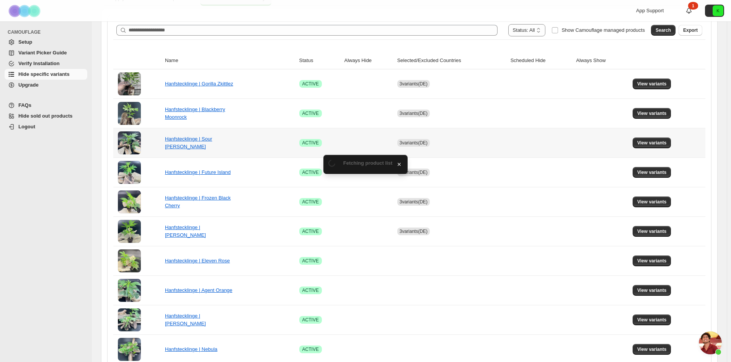
scroll to position [115, 0]
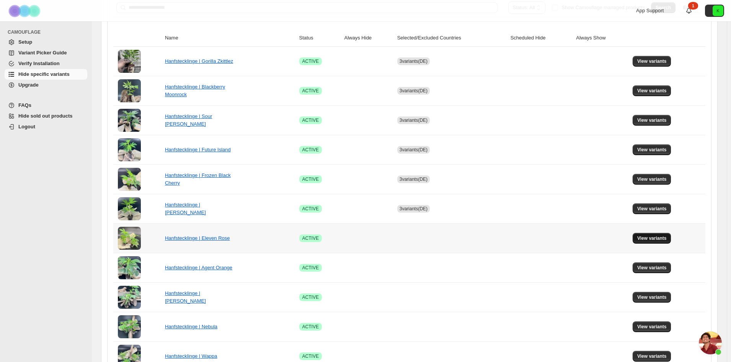
click at [656, 238] on span "View variants" at bounding box center [651, 238] width 29 height 6
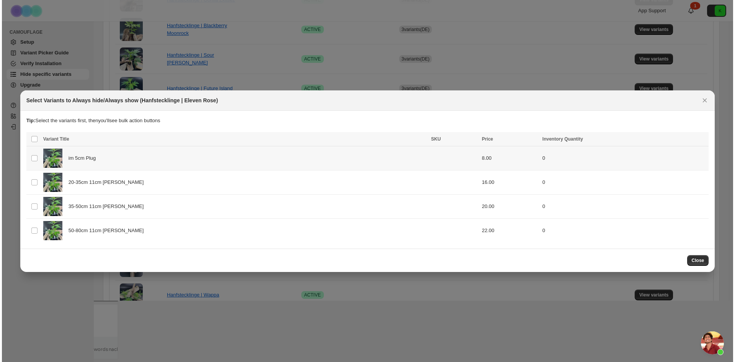
scroll to position [0, 0]
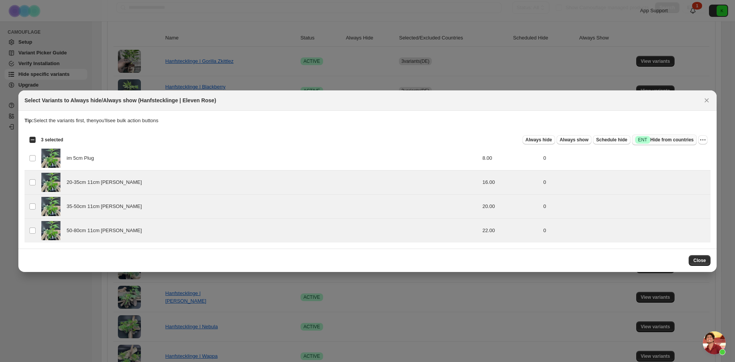
click at [660, 141] on span "Success ENT Hide from countries" at bounding box center [664, 140] width 59 height 8
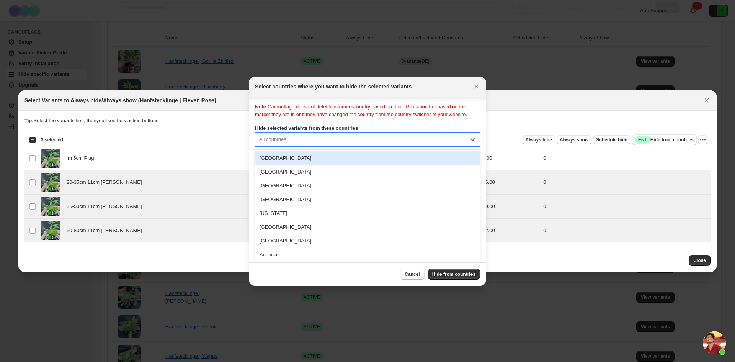
click at [322, 143] on div "All countries" at bounding box center [367, 139] width 225 height 15
type input "****"
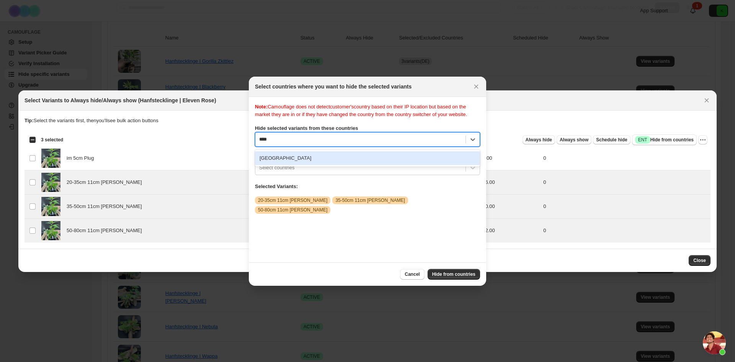
click at [289, 165] on div "Germany" at bounding box center [367, 158] width 225 height 14
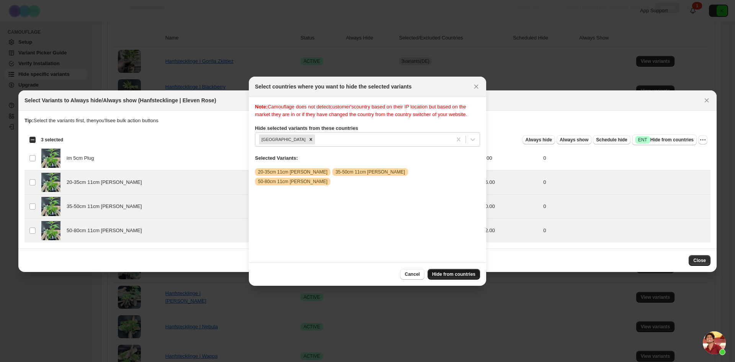
click at [458, 275] on span "Hide from countries" at bounding box center [453, 274] width 43 height 6
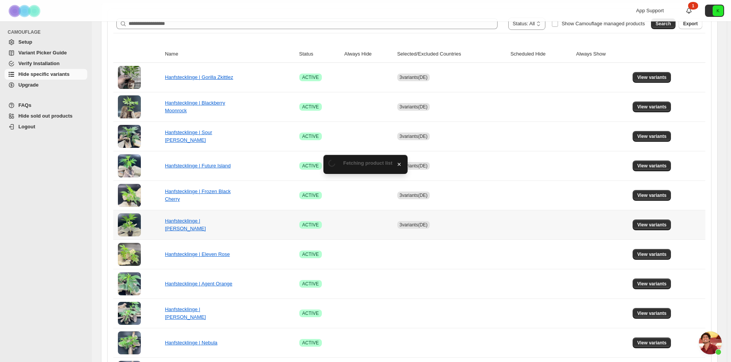
scroll to position [115, 0]
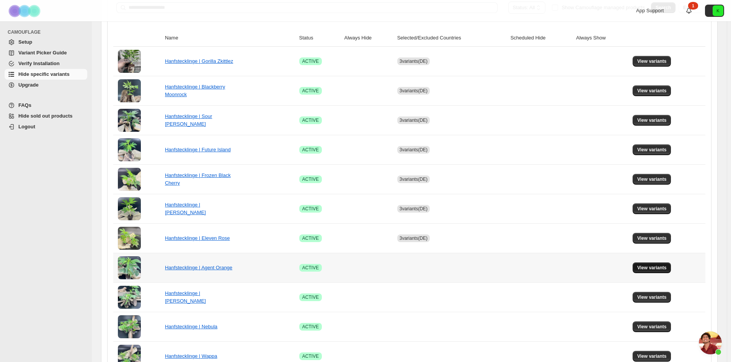
drag, startPoint x: 657, startPoint y: 239, endPoint x: 652, endPoint y: 266, distance: 27.6
click at [652, 266] on tbody "Hanfstecklinge | Gorilla Zkittlez Success ACTIVE 3 variants (DE) View variants …" at bounding box center [409, 341] width 592 height 589
click at [652, 266] on span "View variants" at bounding box center [651, 267] width 29 height 6
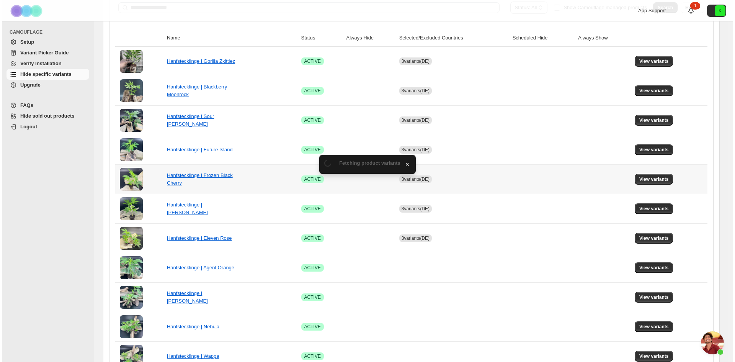
scroll to position [0, 0]
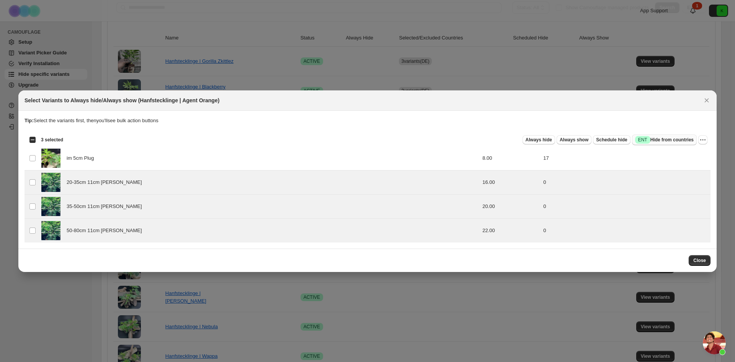
click at [653, 139] on span "Success ENT Hide from countries" at bounding box center [664, 140] width 59 height 8
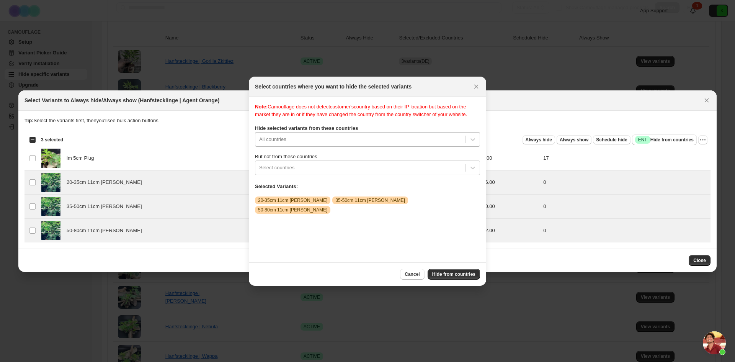
scroll to position [10, 0]
click at [294, 141] on div "All countries" at bounding box center [360, 139] width 210 height 12
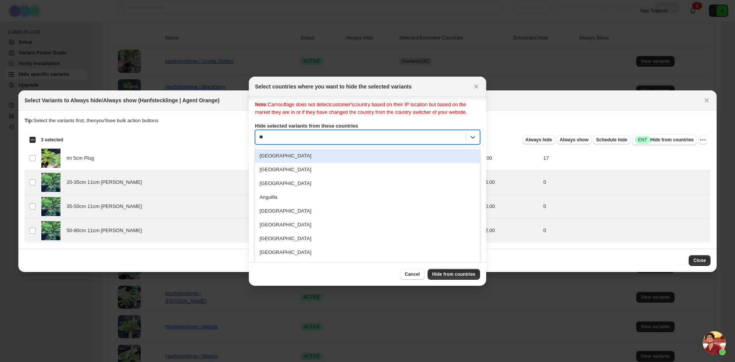
scroll to position [0, 0]
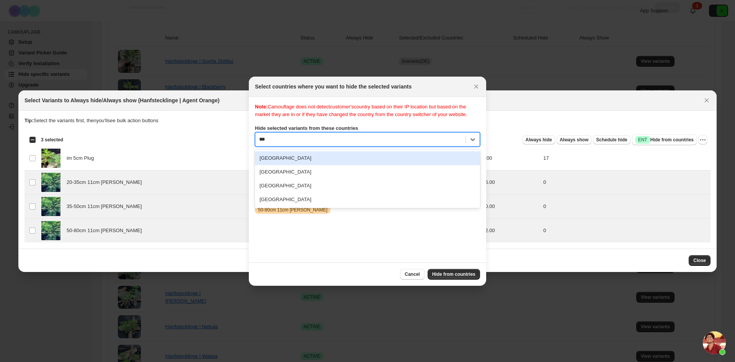
type input "****"
click at [292, 165] on div "Germany" at bounding box center [367, 158] width 225 height 14
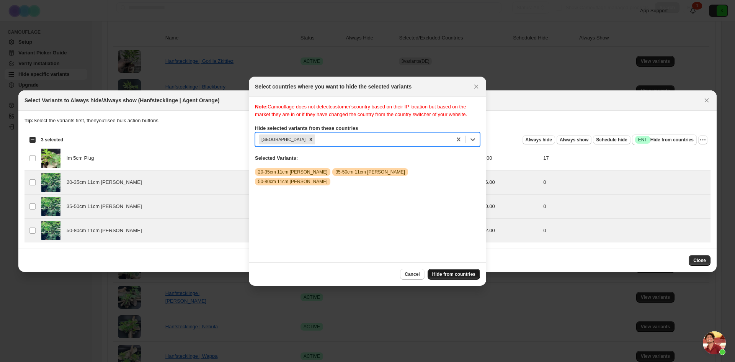
click at [447, 272] on span "Hide from countries" at bounding box center [453, 274] width 43 height 6
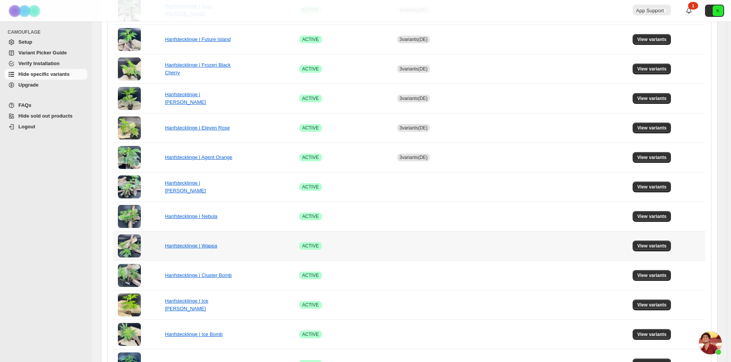
scroll to position [230, 0]
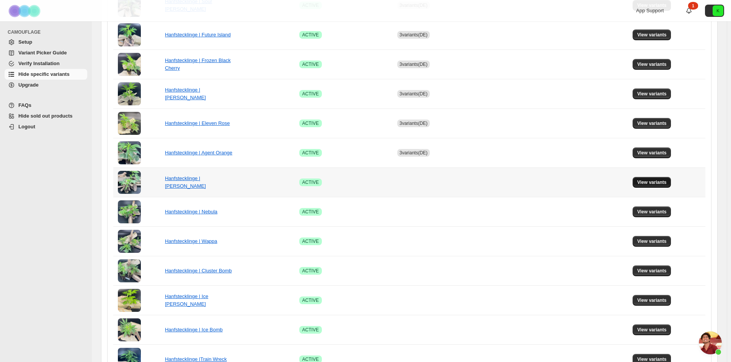
click at [657, 184] on span "View variants" at bounding box center [651, 182] width 29 height 6
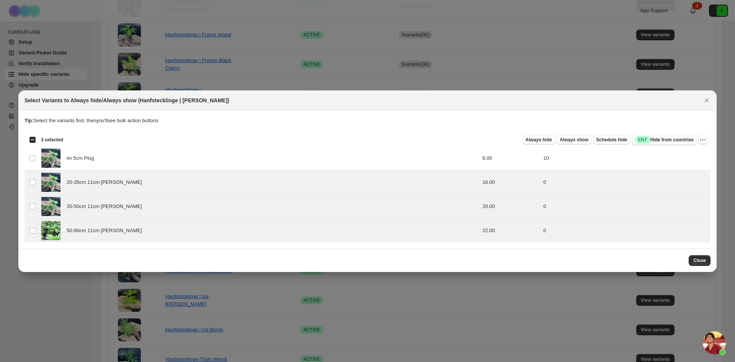
click at [653, 139] on span "Success ENT Hide from countries" at bounding box center [664, 140] width 59 height 8
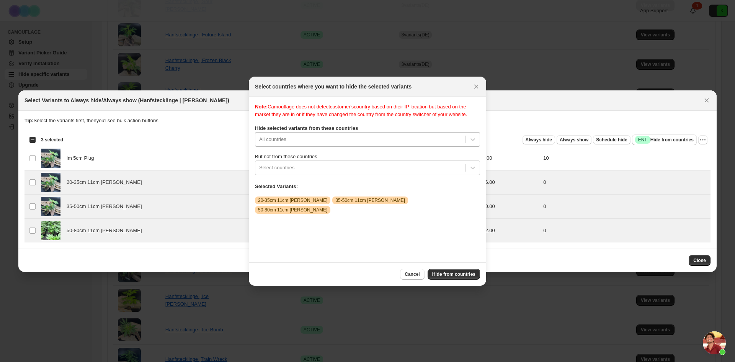
click at [341, 147] on div "All countries" at bounding box center [367, 139] width 225 height 15
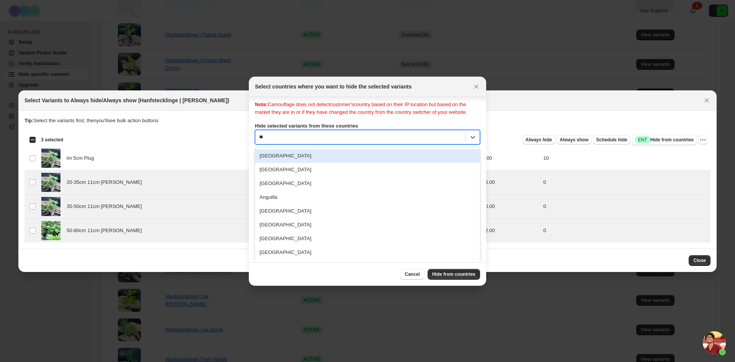
scroll to position [0, 0]
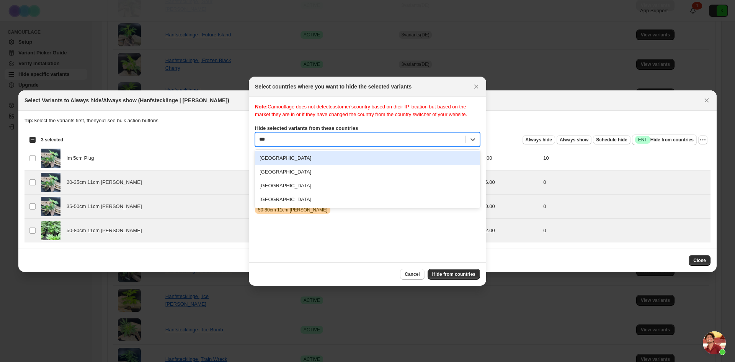
type input "****"
click at [288, 163] on div "Germany" at bounding box center [367, 158] width 225 height 14
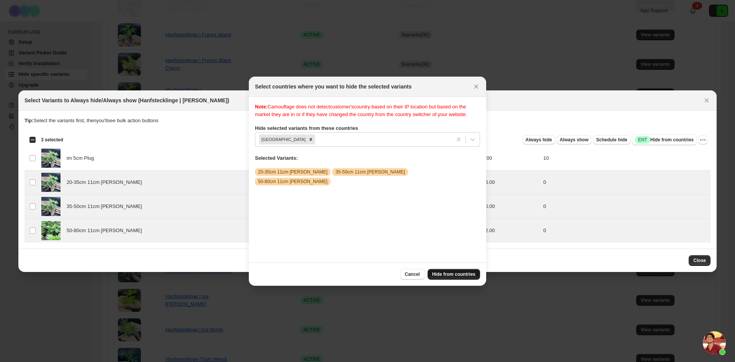
click at [463, 274] on span "Hide from countries" at bounding box center [453, 274] width 43 height 6
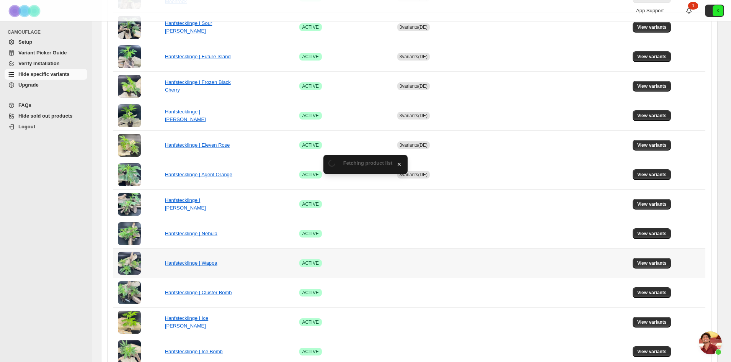
scroll to position [230, 0]
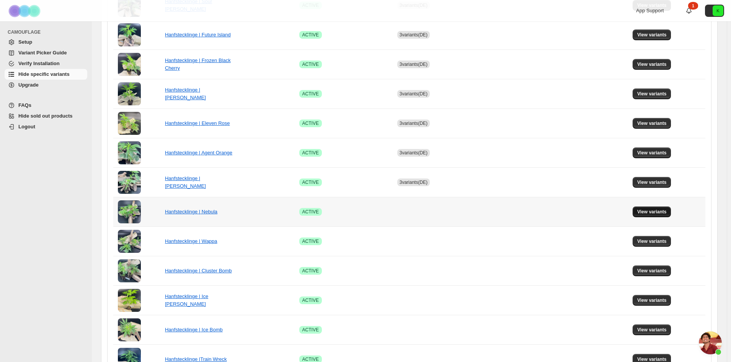
click at [660, 214] on span "View variants" at bounding box center [651, 212] width 29 height 6
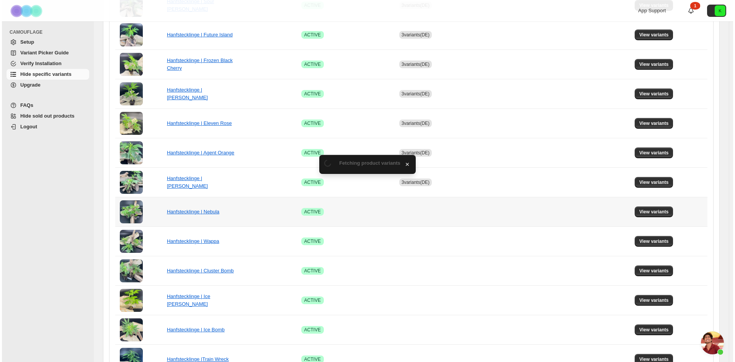
scroll to position [0, 0]
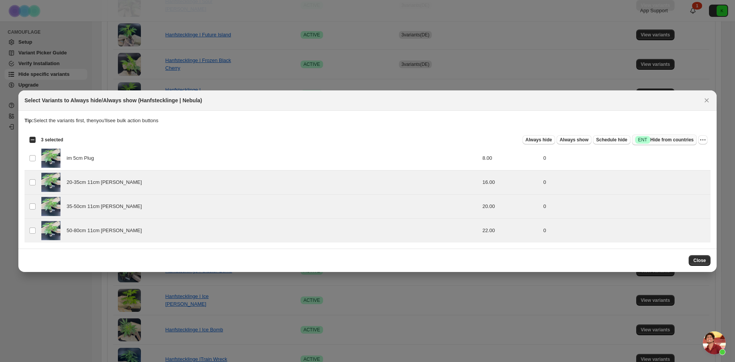
click at [673, 139] on span "Success ENT Hide from countries" at bounding box center [664, 140] width 59 height 8
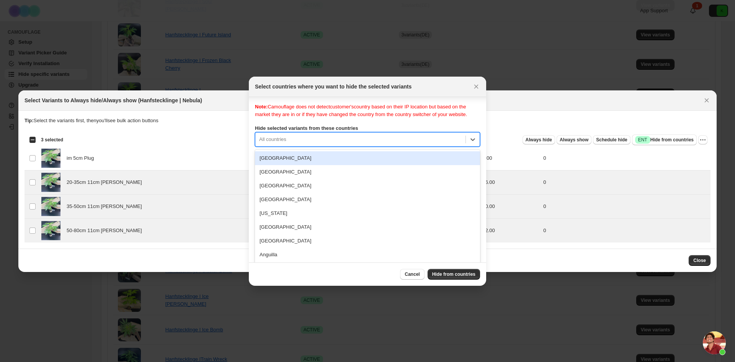
click at [329, 147] on div "250 results available. Use Up and Down to choose options, press Enter to select…" at bounding box center [367, 139] width 225 height 15
type input "****"
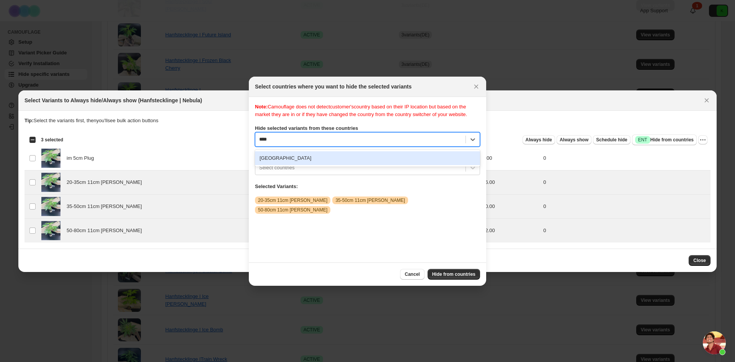
click at [305, 165] on div "Germany" at bounding box center [367, 158] width 225 height 14
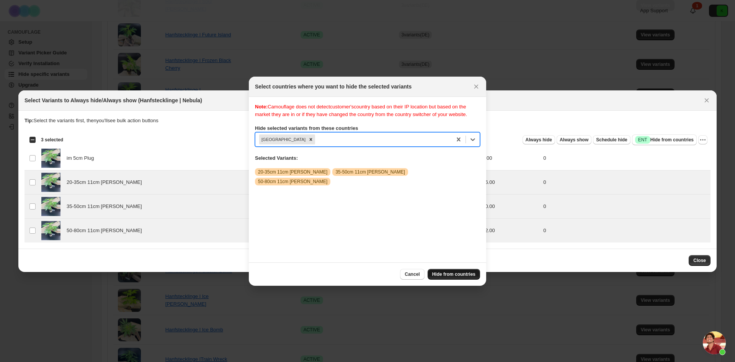
click at [459, 277] on span "Hide from countries" at bounding box center [453, 274] width 43 height 6
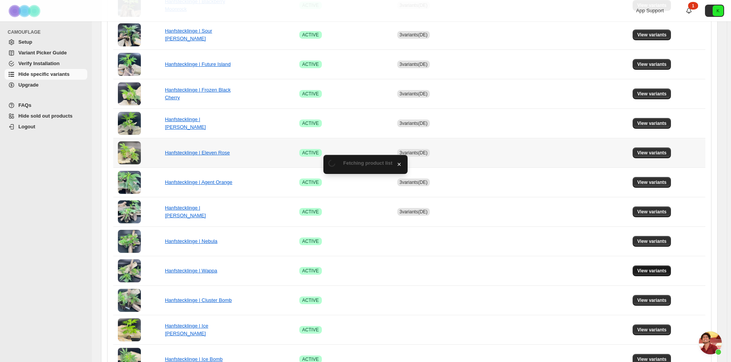
scroll to position [230, 0]
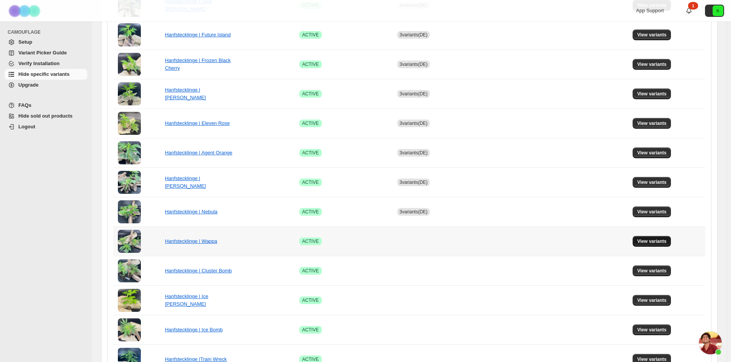
click at [660, 241] on span "View variants" at bounding box center [651, 241] width 29 height 6
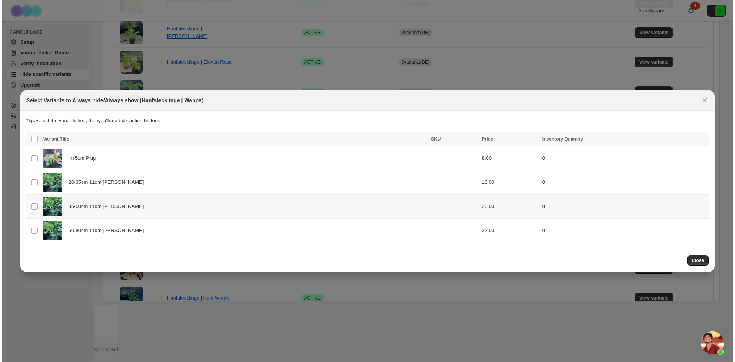
scroll to position [0, 0]
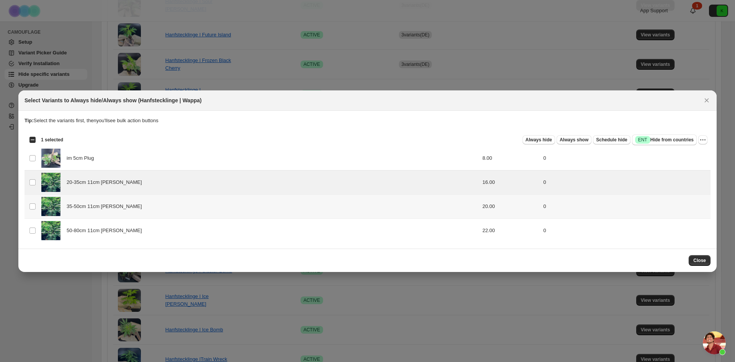
click at [33, 202] on td "Select product variant" at bounding box center [31, 206] width 15 height 24
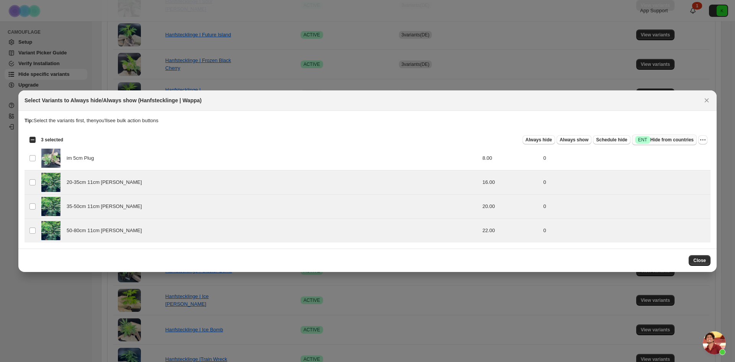
click at [670, 141] on span "Success ENT Hide from countries" at bounding box center [664, 140] width 59 height 8
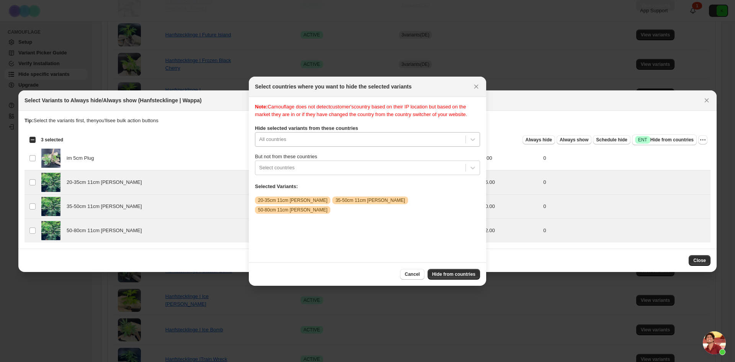
scroll to position [10, 0]
click at [362, 147] on div "All countries" at bounding box center [367, 139] width 225 height 15
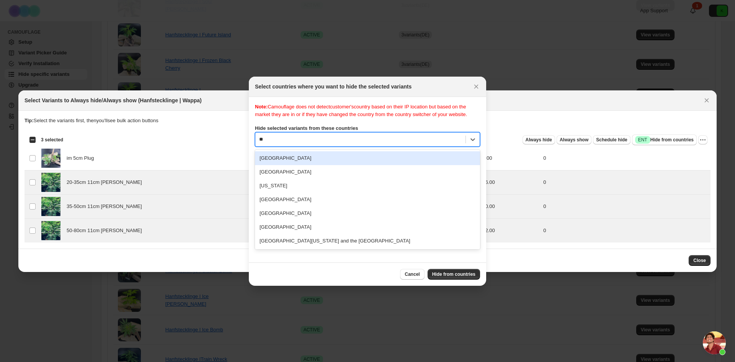
scroll to position [0, 0]
type input "****"
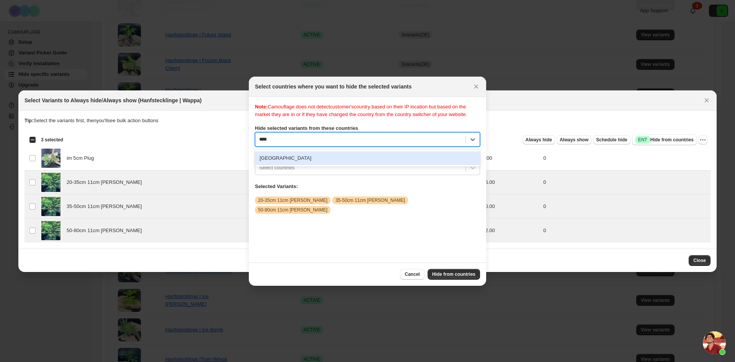
click at [276, 164] on div "Germany" at bounding box center [367, 158] width 225 height 14
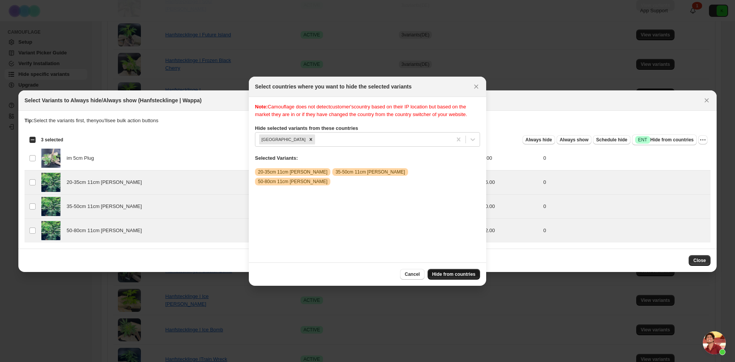
click at [458, 271] on span "Hide from countries" at bounding box center [453, 274] width 43 height 6
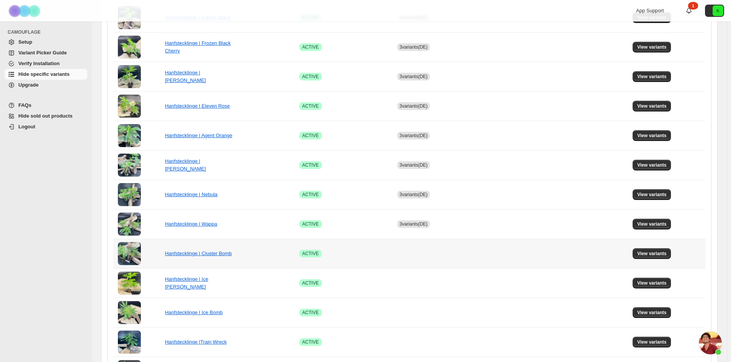
scroll to position [268, 0]
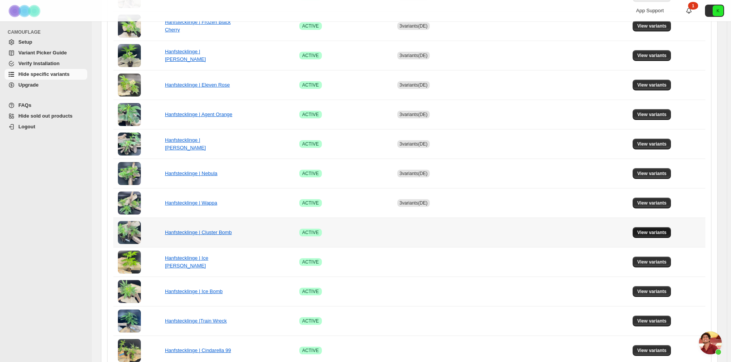
click at [658, 233] on span "View variants" at bounding box center [651, 232] width 29 height 6
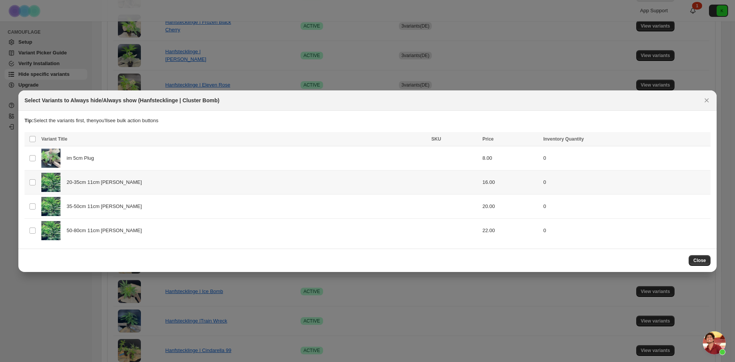
click at [33, 186] on td "Select product variant" at bounding box center [31, 182] width 15 height 24
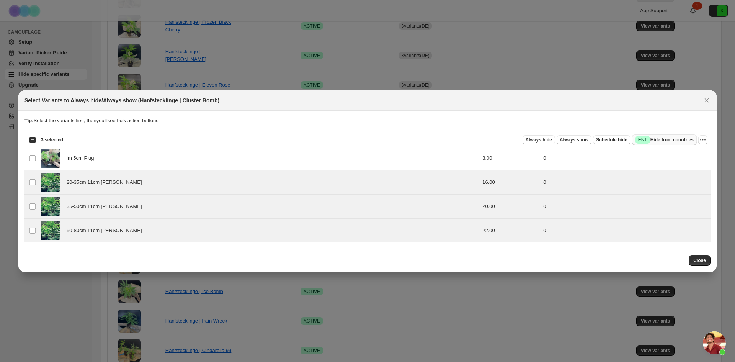
click at [667, 140] on span "Success ENT Hide from countries" at bounding box center [664, 140] width 59 height 8
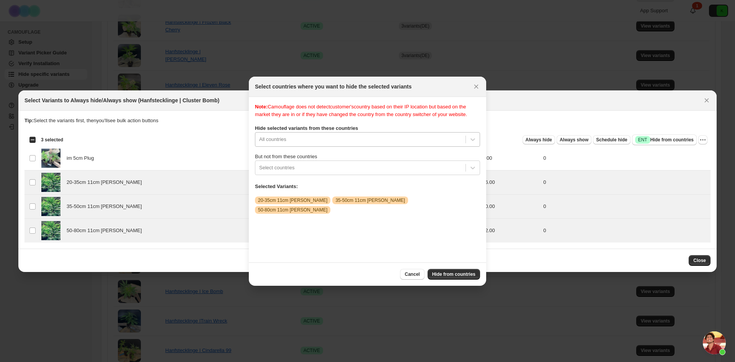
scroll to position [10, 0]
click at [330, 145] on div "Note: Camouflage does not detect customer's country based on their IP location …" at bounding box center [367, 179] width 225 height 153
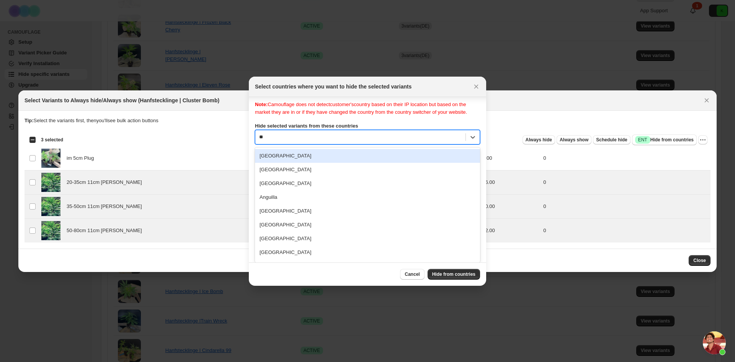
type input "***"
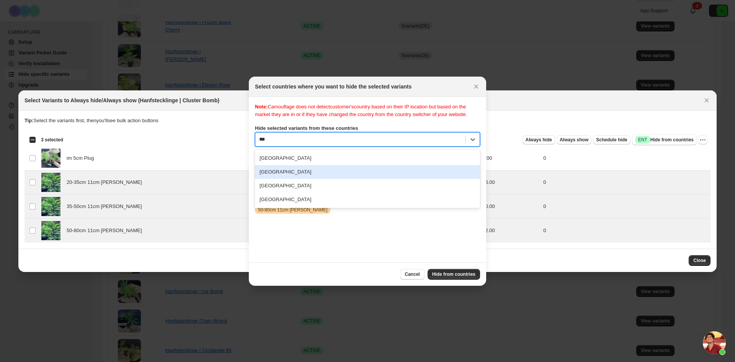
click at [289, 178] on div "Germany" at bounding box center [367, 172] width 225 height 14
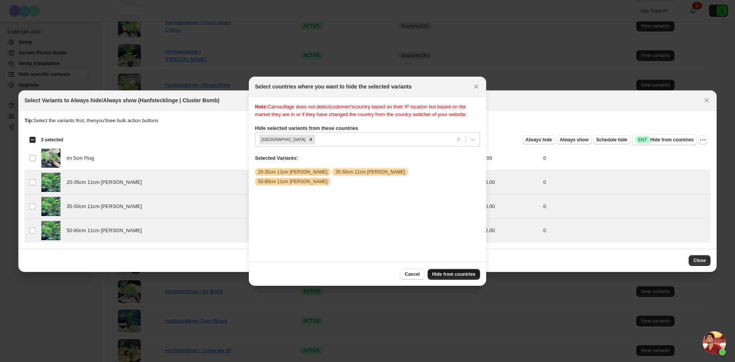
click at [460, 272] on span "Hide from countries" at bounding box center [453, 274] width 43 height 6
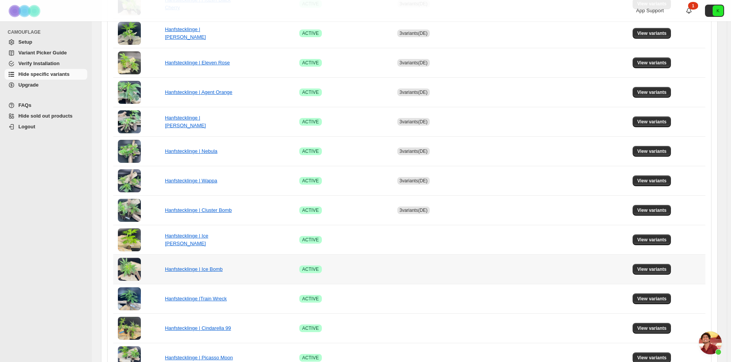
scroll to position [344, 0]
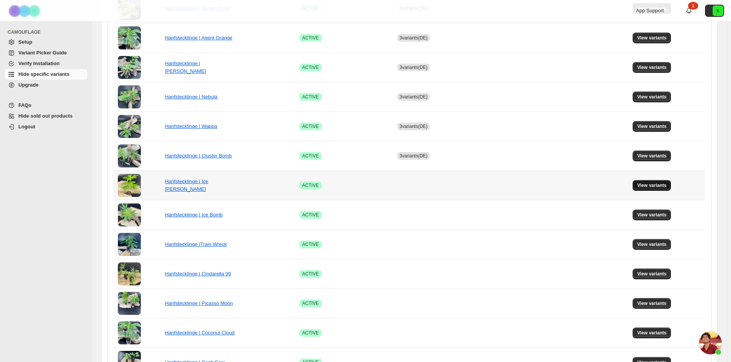
click at [660, 186] on span "View variants" at bounding box center [651, 185] width 29 height 6
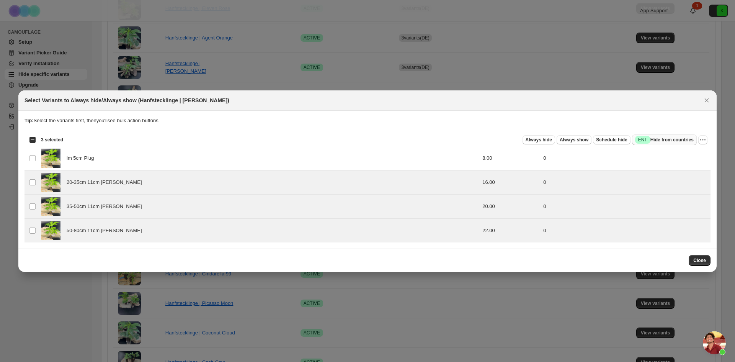
click at [669, 141] on span "Success ENT Hide from countries" at bounding box center [664, 140] width 59 height 8
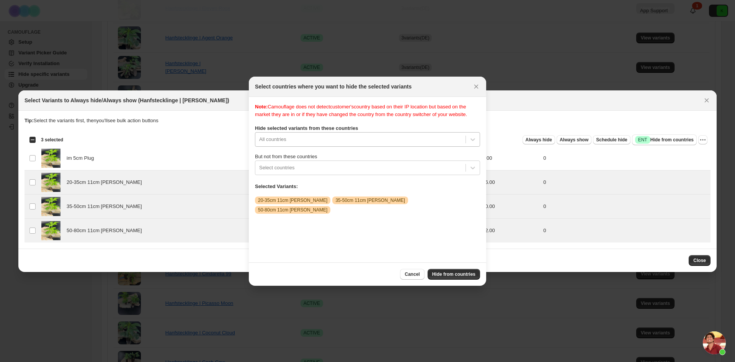
click at [309, 143] on div "All countries" at bounding box center [367, 139] width 225 height 15
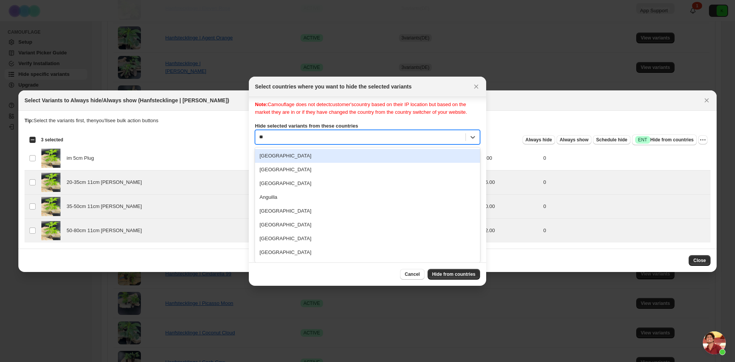
scroll to position [0, 0]
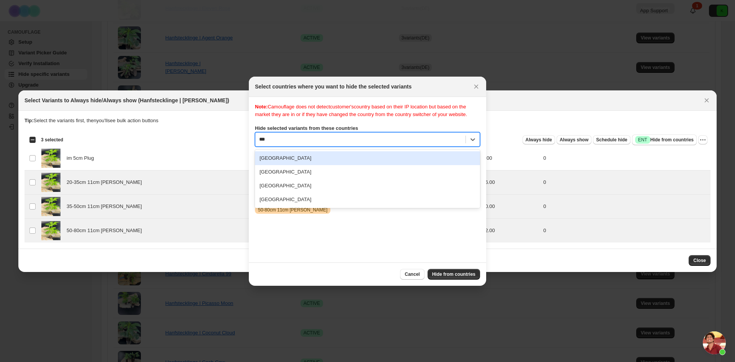
type input "****"
click at [305, 165] on div "Germany" at bounding box center [367, 158] width 225 height 14
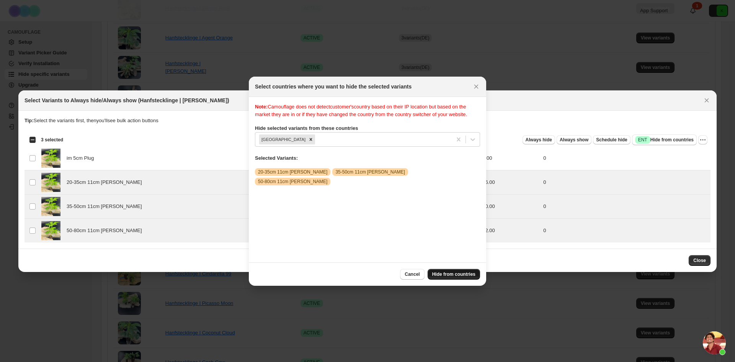
click at [455, 274] on span "Hide from countries" at bounding box center [453, 274] width 43 height 6
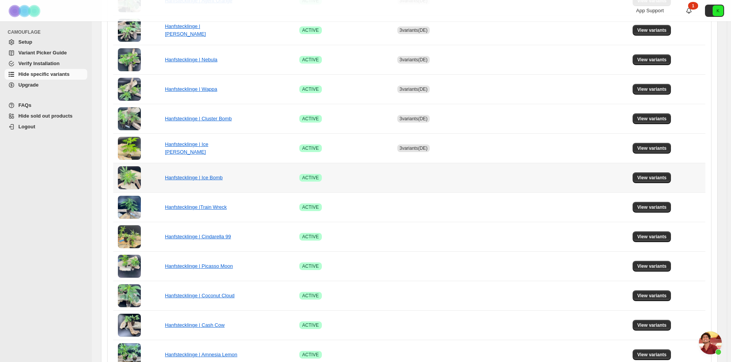
scroll to position [383, 0]
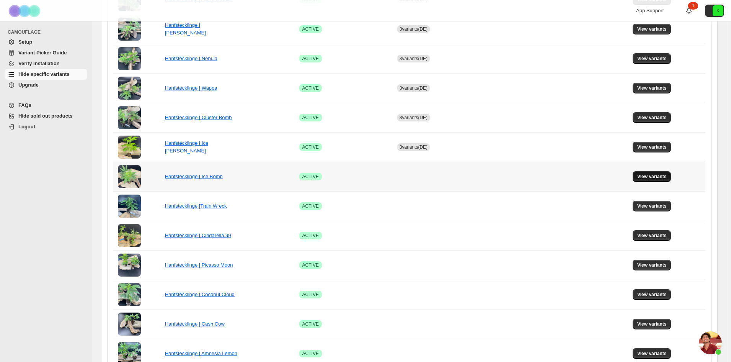
click at [662, 178] on span "View variants" at bounding box center [651, 176] width 29 height 6
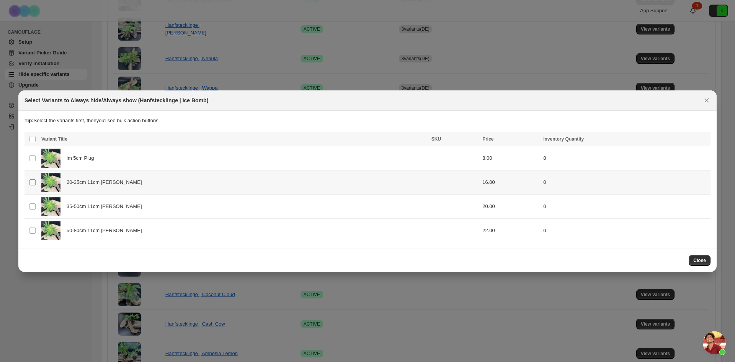
click at [29, 183] on span ":r9k:" at bounding box center [32, 182] width 7 height 7
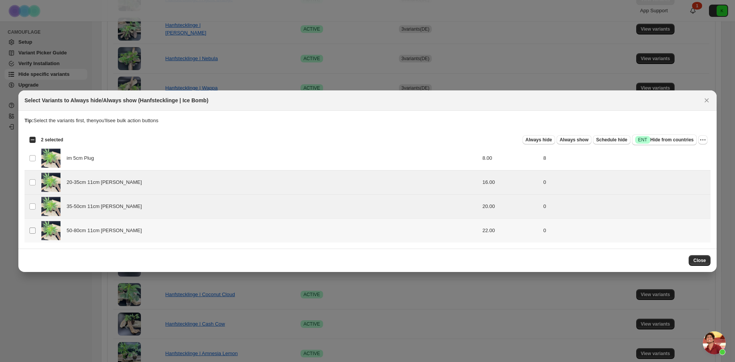
click at [36, 230] on td "Select product variant" at bounding box center [31, 230] width 15 height 24
click at [665, 139] on span "Success ENT Hide from countries" at bounding box center [664, 140] width 59 height 8
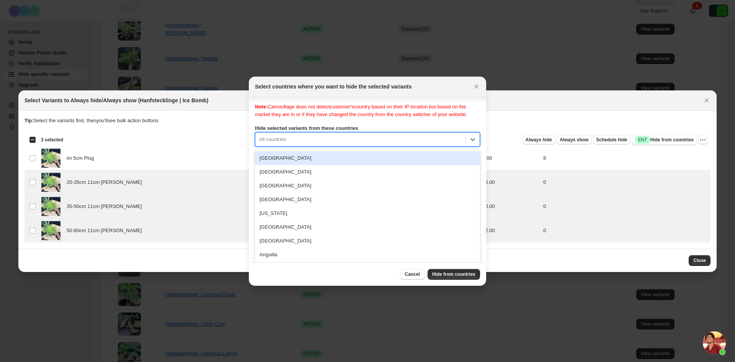
scroll to position [10, 0]
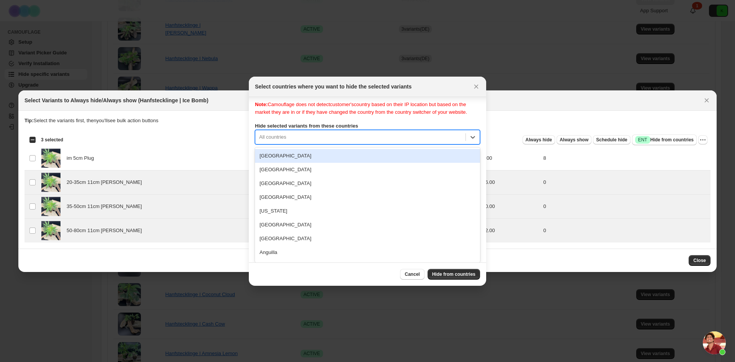
click at [326, 143] on div "All countries" at bounding box center [367, 137] width 225 height 15
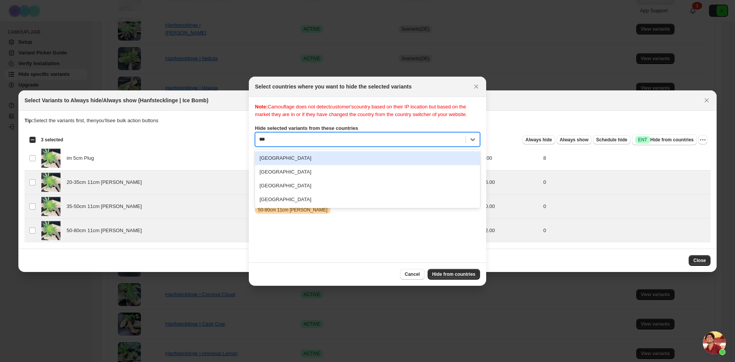
type input "****"
click at [285, 165] on div "Germany" at bounding box center [367, 158] width 225 height 14
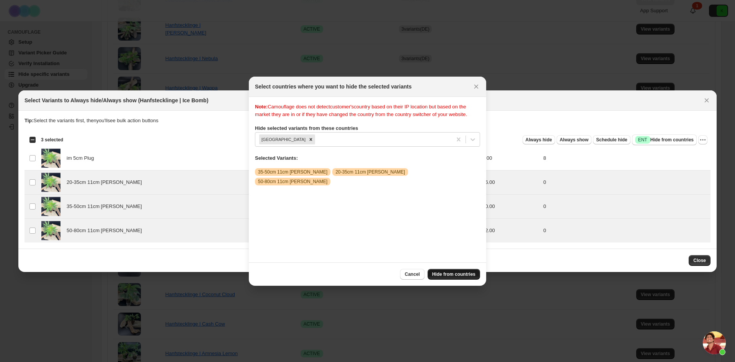
click at [450, 271] on span "Hide from countries" at bounding box center [453, 274] width 43 height 6
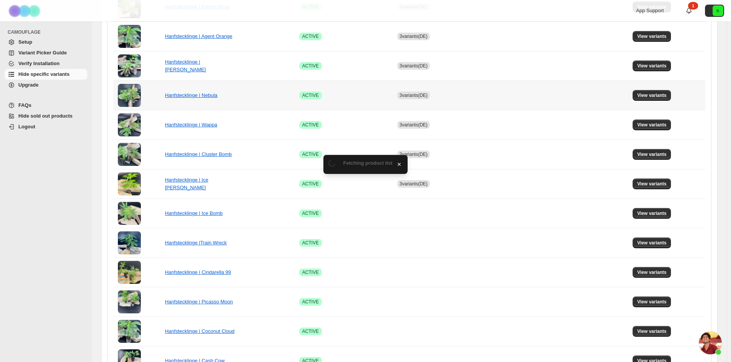
scroll to position [383, 0]
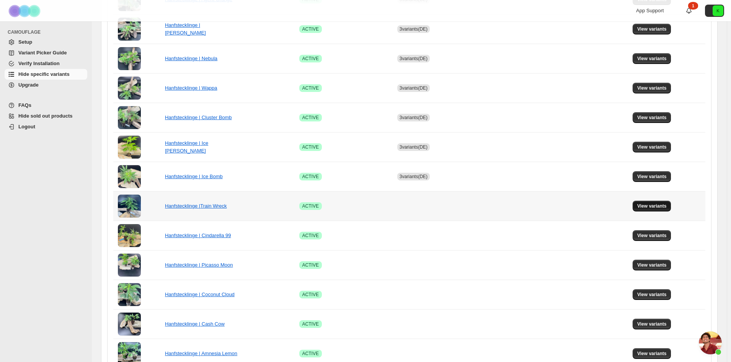
click at [662, 205] on span "View variants" at bounding box center [651, 206] width 29 height 6
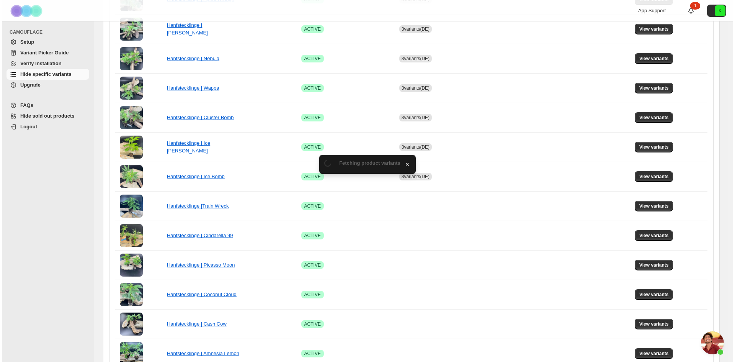
scroll to position [0, 0]
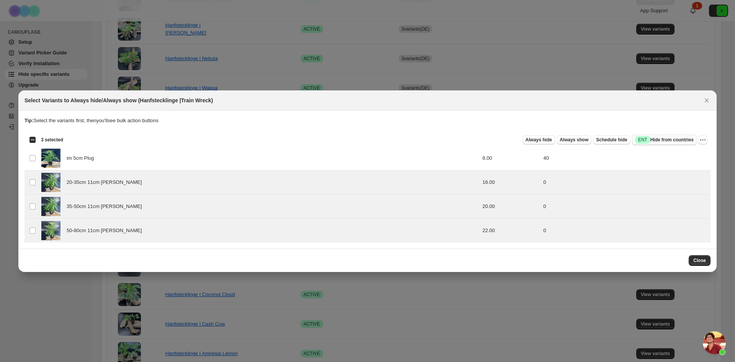
click at [675, 139] on span "Success ENT Hide from countries" at bounding box center [664, 140] width 59 height 8
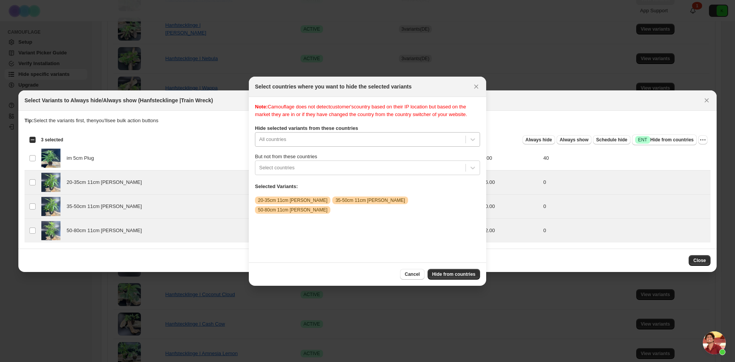
click at [343, 143] on div "All countries" at bounding box center [367, 139] width 225 height 15
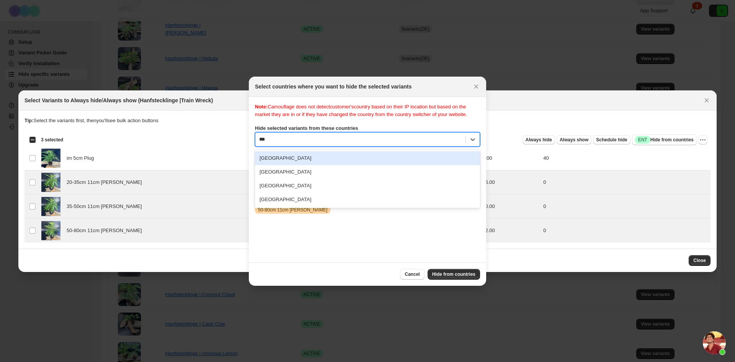
type input "****"
click at [325, 165] on div "Germany" at bounding box center [367, 158] width 225 height 14
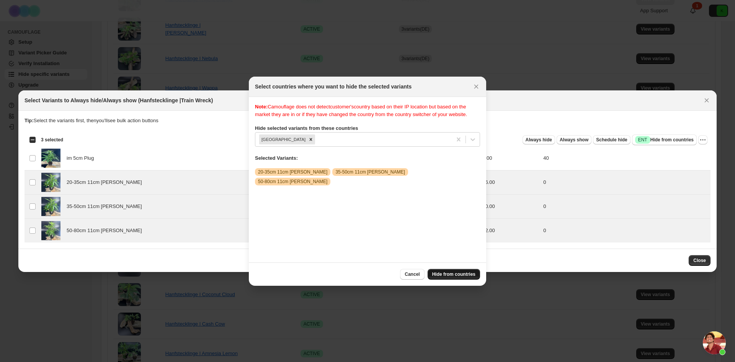
click at [452, 278] on button "Hide from countries" at bounding box center [453, 274] width 52 height 11
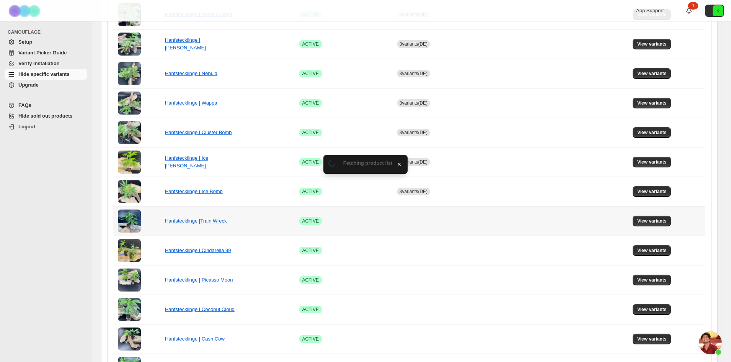
scroll to position [383, 0]
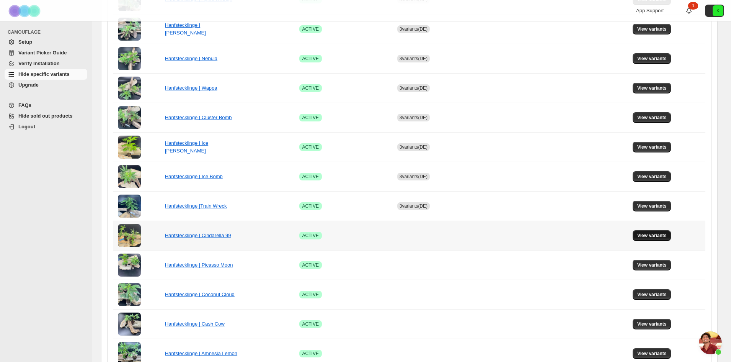
click at [661, 236] on span "View variants" at bounding box center [651, 235] width 29 height 6
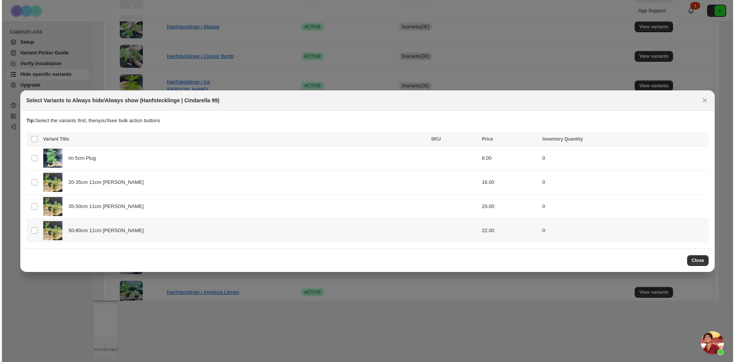
scroll to position [0, 0]
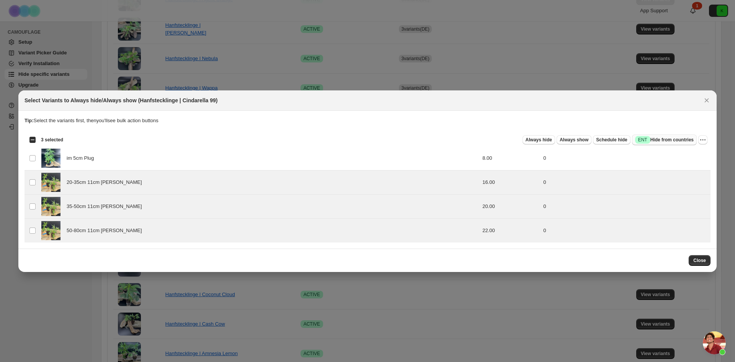
click at [665, 140] on span "Success ENT Hide from countries" at bounding box center [664, 140] width 59 height 8
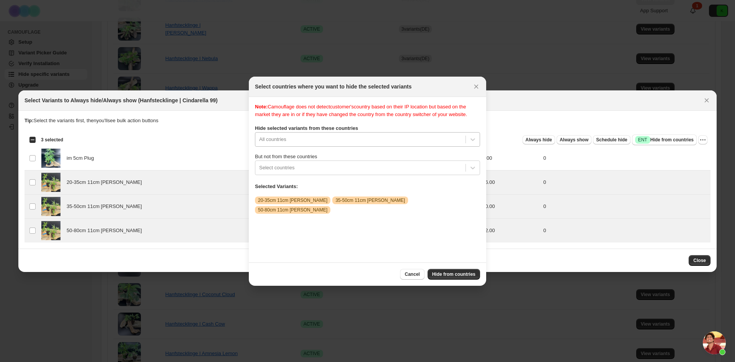
click at [328, 147] on div "All countries" at bounding box center [367, 139] width 225 height 15
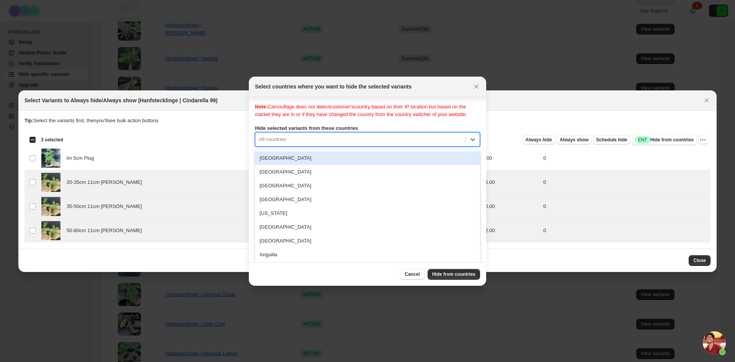
scroll to position [10, 0]
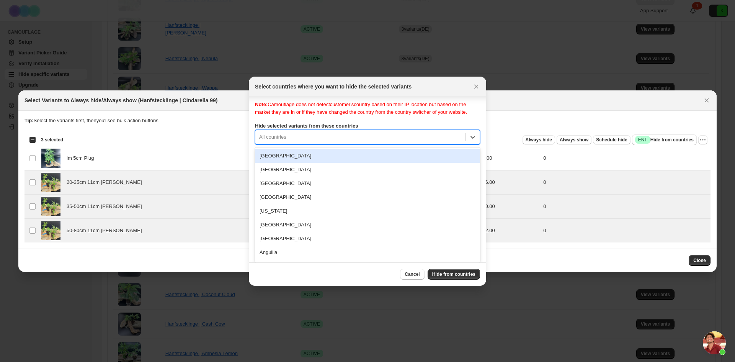
type input "*"
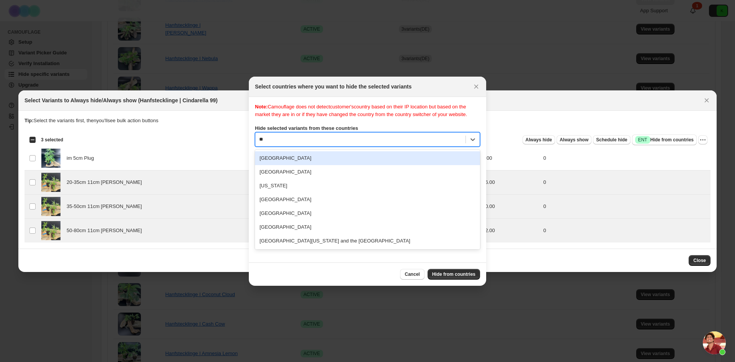
type input "***"
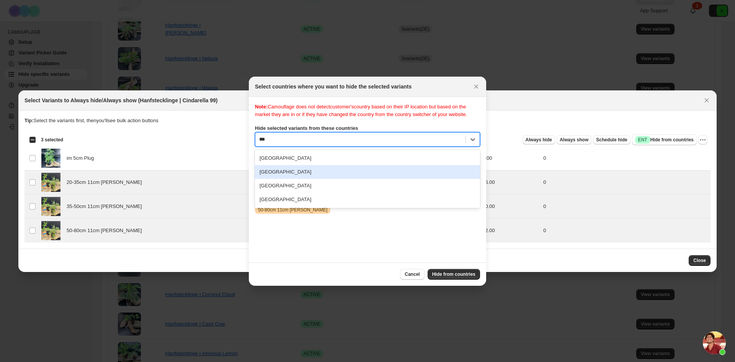
click at [285, 179] on div "Germany" at bounding box center [367, 172] width 225 height 14
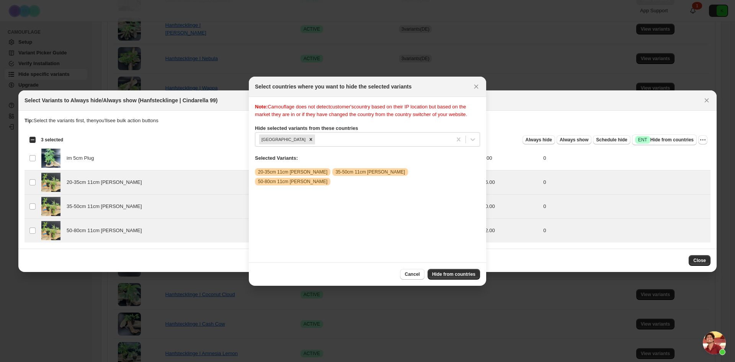
drag, startPoint x: 450, startPoint y: 270, endPoint x: 446, endPoint y: 268, distance: 4.5
click at [450, 271] on button "Hide from countries" at bounding box center [453, 274] width 52 height 11
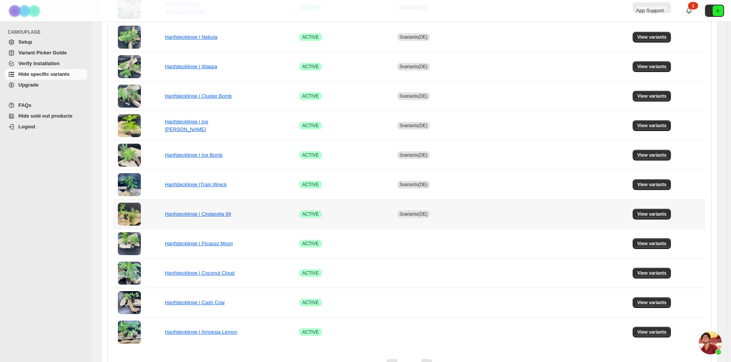
scroll to position [424, 0]
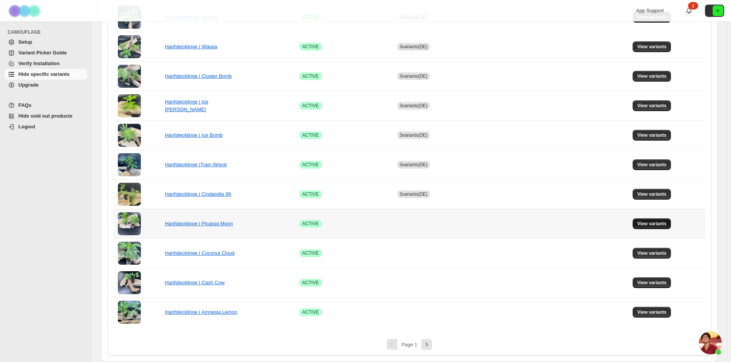
click at [656, 224] on span "View variants" at bounding box center [651, 223] width 29 height 6
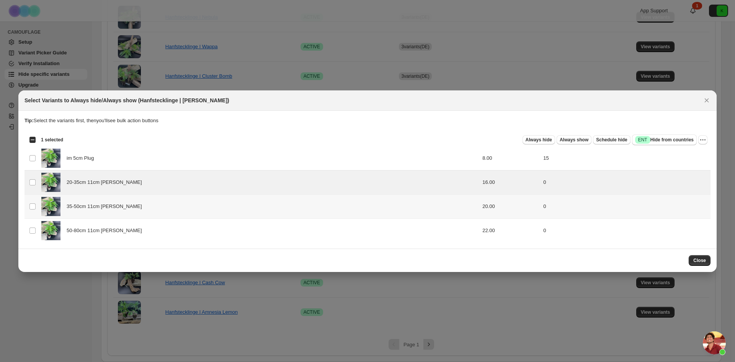
click at [27, 207] on td "Select product variant" at bounding box center [31, 206] width 15 height 24
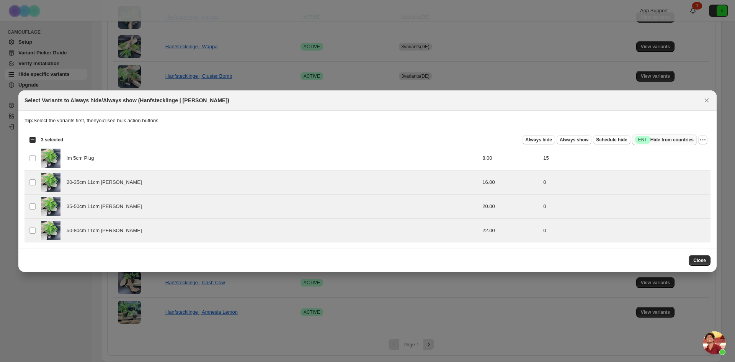
click at [659, 137] on span "Success ENT Hide from countries" at bounding box center [664, 140] width 59 height 8
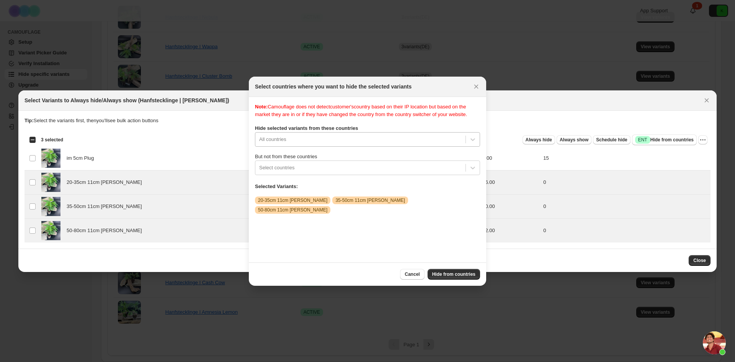
click at [363, 147] on div "All countries" at bounding box center [367, 139] width 225 height 15
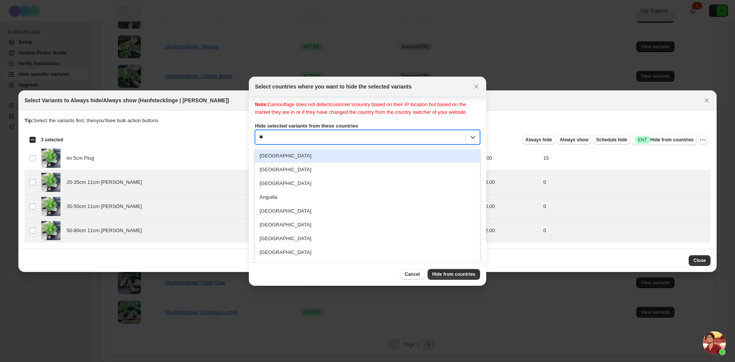
scroll to position [0, 0]
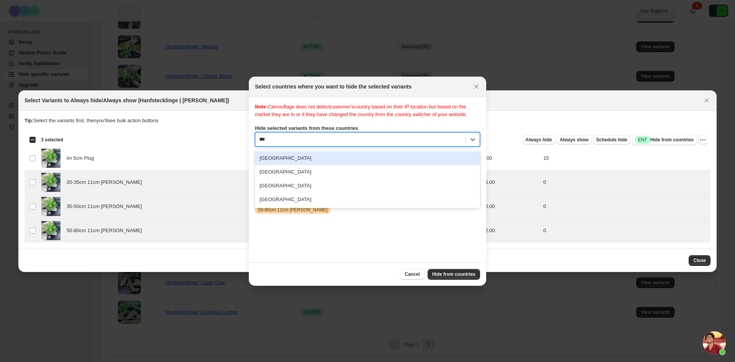
type input "****"
click at [280, 165] on div "Germany" at bounding box center [367, 158] width 225 height 14
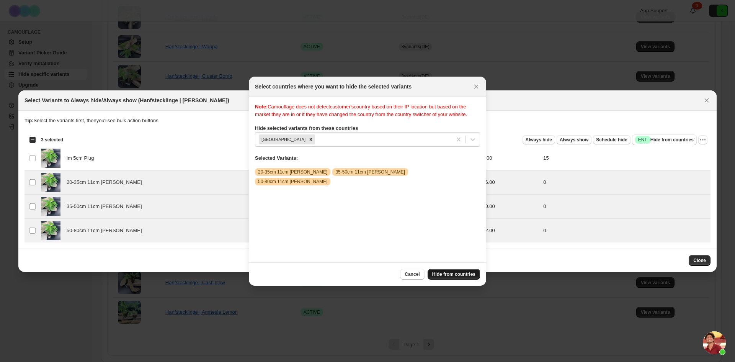
click at [455, 272] on span "Hide from countries" at bounding box center [453, 274] width 43 height 6
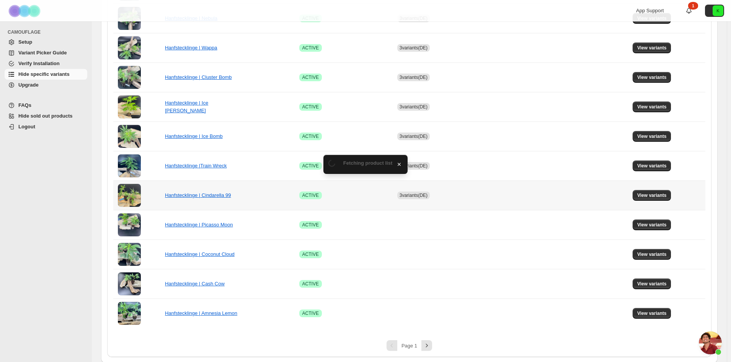
scroll to position [424, 0]
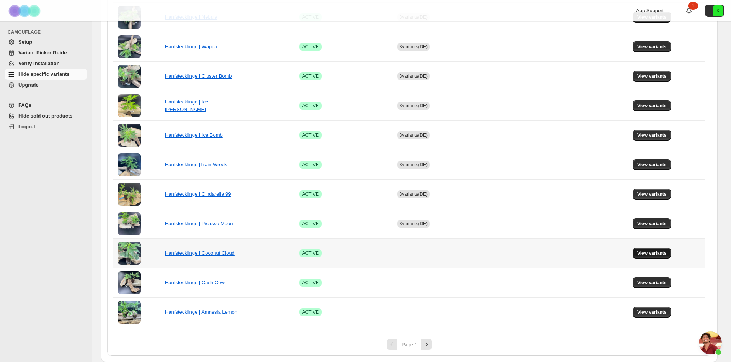
click at [650, 252] on span "View variants" at bounding box center [651, 253] width 29 height 6
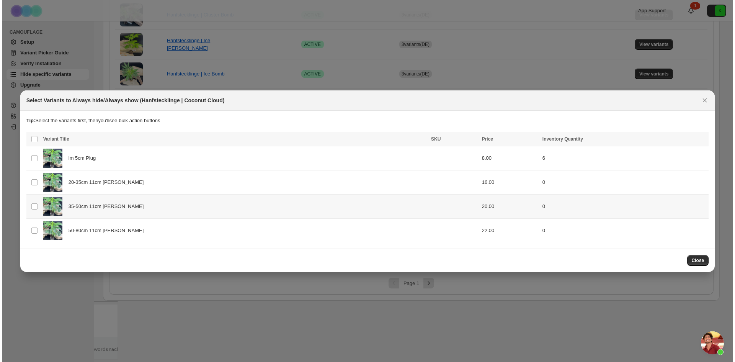
scroll to position [0, 0]
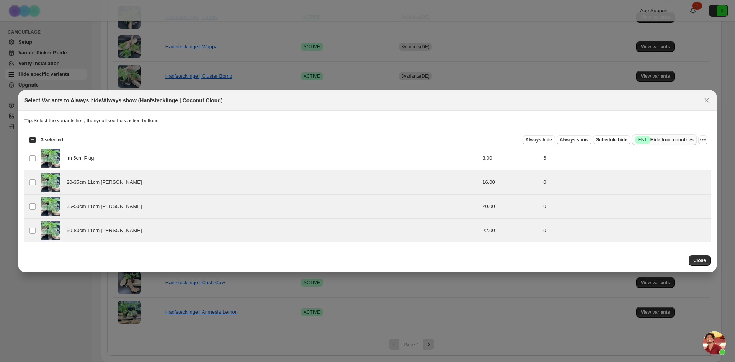
click at [672, 140] on span "Success ENT Hide from countries" at bounding box center [664, 140] width 59 height 8
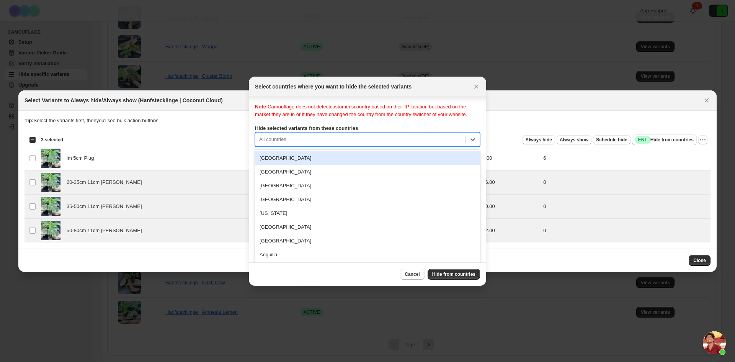
click at [299, 146] on div "Note: Camouflage does not detect customer's country based on their IP location …" at bounding box center [367, 179] width 225 height 153
type input "****"
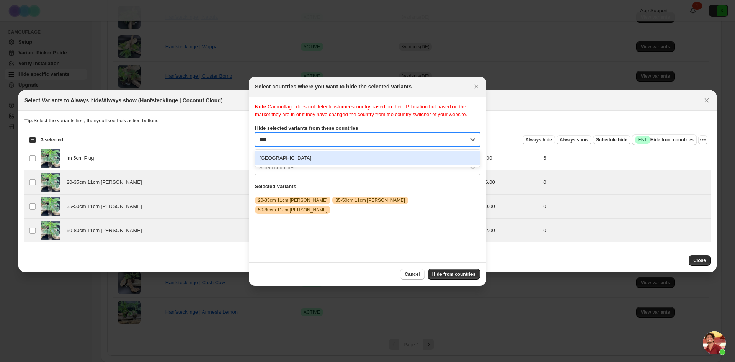
click at [296, 165] on div "Germany" at bounding box center [367, 158] width 225 height 14
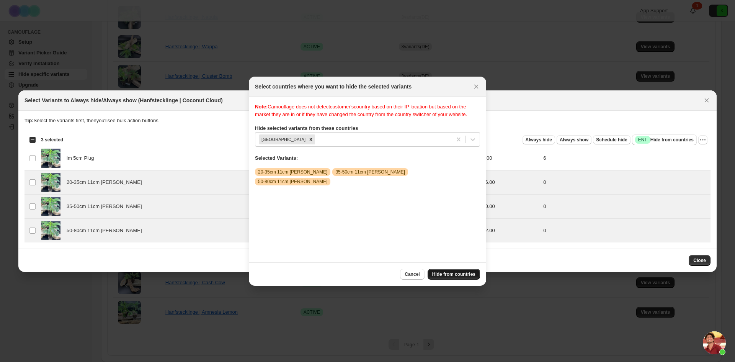
click at [455, 274] on span "Hide from countries" at bounding box center [453, 274] width 43 height 6
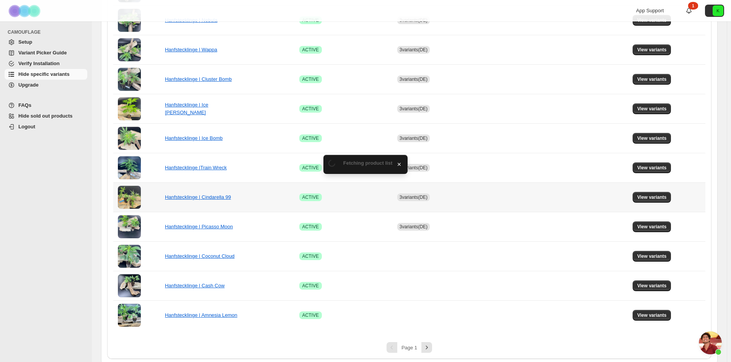
scroll to position [424, 0]
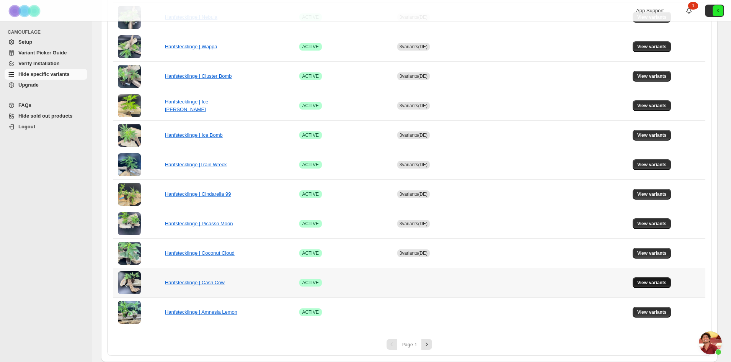
click at [661, 283] on span "View variants" at bounding box center [651, 282] width 29 height 6
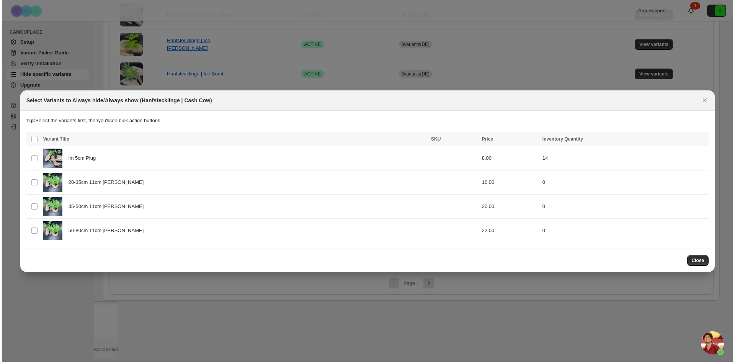
scroll to position [0, 0]
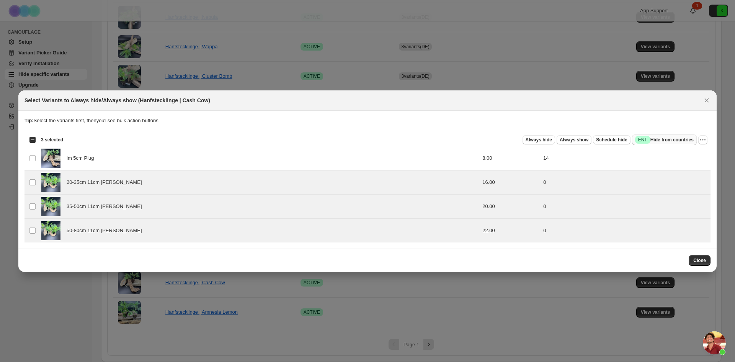
click at [668, 139] on span "Success ENT Hide from countries" at bounding box center [664, 140] width 59 height 8
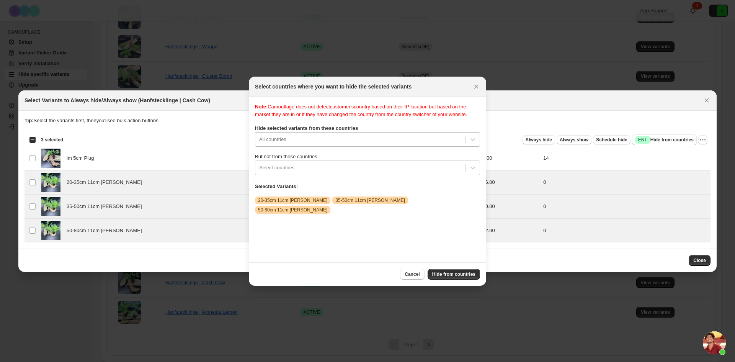
click at [345, 147] on div "All countries" at bounding box center [367, 139] width 225 height 15
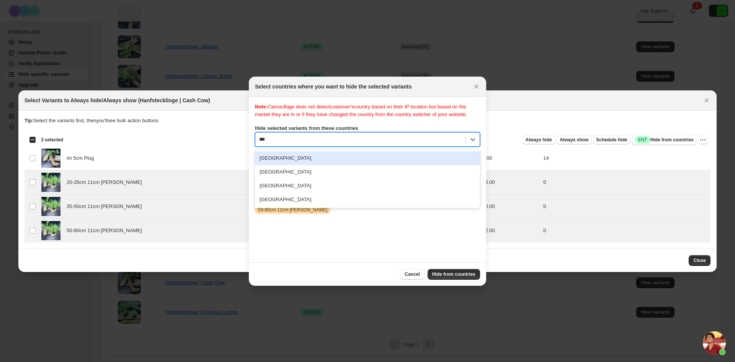
type input "****"
click at [285, 165] on div "Germany" at bounding box center [367, 158] width 225 height 14
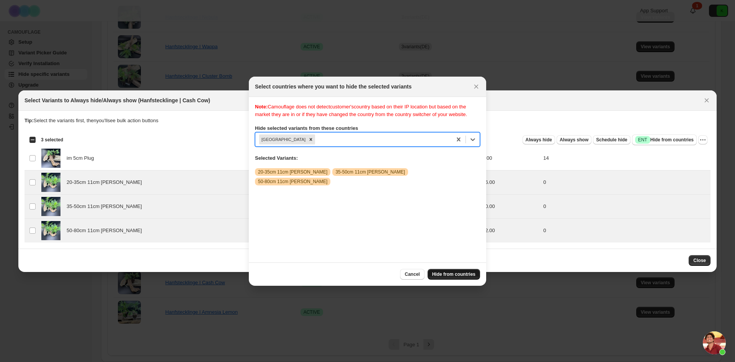
click at [454, 275] on span "Hide from countries" at bounding box center [453, 274] width 43 height 6
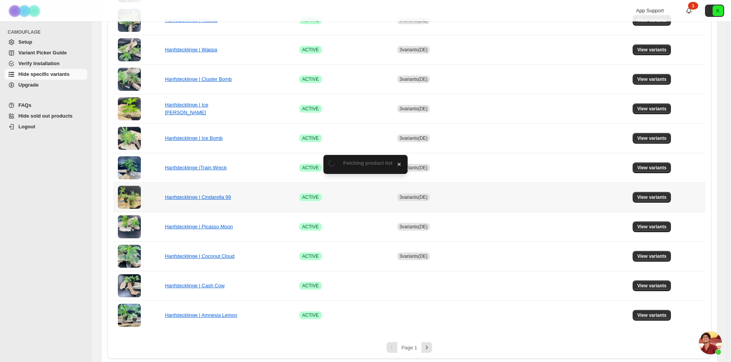
scroll to position [424, 0]
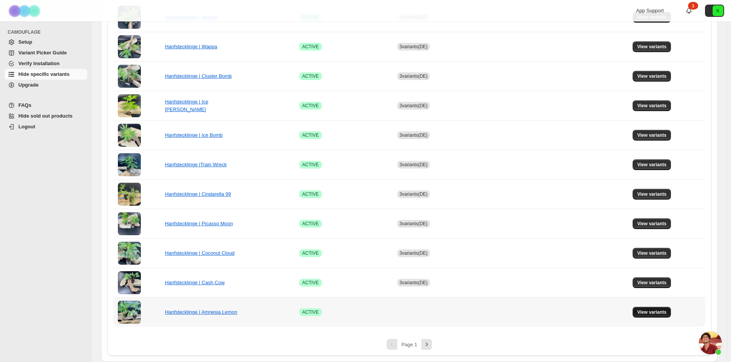
click at [651, 313] on span "View variants" at bounding box center [651, 312] width 29 height 6
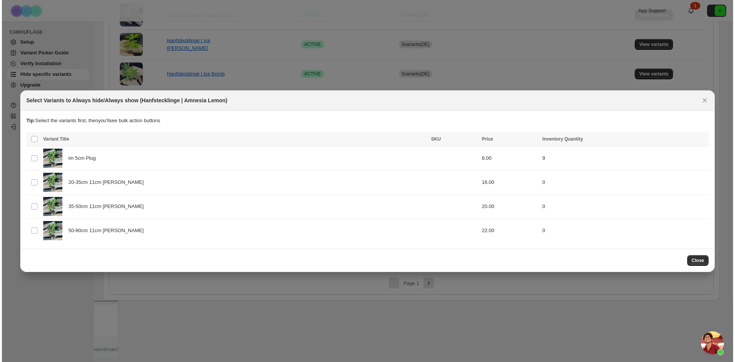
scroll to position [0, 0]
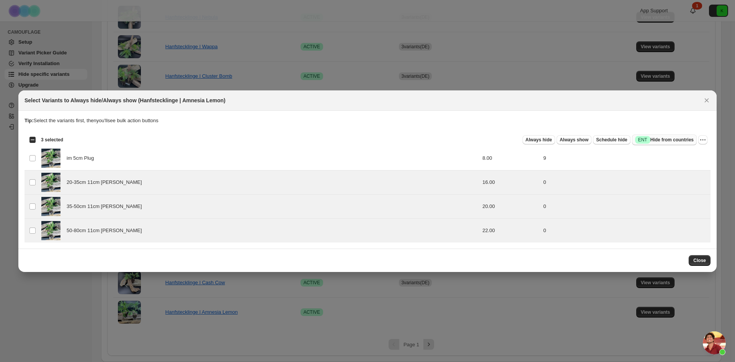
click at [655, 139] on span "Success ENT Hide from countries" at bounding box center [664, 140] width 59 height 8
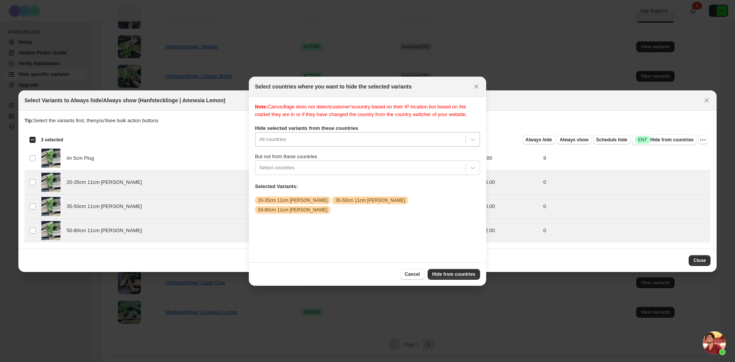
click at [336, 147] on div "All countries" at bounding box center [367, 139] width 225 height 15
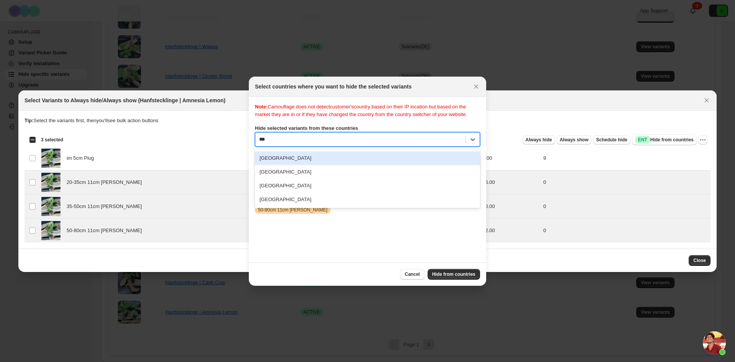
type input "****"
click at [299, 164] on div "Germany" at bounding box center [367, 158] width 225 height 14
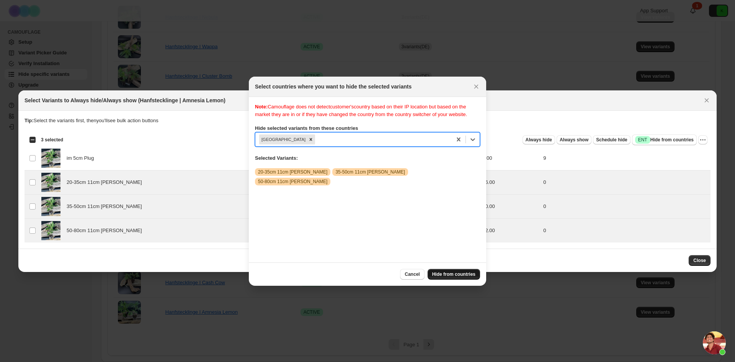
click at [452, 271] on span "Hide from countries" at bounding box center [453, 274] width 43 height 6
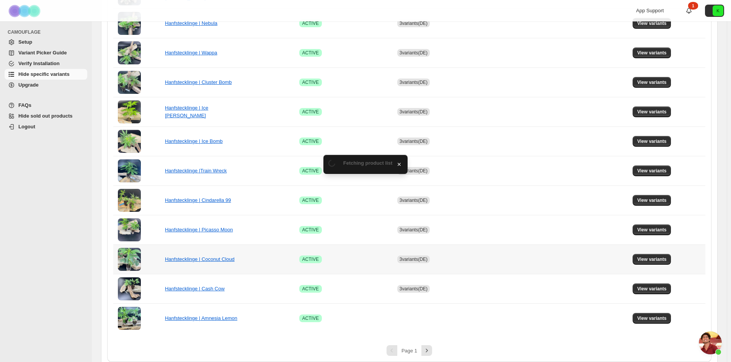
scroll to position [424, 0]
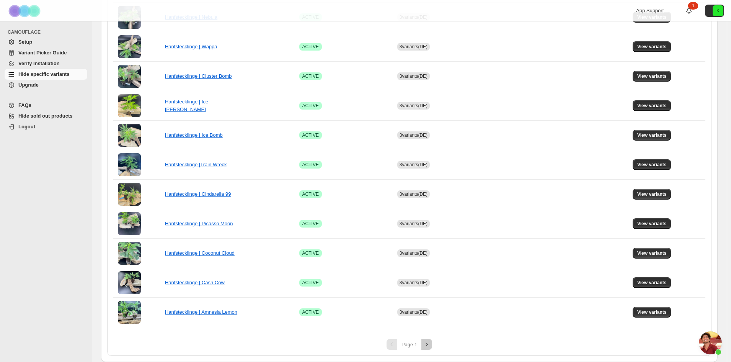
click at [428, 343] on icon "Next" at bounding box center [427, 343] width 2 height 3
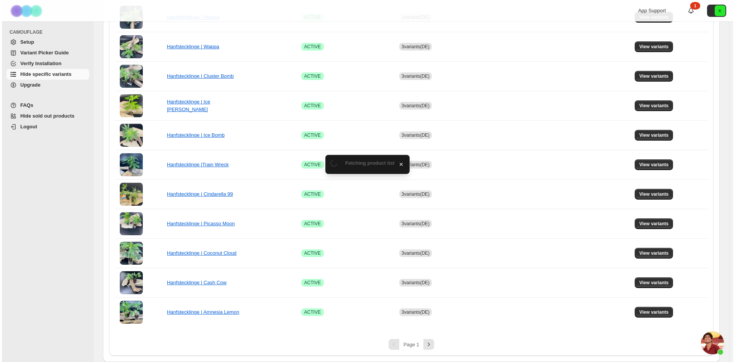
scroll to position [0, 0]
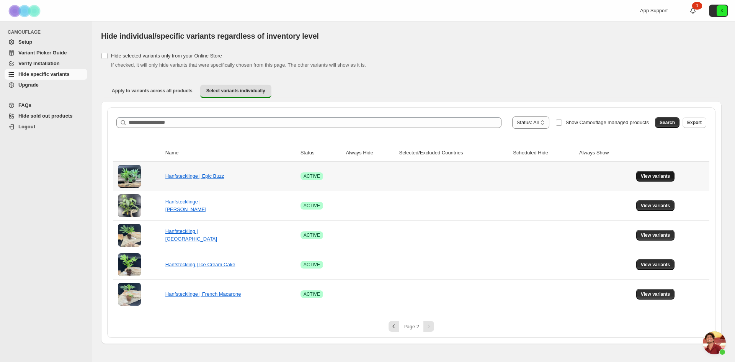
click at [648, 175] on span "View variants" at bounding box center [654, 176] width 29 height 6
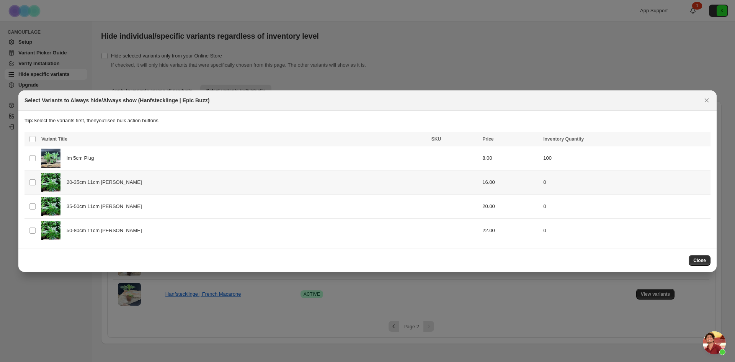
click at [27, 183] on td "Select product variant" at bounding box center [31, 182] width 15 height 24
click at [45, 207] on img ":rf2:" at bounding box center [50, 206] width 19 height 19
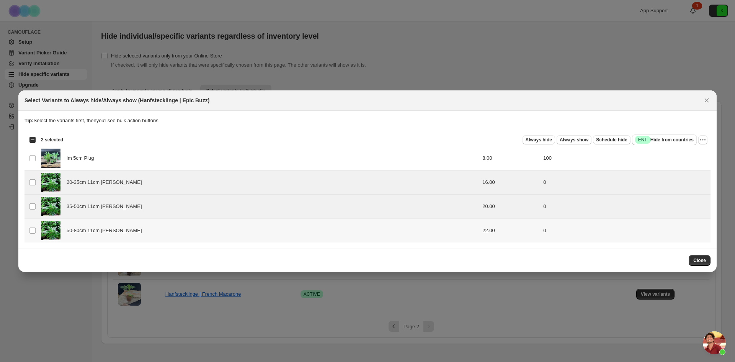
click at [37, 230] on td "Select product variant" at bounding box center [31, 230] width 15 height 24
click at [662, 139] on span "Success ENT Hide from countries" at bounding box center [664, 140] width 59 height 8
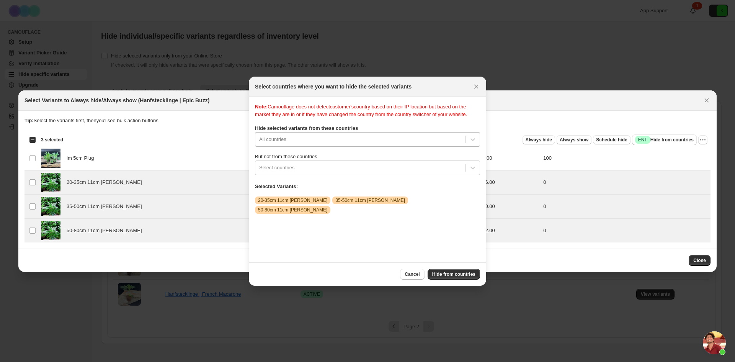
click at [372, 144] on div "Note: Camouflage does not detect customer's country based on their IP location …" at bounding box center [367, 179] width 225 height 153
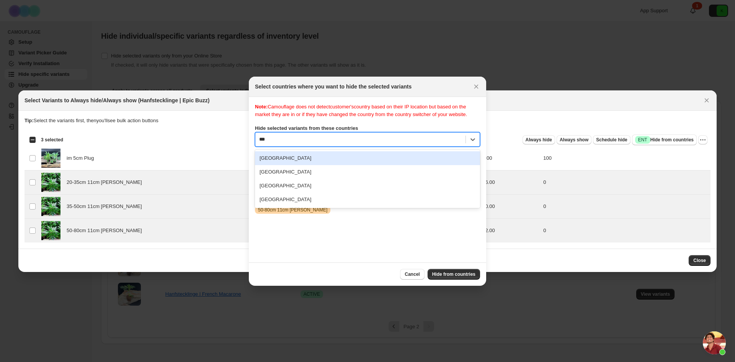
type input "****"
click at [314, 165] on div "Germany" at bounding box center [367, 158] width 225 height 14
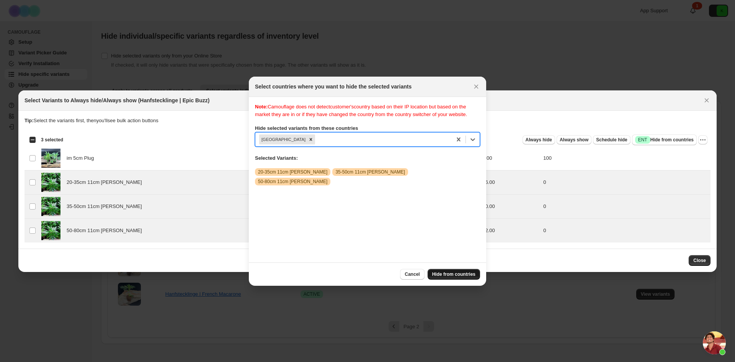
click at [461, 271] on button "Hide from countries" at bounding box center [453, 274] width 52 height 11
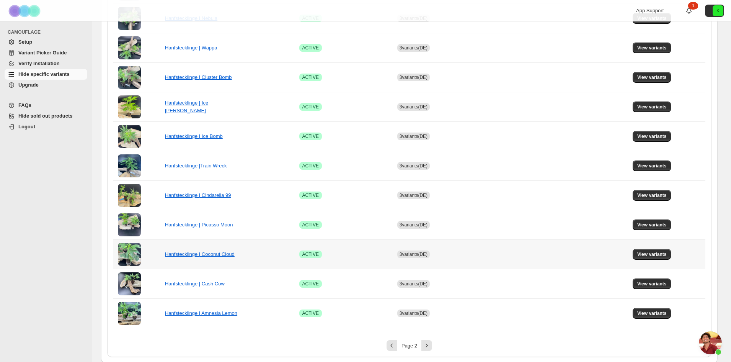
scroll to position [424, 0]
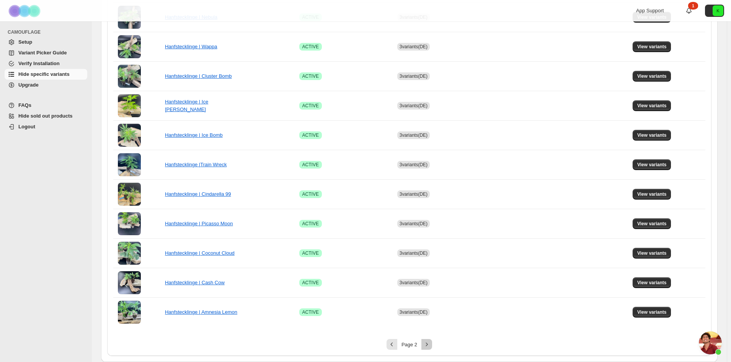
click at [427, 345] on icon "Next" at bounding box center [427, 344] width 8 height 8
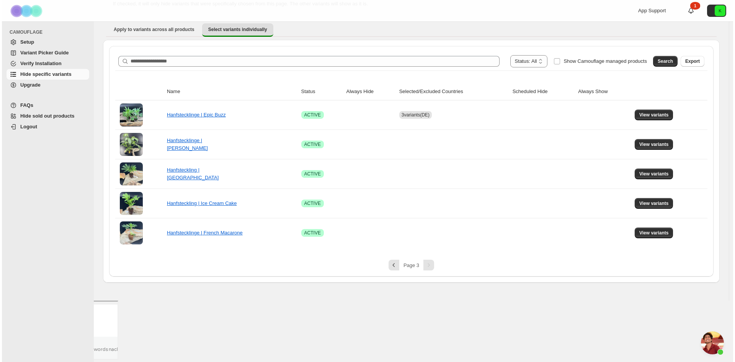
scroll to position [0, 0]
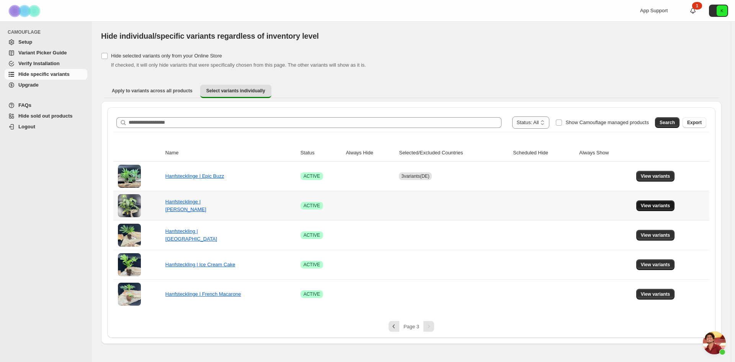
click at [657, 207] on span "View variants" at bounding box center [654, 205] width 29 height 6
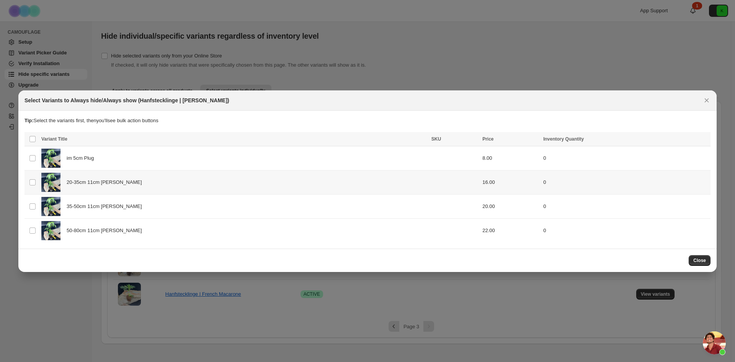
click at [33, 178] on td "Select product variant" at bounding box center [31, 182] width 15 height 24
click at [32, 210] on td "Select product variant" at bounding box center [31, 206] width 15 height 24
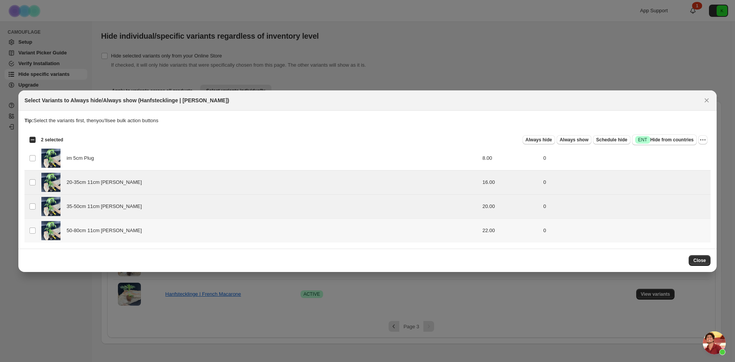
click at [34, 235] on td "Select product variant" at bounding box center [31, 230] width 15 height 24
click at [664, 138] on span "Success ENT Hide from countries" at bounding box center [664, 140] width 59 height 8
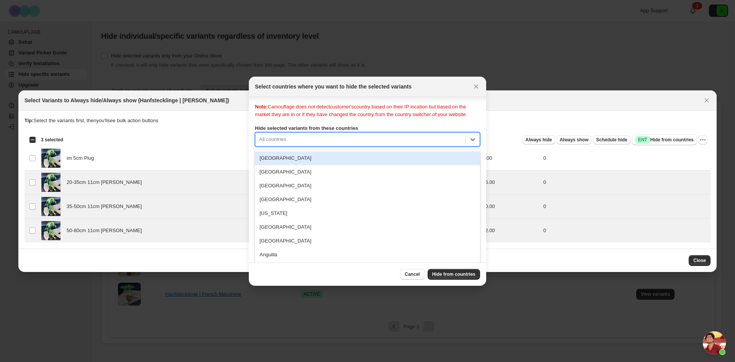
click at [350, 147] on div "250 results available. Use Up and Down to choose options, press Enter to select…" at bounding box center [367, 139] width 225 height 15
type input "****"
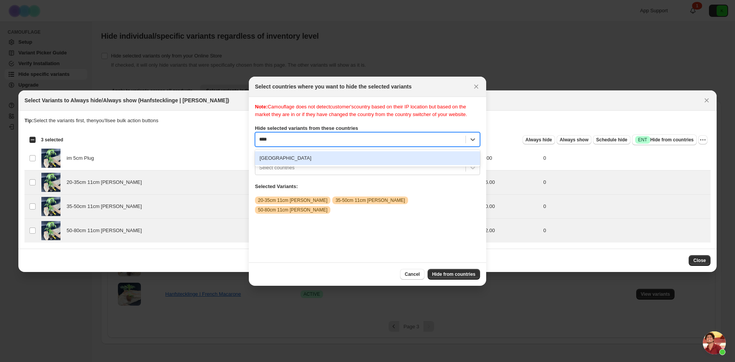
click at [283, 163] on div "Germany" at bounding box center [367, 158] width 225 height 14
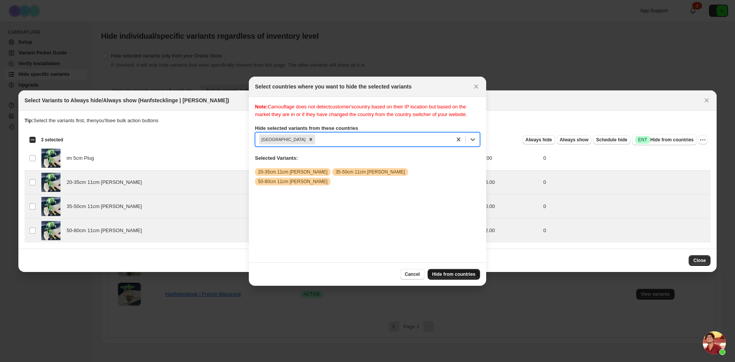
click at [450, 271] on span "Hide from countries" at bounding box center [453, 274] width 43 height 6
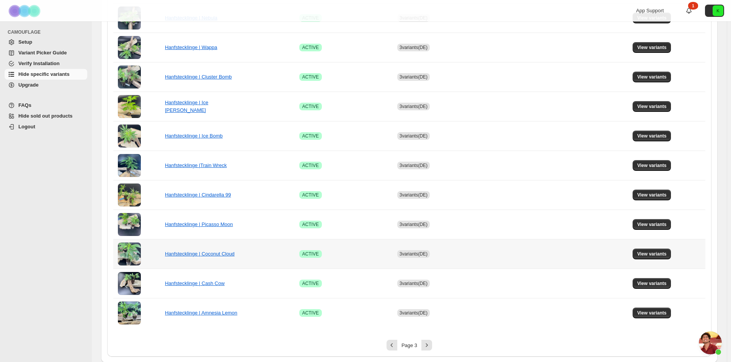
scroll to position [424, 0]
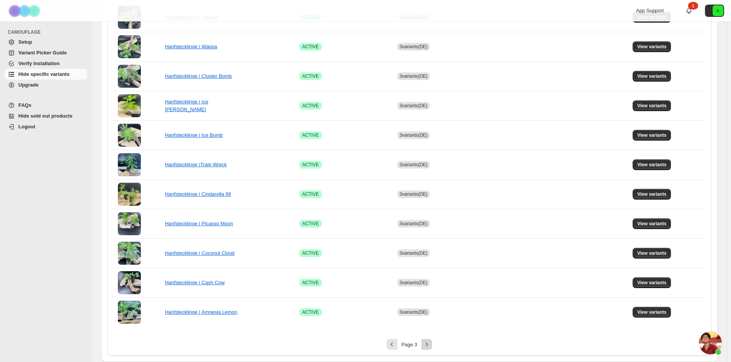
click at [428, 346] on icon "Next" at bounding box center [427, 344] width 8 height 8
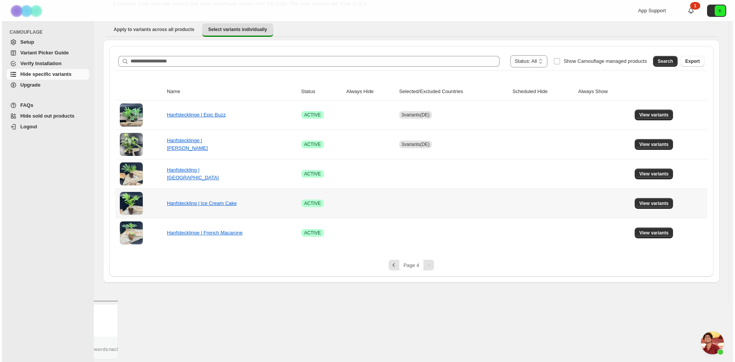
scroll to position [0, 0]
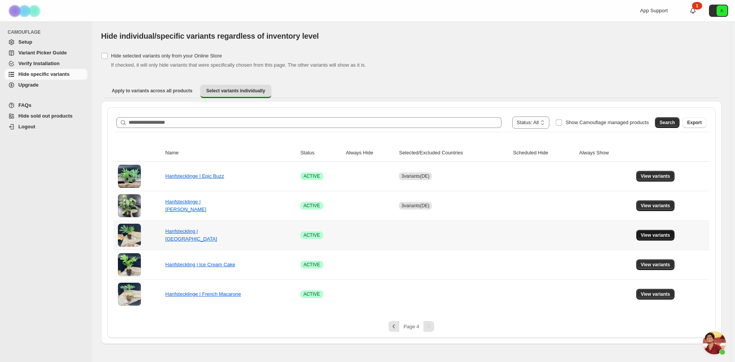
click at [654, 234] on span "View variants" at bounding box center [654, 235] width 29 height 6
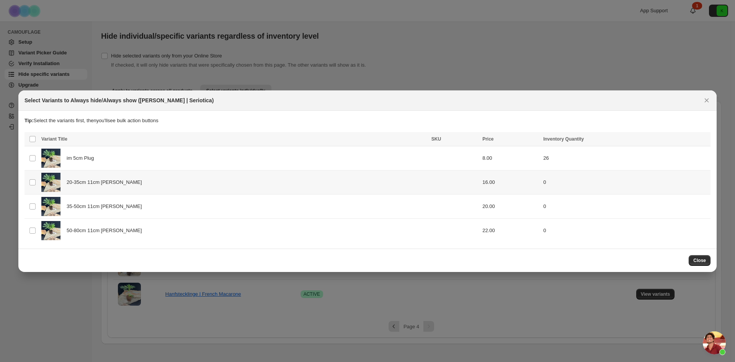
click at [36, 182] on td "Select product variant" at bounding box center [31, 182] width 15 height 24
click at [37, 204] on td "Select product variant" at bounding box center [31, 206] width 15 height 24
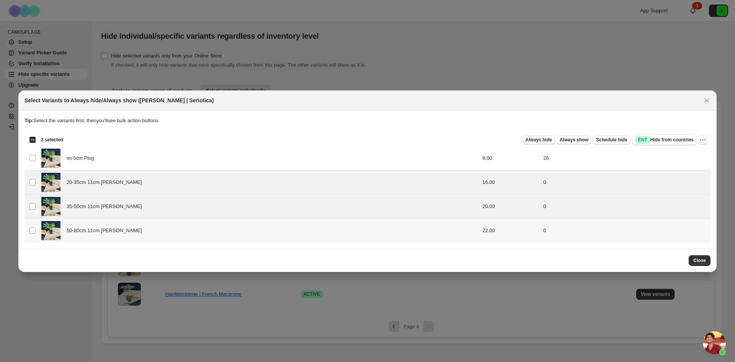
click at [28, 230] on td "Select product variant" at bounding box center [31, 230] width 15 height 24
click at [670, 142] on span "Success ENT Hide from countries" at bounding box center [664, 140] width 59 height 8
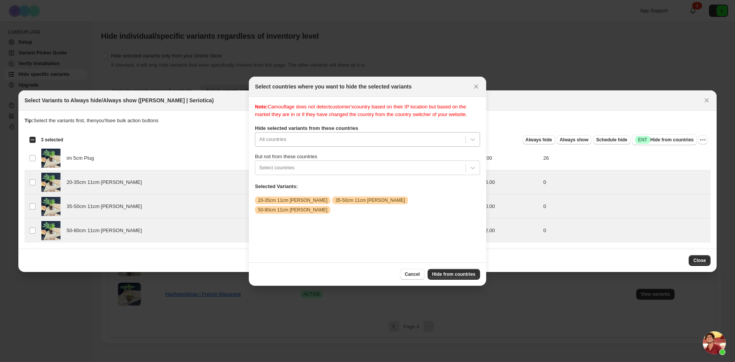
click at [310, 147] on div "All countries" at bounding box center [367, 139] width 225 height 15
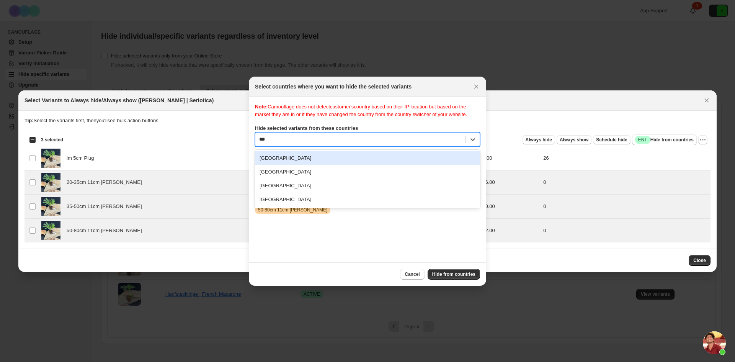
type input "****"
click at [295, 161] on div "Germany" at bounding box center [367, 158] width 225 height 14
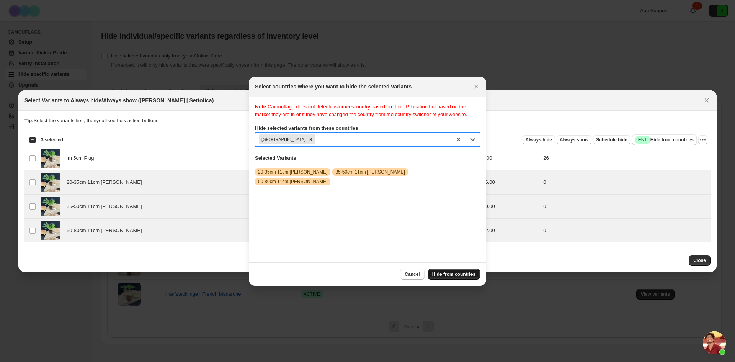
click at [450, 274] on span "Hide from countries" at bounding box center [453, 274] width 43 height 6
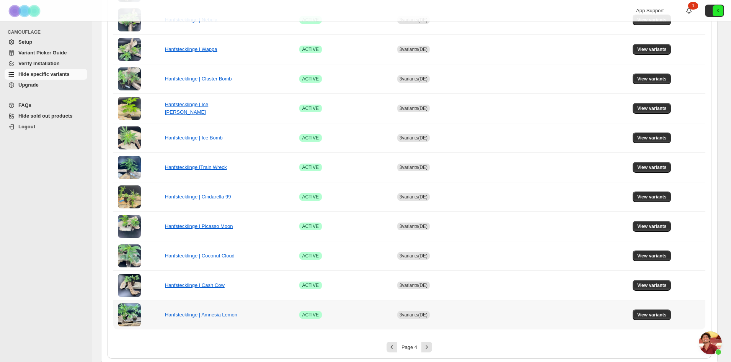
scroll to position [424, 0]
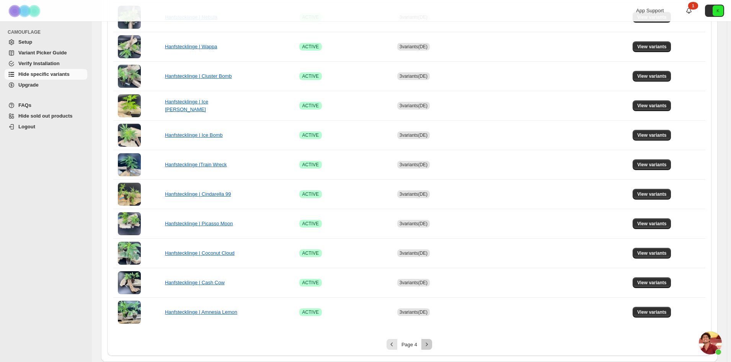
click at [429, 344] on icon "Next" at bounding box center [427, 344] width 8 height 8
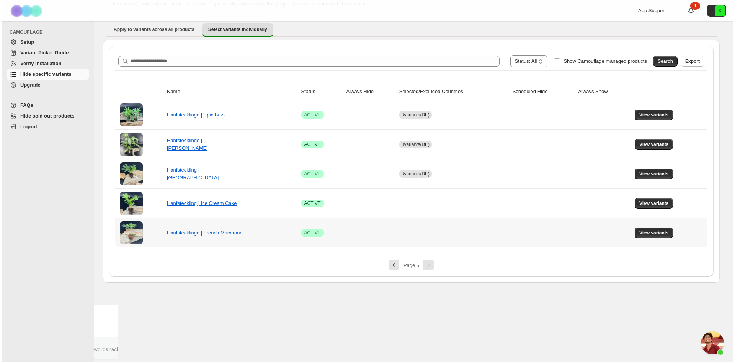
scroll to position [0, 0]
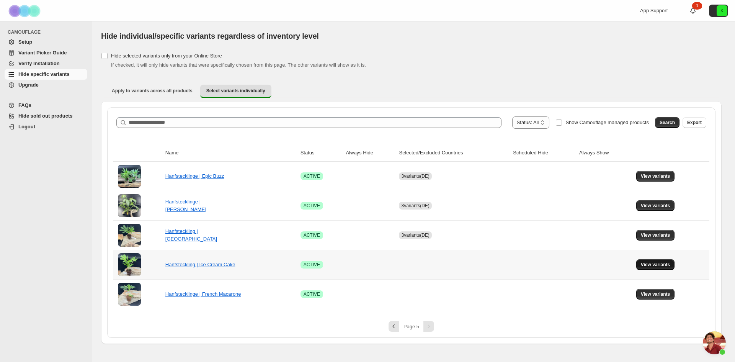
click at [658, 264] on span "View variants" at bounding box center [654, 264] width 29 height 6
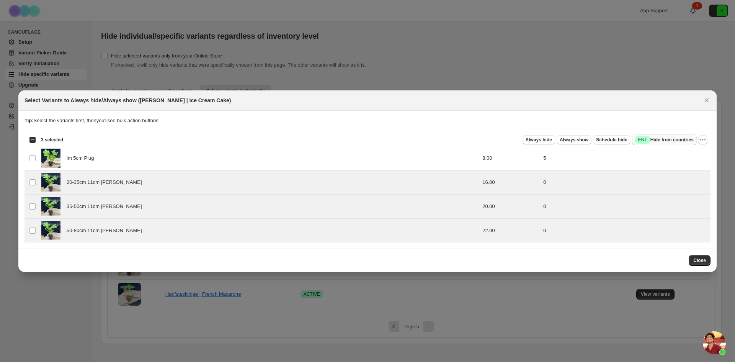
click at [659, 139] on span "Success ENT Hide from countries" at bounding box center [664, 140] width 59 height 8
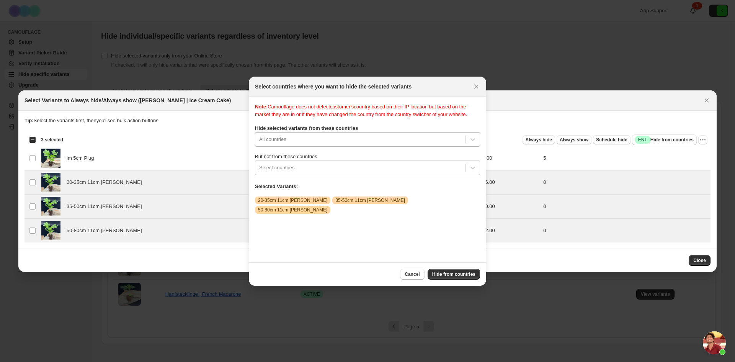
click at [301, 147] on div "All countries" at bounding box center [367, 139] width 225 height 15
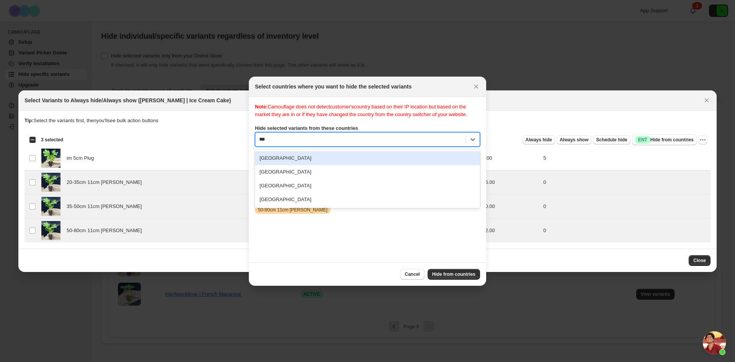
type input "****"
click at [289, 165] on div "Germany" at bounding box center [367, 158] width 225 height 14
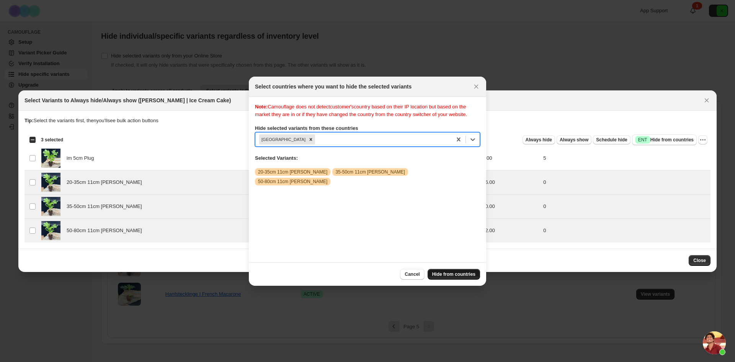
click at [450, 273] on span "Hide from countries" at bounding box center [453, 274] width 43 height 6
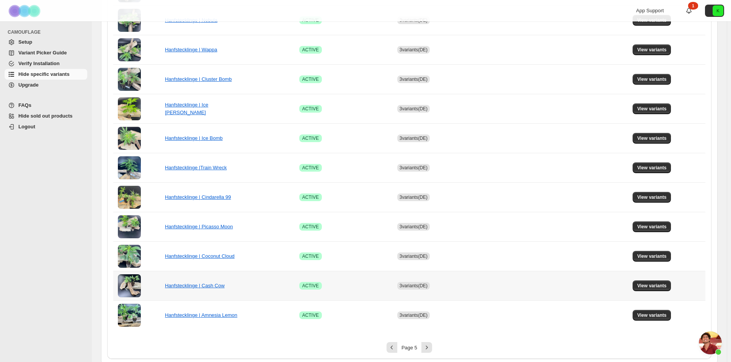
scroll to position [424, 0]
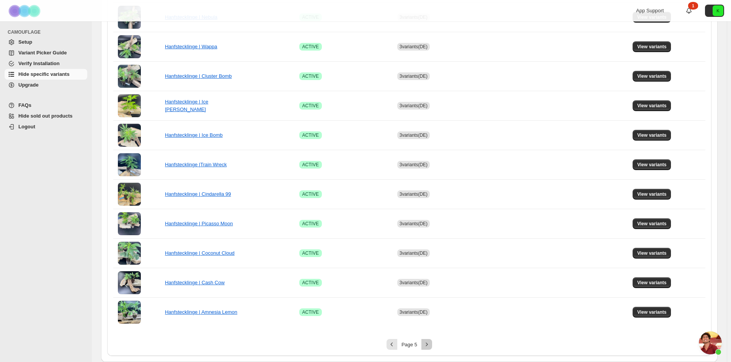
drag, startPoint x: 428, startPoint y: 345, endPoint x: 422, endPoint y: 337, distance: 9.7
click at [428, 345] on icon "Next" at bounding box center [427, 344] width 8 height 8
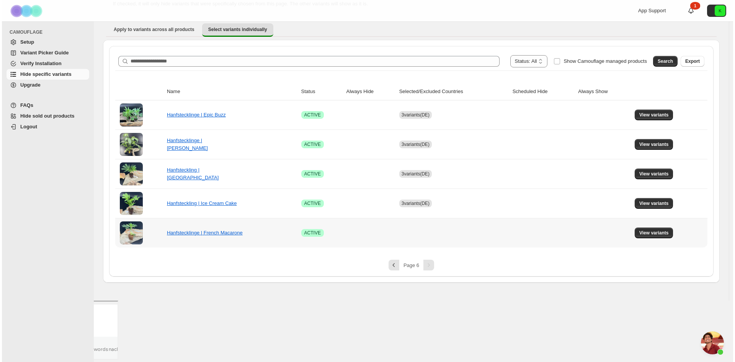
scroll to position [0, 0]
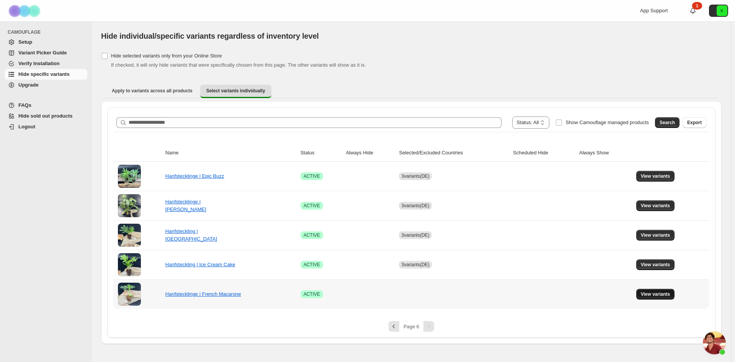
click at [655, 292] on span "View variants" at bounding box center [654, 294] width 29 height 6
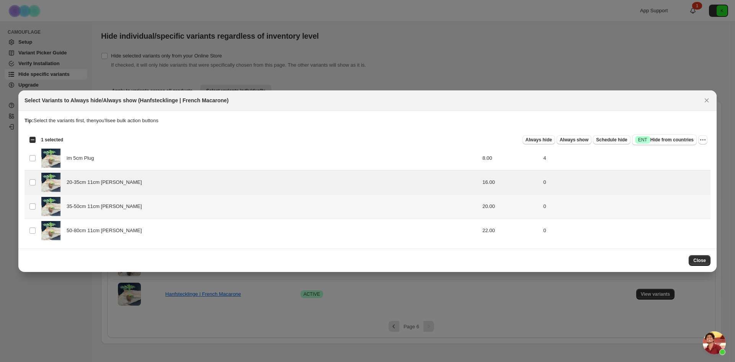
click at [33, 200] on td "Select product variant" at bounding box center [31, 206] width 15 height 24
click at [31, 225] on td "Select product variant" at bounding box center [31, 230] width 15 height 24
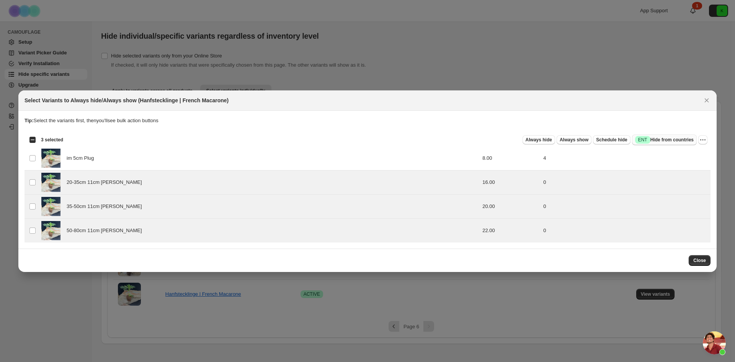
click at [649, 139] on span "Success ENT Hide from countries" at bounding box center [664, 140] width 59 height 8
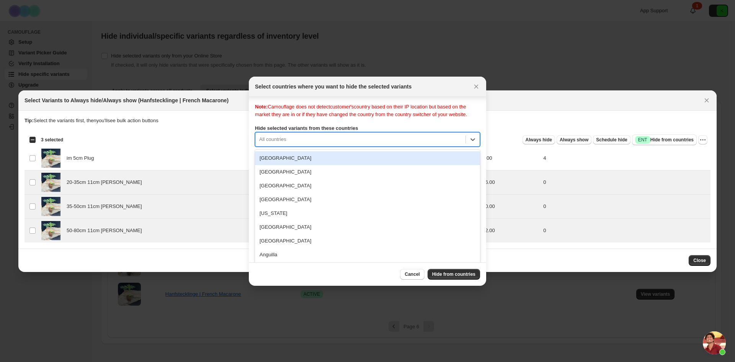
click at [311, 147] on div "250 results available. Use Up and Down to choose options, press Enter to select…" at bounding box center [367, 139] width 225 height 15
type input "****"
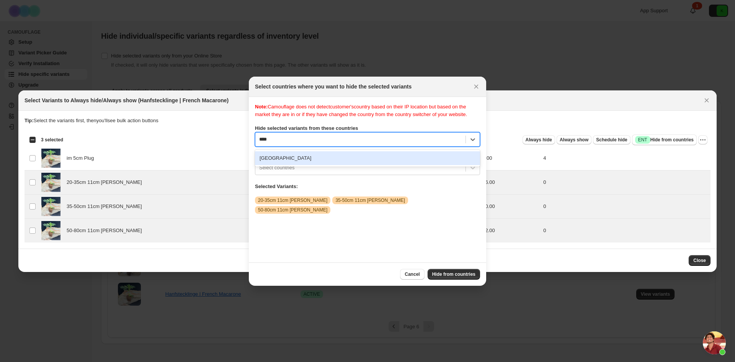
click at [290, 163] on div "Germany" at bounding box center [367, 158] width 225 height 14
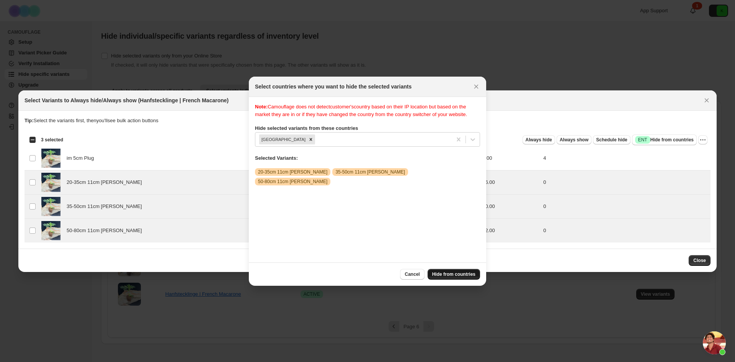
click at [448, 271] on span "Hide from countries" at bounding box center [453, 274] width 43 height 6
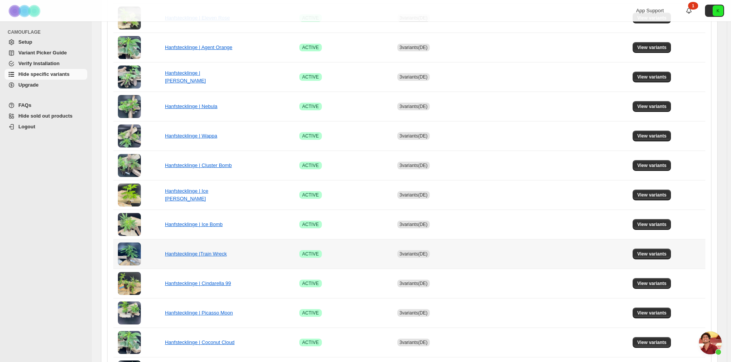
scroll to position [424, 0]
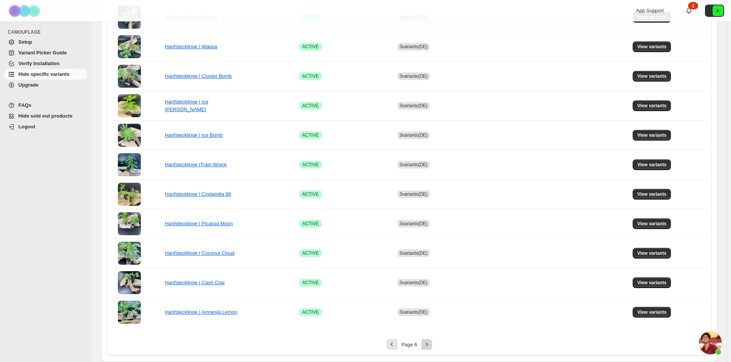
click at [430, 348] on button "Next" at bounding box center [426, 344] width 11 height 11
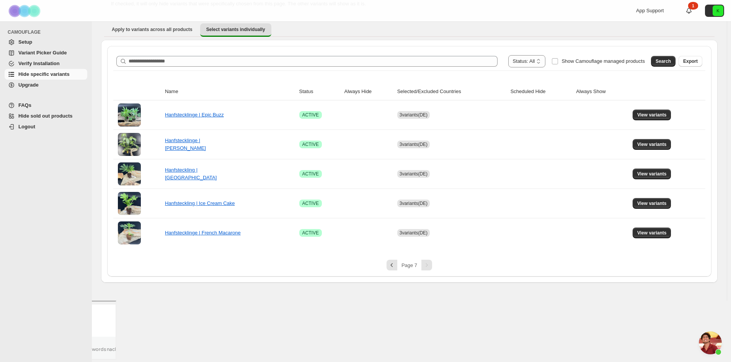
scroll to position [0, 0]
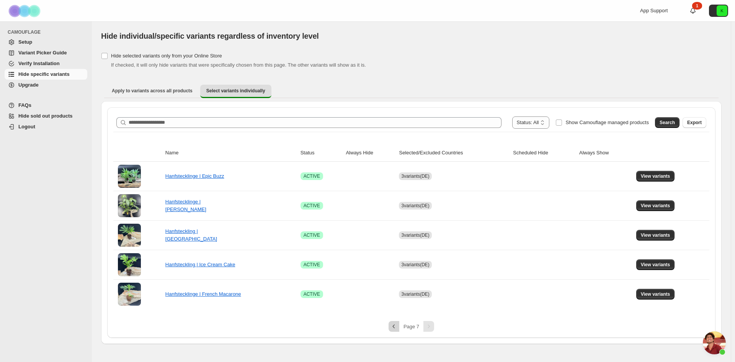
click at [391, 324] on icon "Previous" at bounding box center [394, 326] width 8 height 8
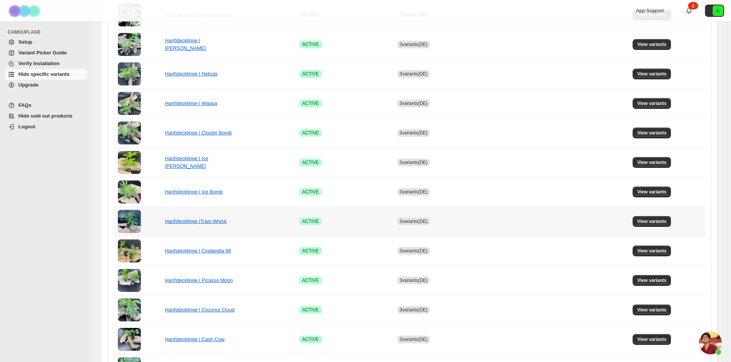
scroll to position [309, 0]
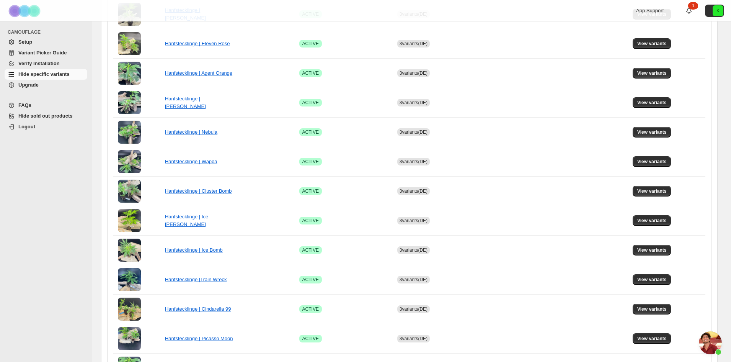
click at [54, 75] on span "Hide specific variants" at bounding box center [43, 74] width 51 height 6
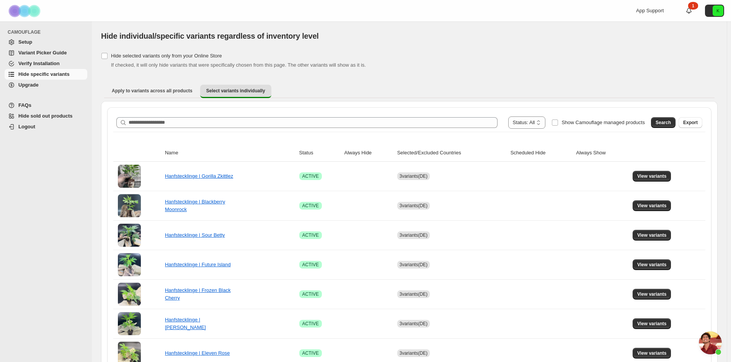
scroll to position [735, 0]
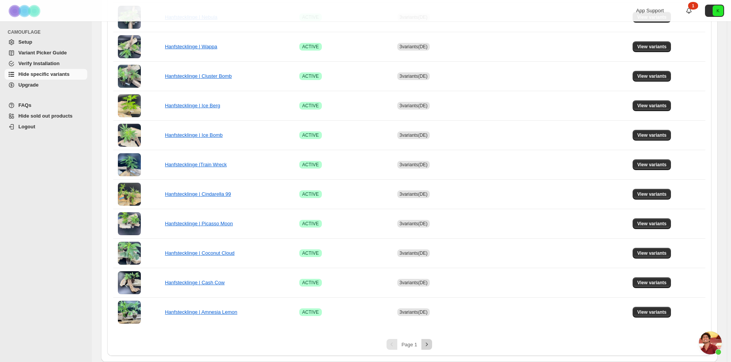
click at [428, 344] on icon "Next" at bounding box center [427, 343] width 2 height 3
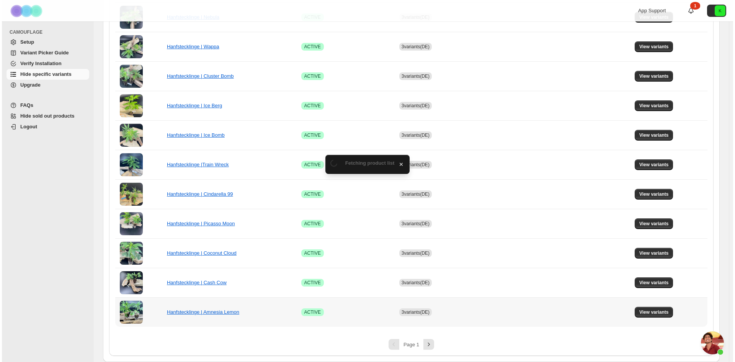
scroll to position [0, 0]
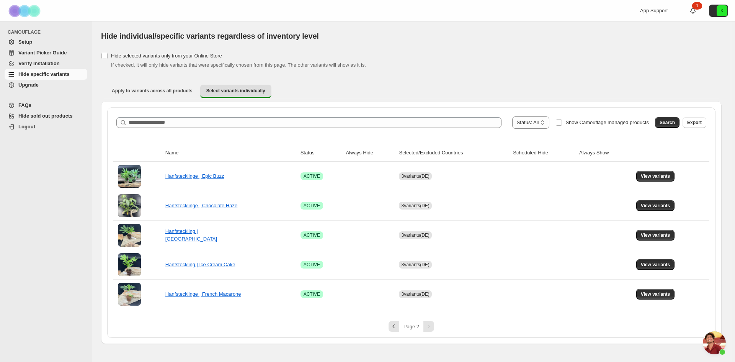
click at [719, 340] on span "Chat öffnen" at bounding box center [713, 342] width 23 height 23
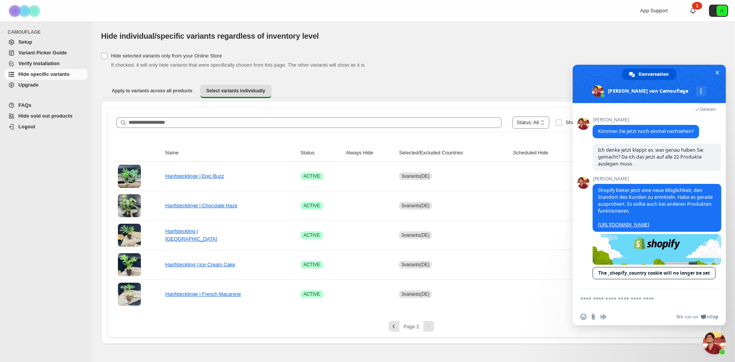
click at [640, 298] on textarea "Verfassen Sie Ihre Nachricht…" at bounding box center [641, 298] width 122 height 19
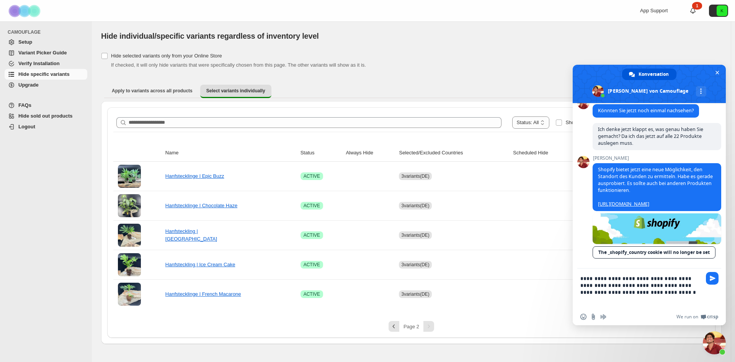
type textarea "**********"
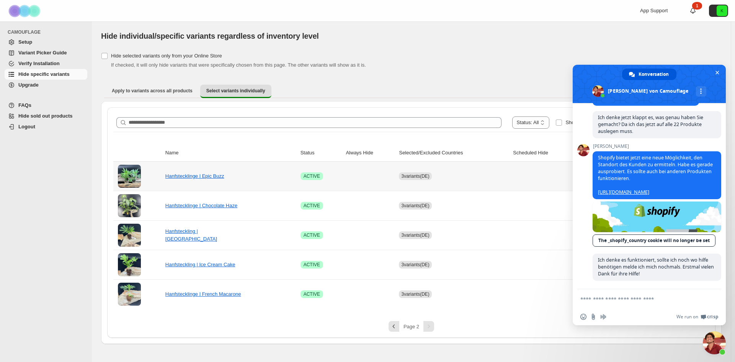
scroll to position [768, 0]
